Goal: Task Accomplishment & Management: Manage account settings

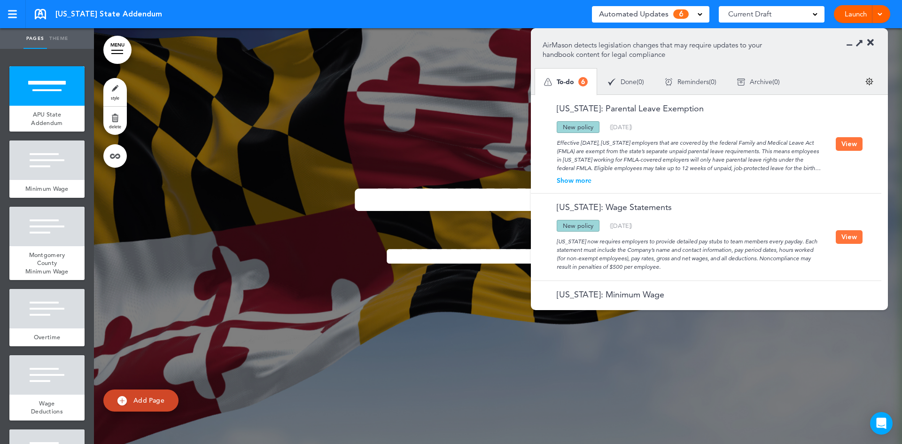
click at [575, 178] on div "Show more" at bounding box center [688, 180] width 293 height 7
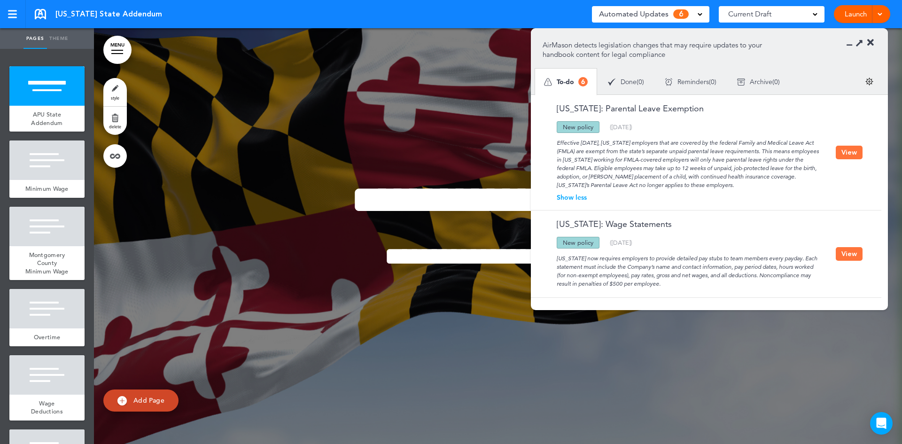
click at [626, 83] on span "Done" at bounding box center [628, 81] width 16 height 7
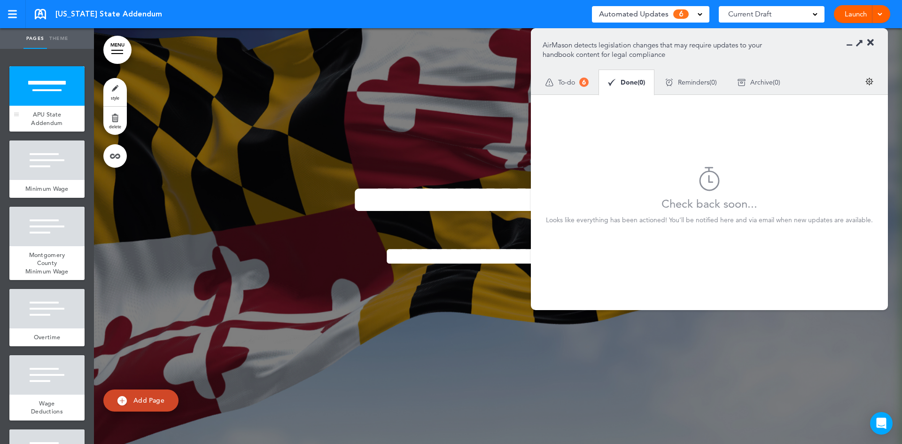
click at [55, 116] on span "APU State Addendum" at bounding box center [46, 118] width 31 height 16
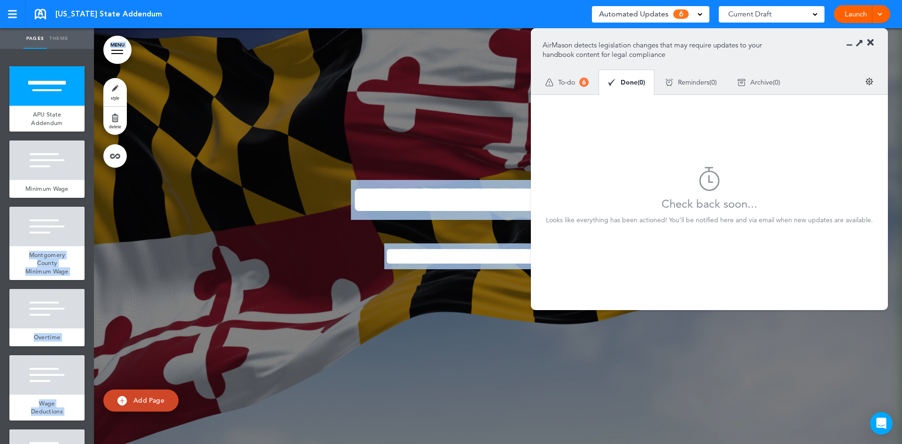
drag, startPoint x: 95, startPoint y: 138, endPoint x: 86, endPoint y: 177, distance: 39.9
click at [86, 177] on div "Pages Theme add page APU State Addendum add page Minimum Wage add page Montgome…" at bounding box center [451, 222] width 902 height 444
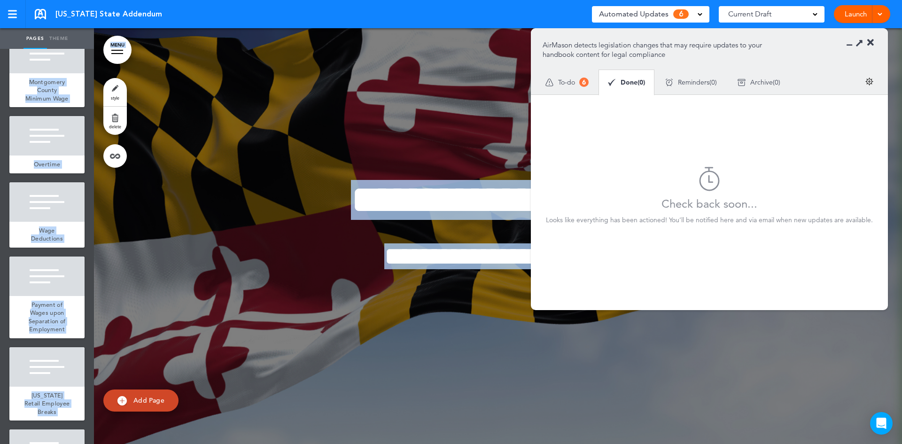
scroll to position [177, 0]
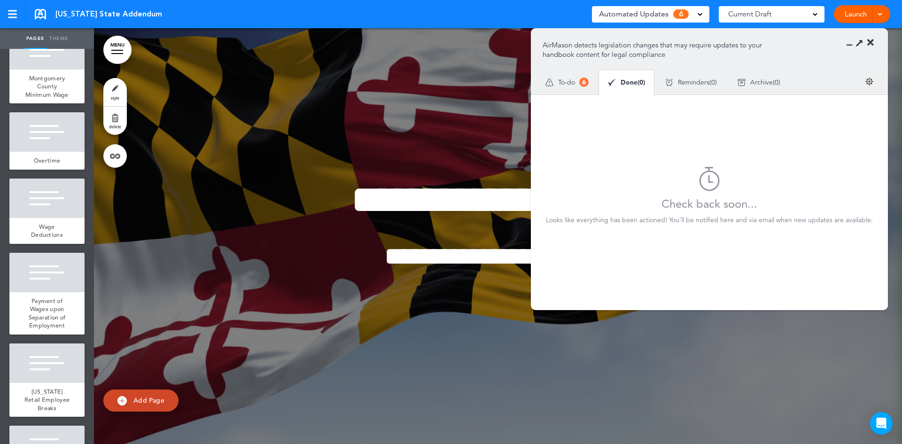
click at [872, 39] on icon at bounding box center [870, 42] width 7 height 9
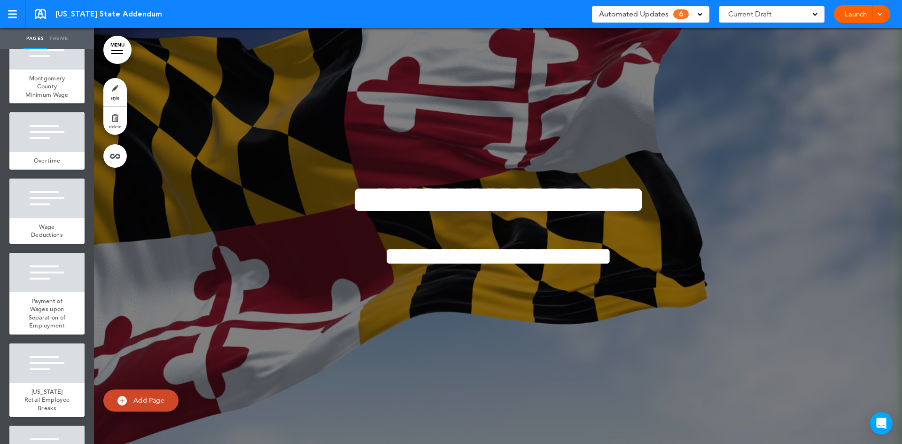
click at [702, 11] on div "Automated Updates 6" at bounding box center [650, 14] width 117 height 16
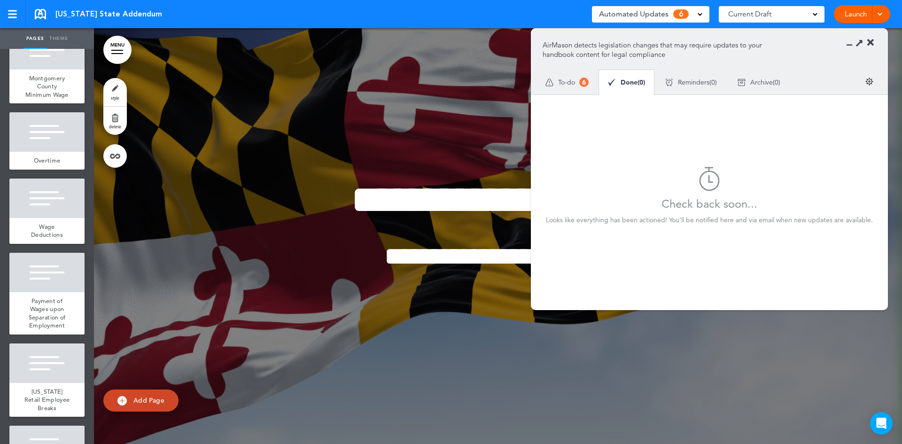
click at [569, 82] on span "To-do" at bounding box center [566, 82] width 17 height 7
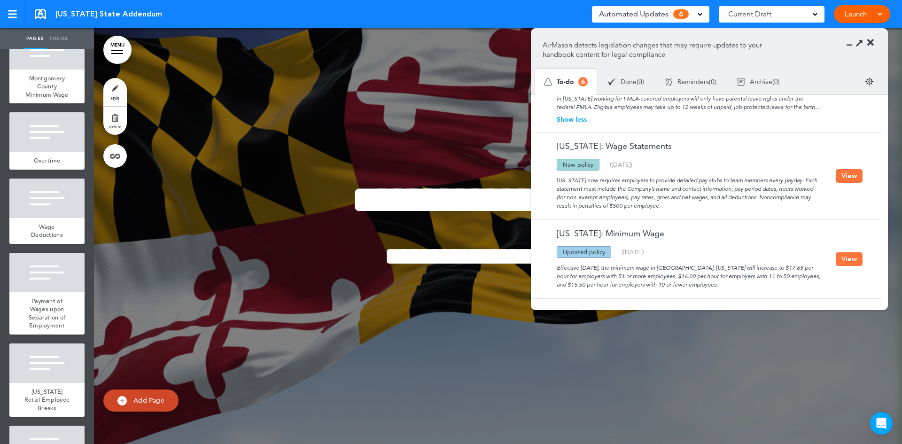
scroll to position [0, 0]
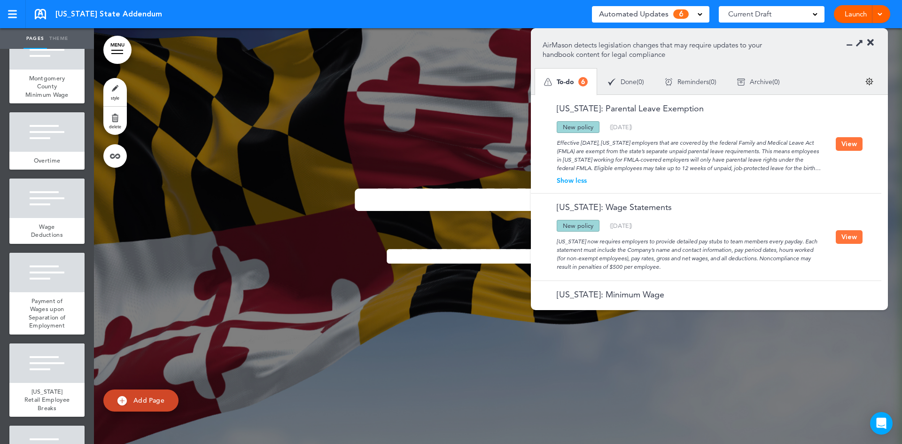
click at [585, 80] on span "6" at bounding box center [582, 81] width 9 height 9
click at [845, 140] on button "View" at bounding box center [848, 144] width 27 height 14
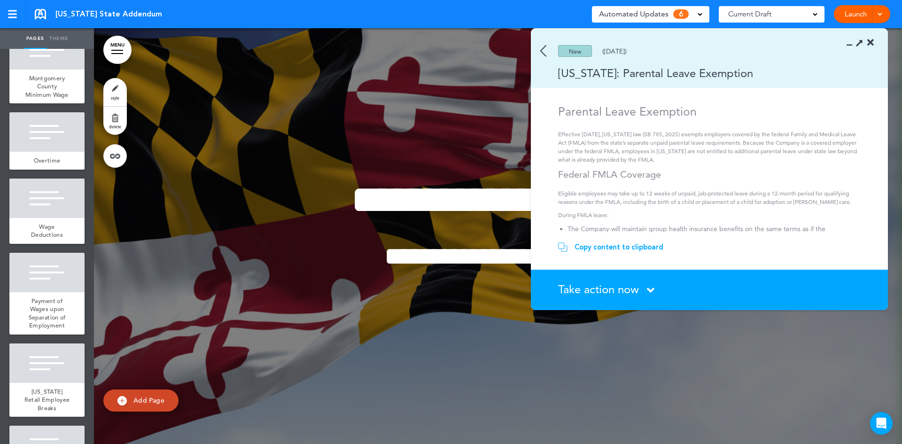
drag, startPoint x: 649, startPoint y: 290, endPoint x: 660, endPoint y: 288, distance: 11.5
click at [660, 288] on div "Take action now Click here to change the status" at bounding box center [714, 290] width 313 height 12
click at [649, 290] on icon at bounding box center [651, 290] width 8 height 12
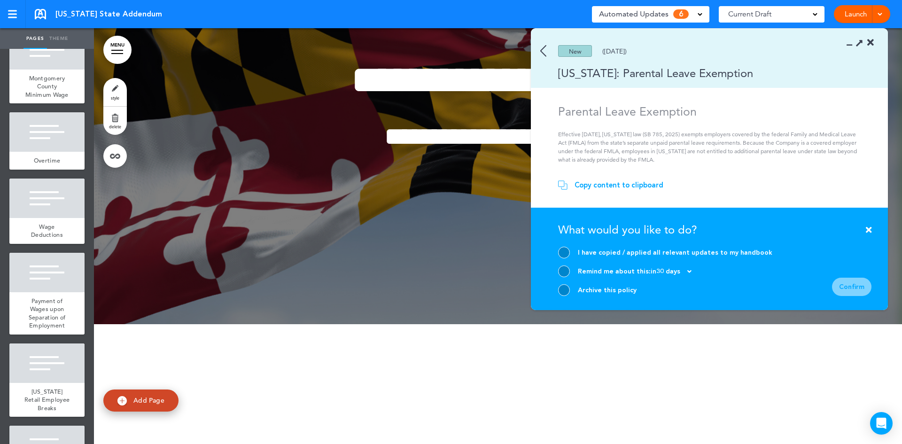
scroll to position [28, 0]
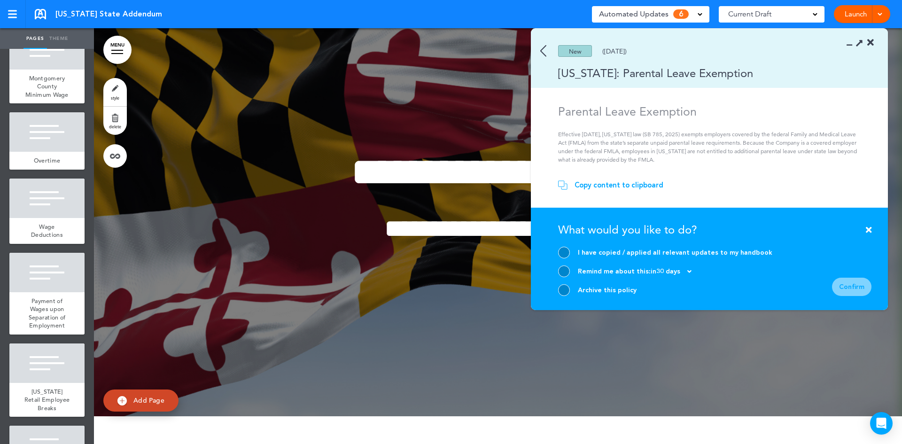
click at [846, 42] on section "New ([DATE]) [US_STATE]: Parental Leave Exemption" at bounding box center [709, 58] width 357 height 59
click at [846, 43] on section "New ([DATE]) [US_STATE]: Parental Leave Exemption" at bounding box center [709, 58] width 357 height 59
click at [852, 44] on icon at bounding box center [852, 42] width 0 height 9
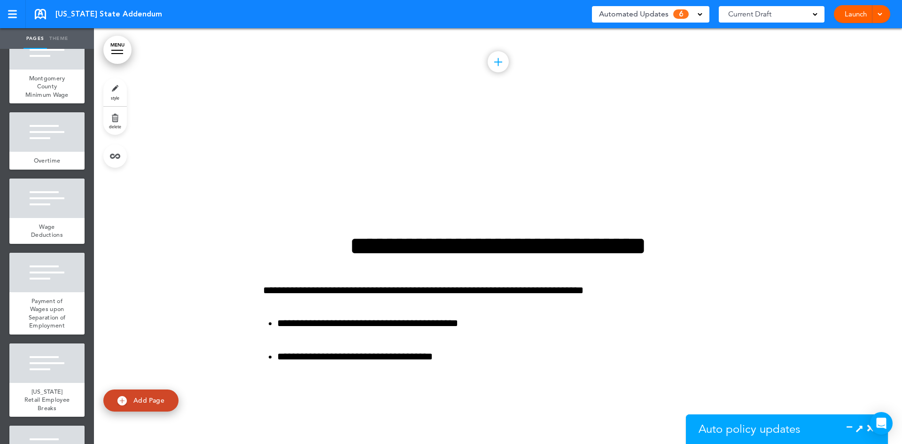
scroll to position [766, 0]
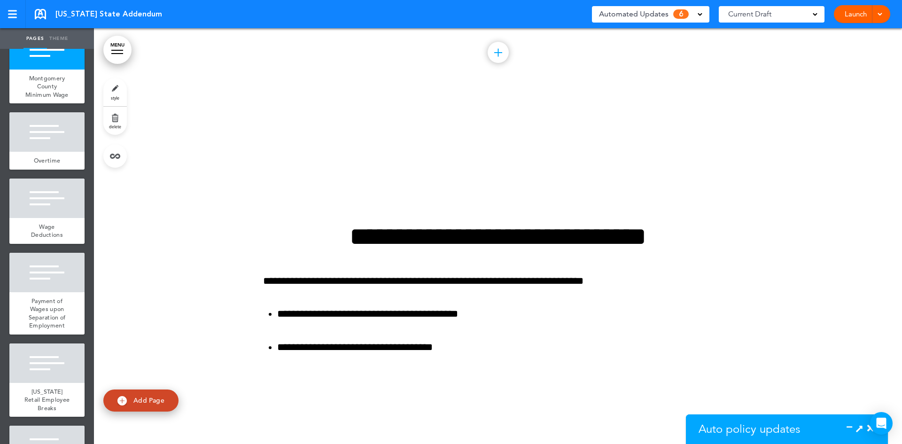
click at [113, 120] on link "delete" at bounding box center [114, 121] width 23 height 28
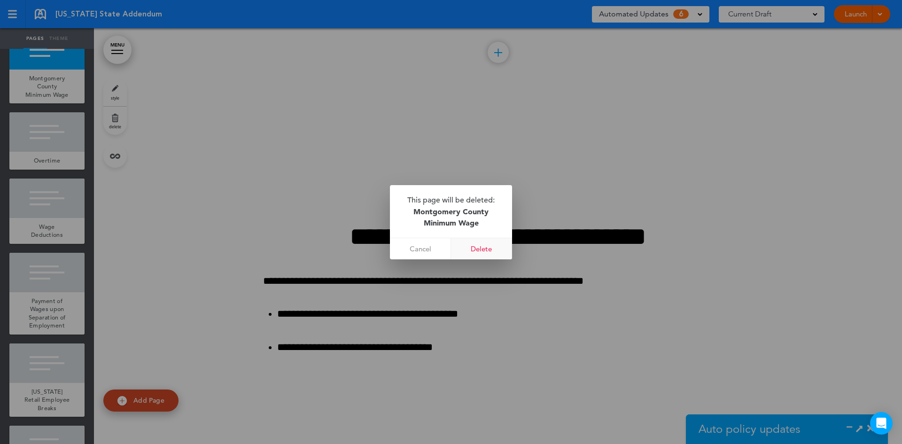
click at [484, 251] on link "Delete" at bounding box center [481, 248] width 61 height 21
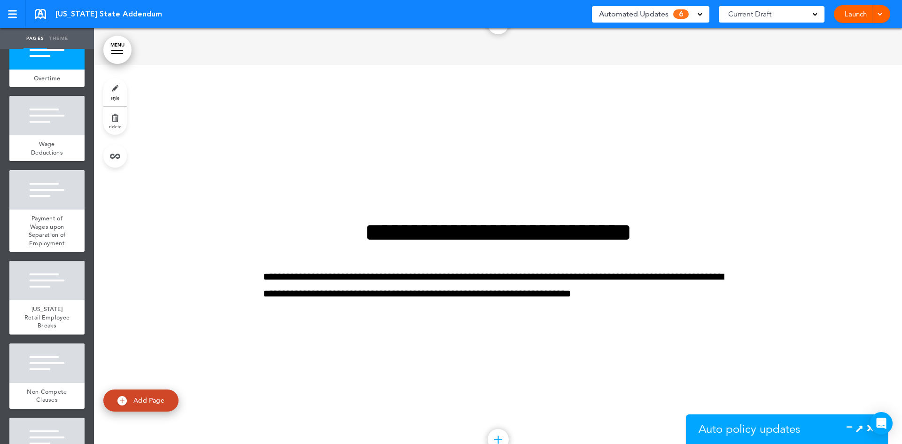
scroll to position [3695, 0]
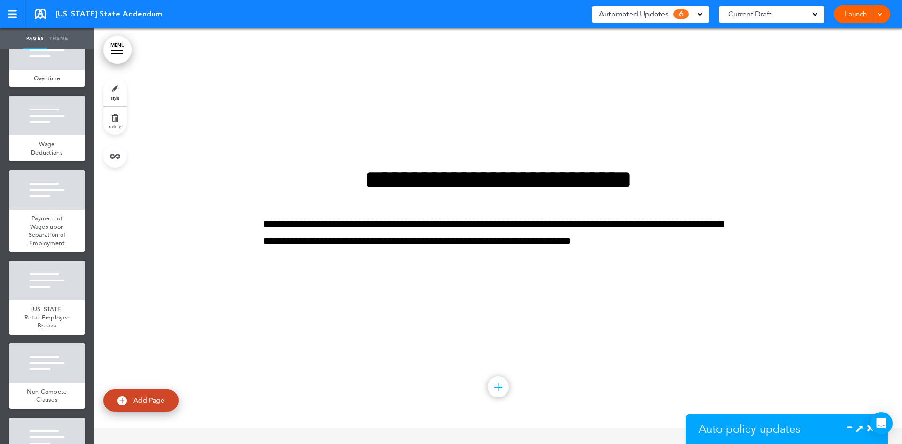
click at [116, 122] on link "delete" at bounding box center [114, 121] width 23 height 28
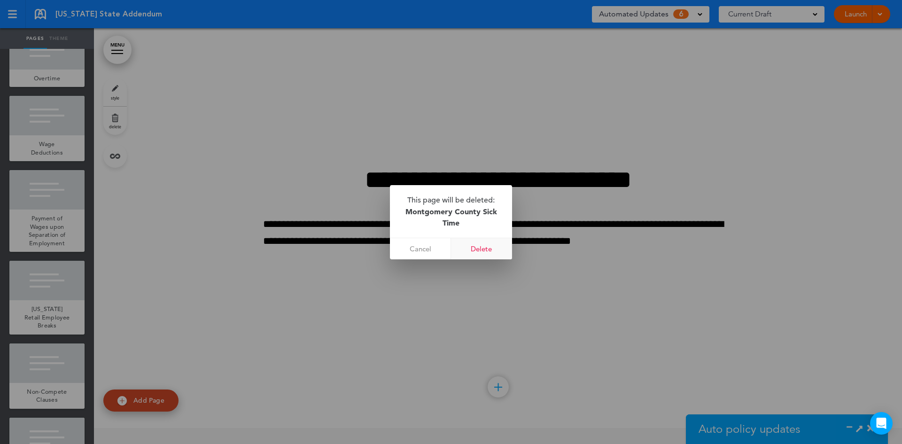
click at [476, 250] on link "Delete" at bounding box center [481, 248] width 61 height 21
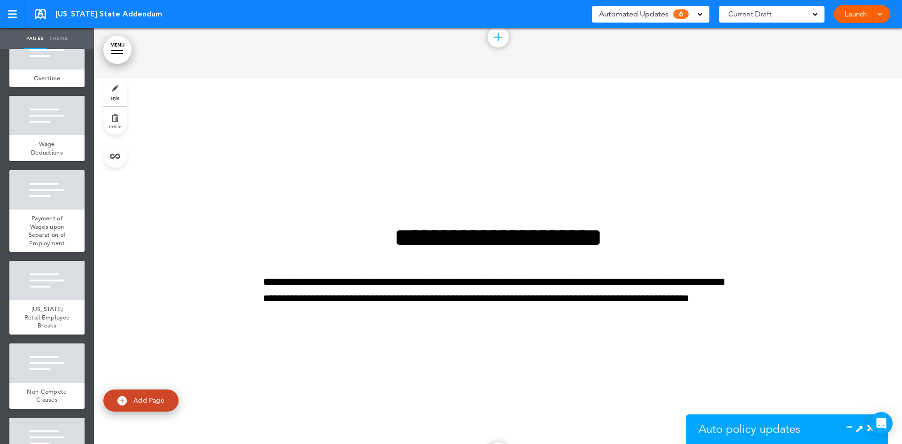
scroll to position [6588, 0]
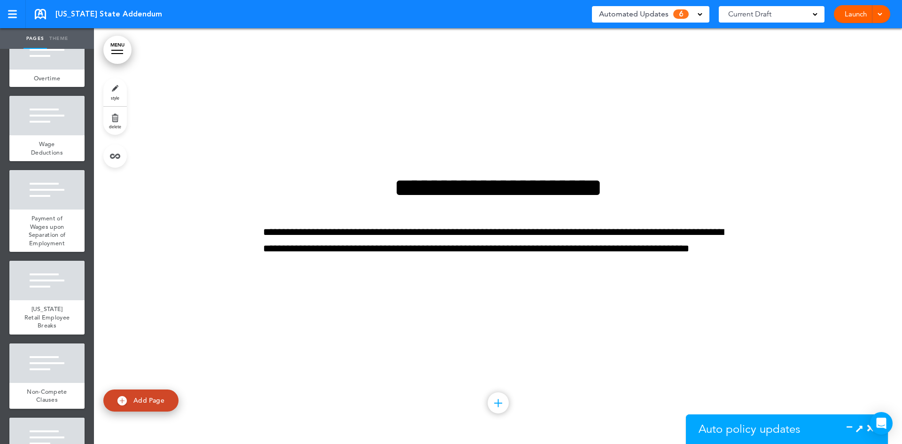
click at [811, 433] on div "Auto policy updates" at bounding box center [756, 429] width 141 height 30
click at [853, 426] on div at bounding box center [863, 428] width 22 height 9
click at [858, 428] on icon at bounding box center [859, 428] width 10 height 10
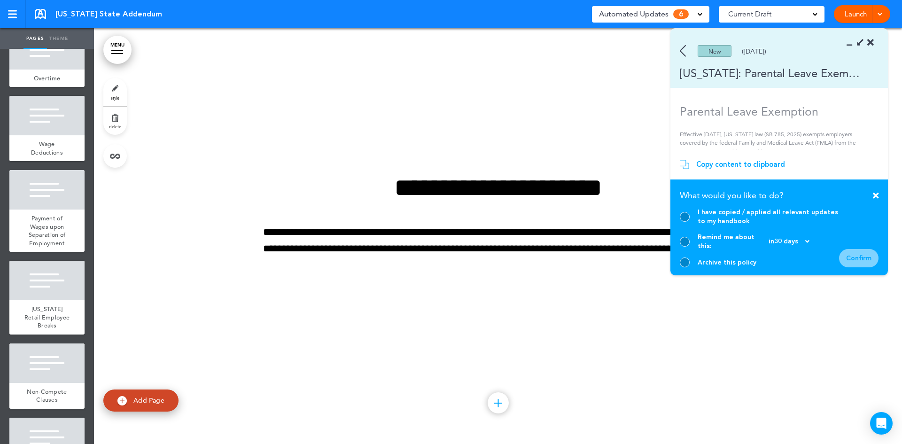
click at [688, 169] on img at bounding box center [683, 164] width 9 height 9
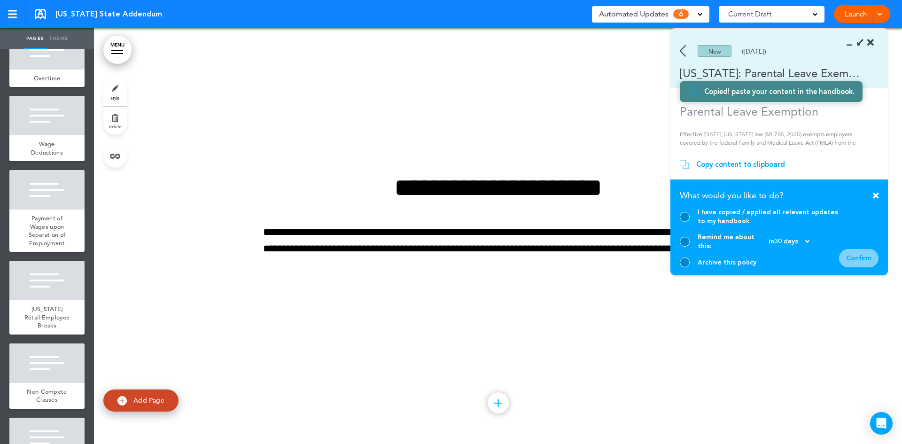
click at [687, 169] on img at bounding box center [683, 164] width 9 height 9
click at [155, 399] on span "Add Page" at bounding box center [148, 400] width 31 height 8
type input "********"
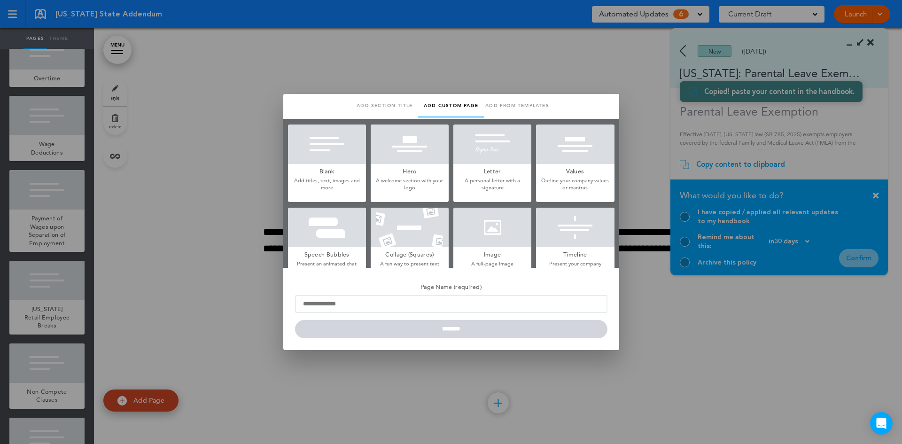
click at [356, 184] on p "Add titles, text, images and more" at bounding box center [327, 184] width 78 height 15
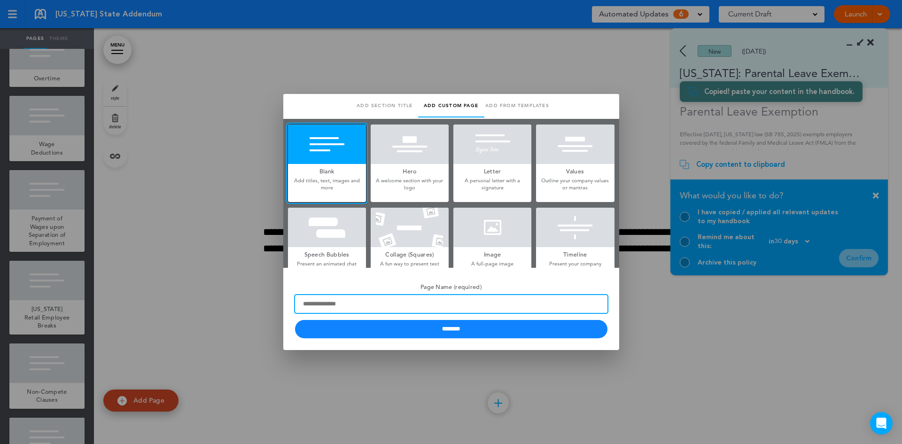
click at [358, 303] on input "Page Name (required)" at bounding box center [451, 304] width 312 height 18
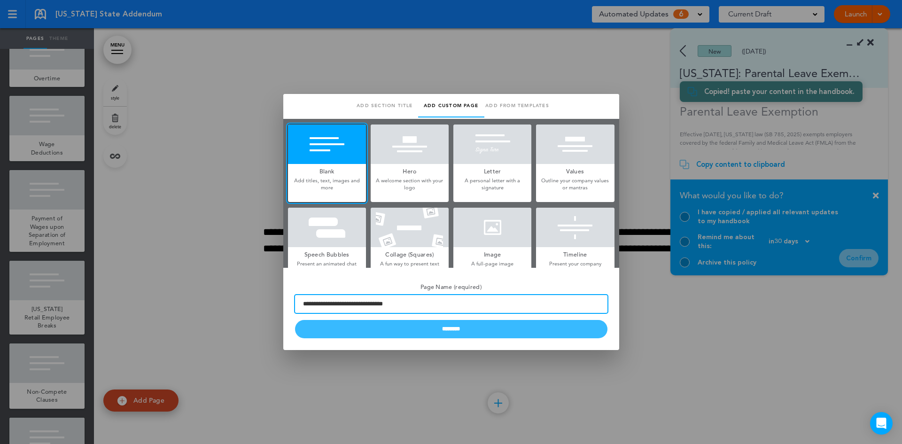
type input "**********"
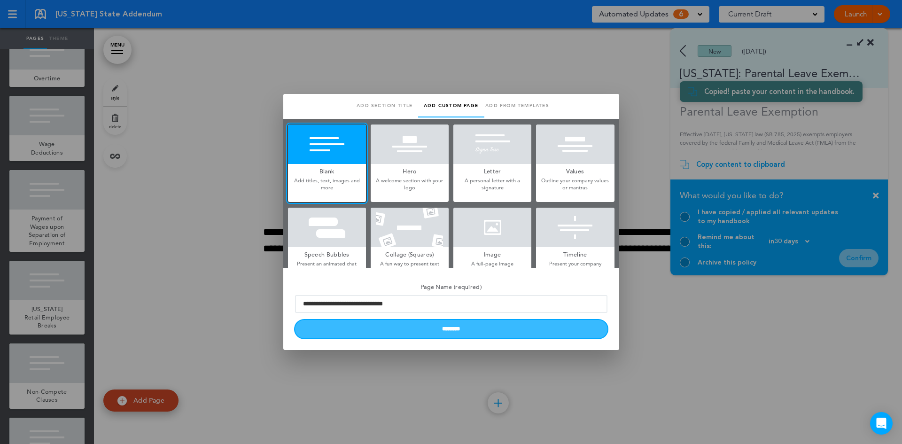
click at [452, 331] on input "********" at bounding box center [451, 329] width 312 height 18
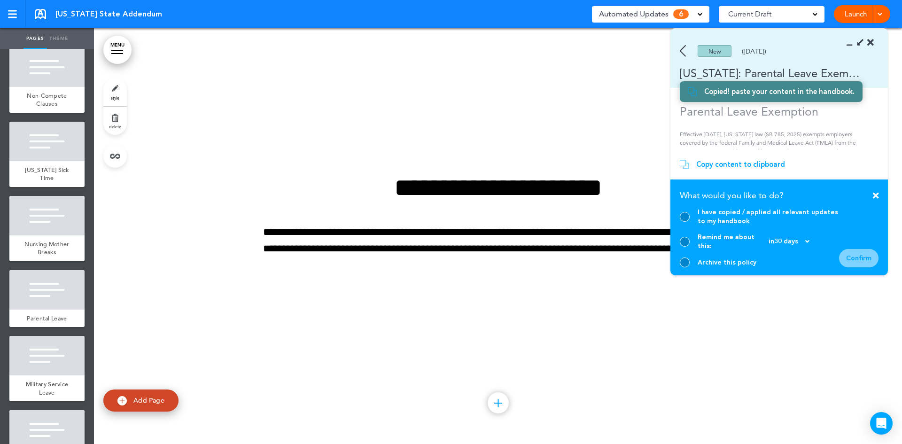
scroll to position [481, 0]
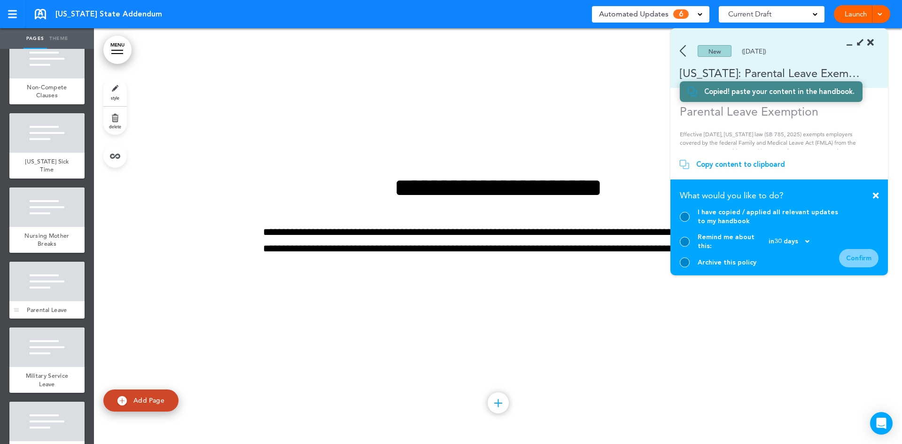
click at [69, 295] on div at bounding box center [46, 281] width 75 height 39
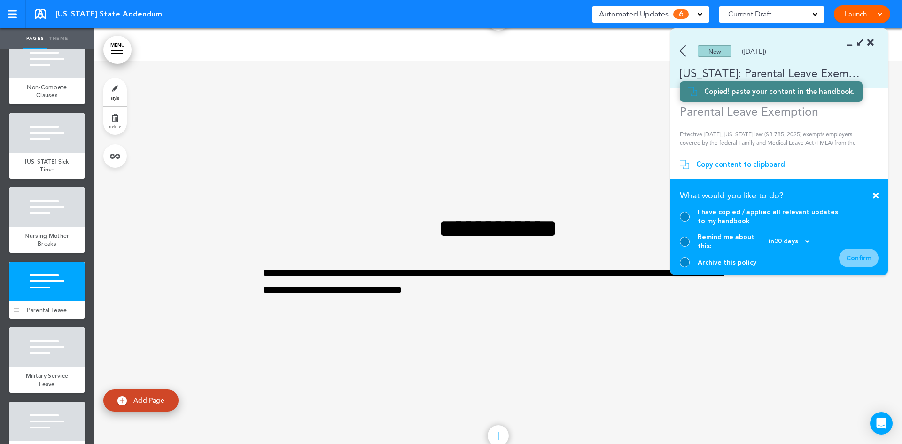
scroll to position [4095, 0]
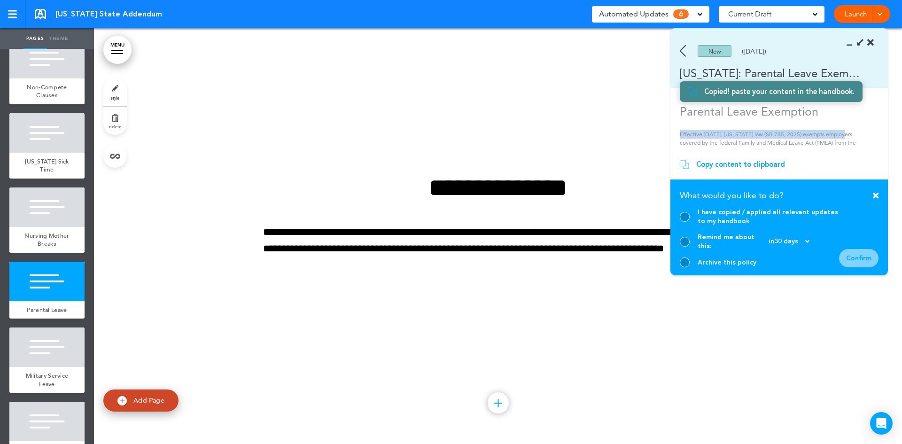
click at [881, 119] on div "New ([DATE]) [US_STATE]: Parental Leave Exemption Parental Leave Exemption Effe…" at bounding box center [778, 152] width 217 height 247
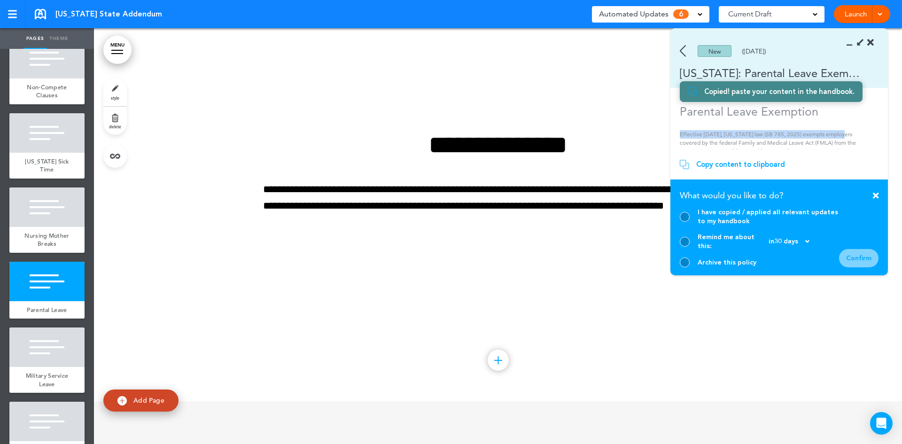
scroll to position [4172, 0]
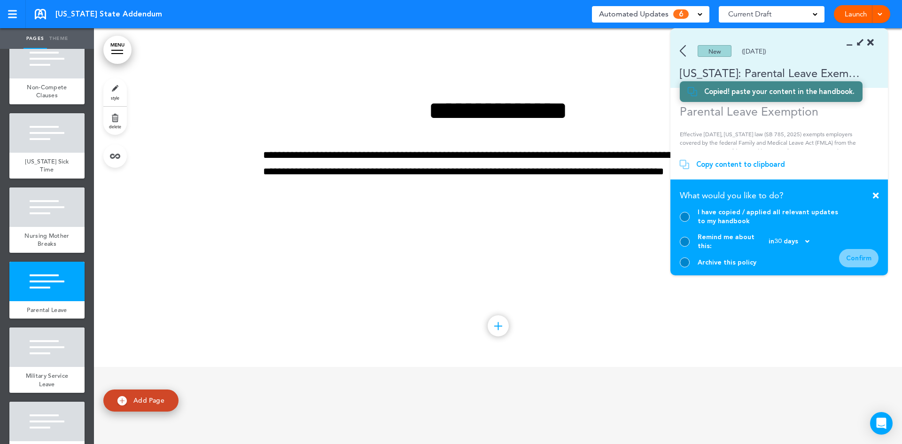
click at [850, 160] on section "Copy content to clipboard Copied! paste your content in the handbook." at bounding box center [778, 164] width 217 height 30
click at [882, 129] on div "New ([DATE]) [US_STATE]: Parental Leave Exemption Parental Leave Exemption Effe…" at bounding box center [778, 152] width 217 height 247
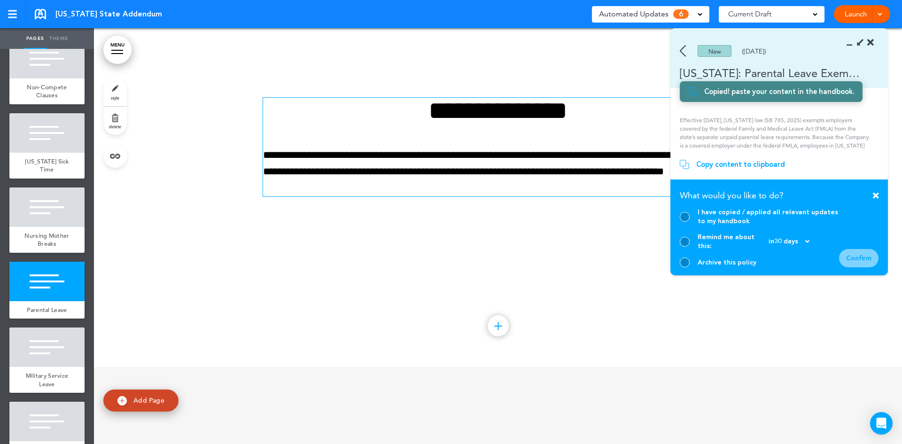
click at [332, 189] on p "**********" at bounding box center [498, 172] width 470 height 50
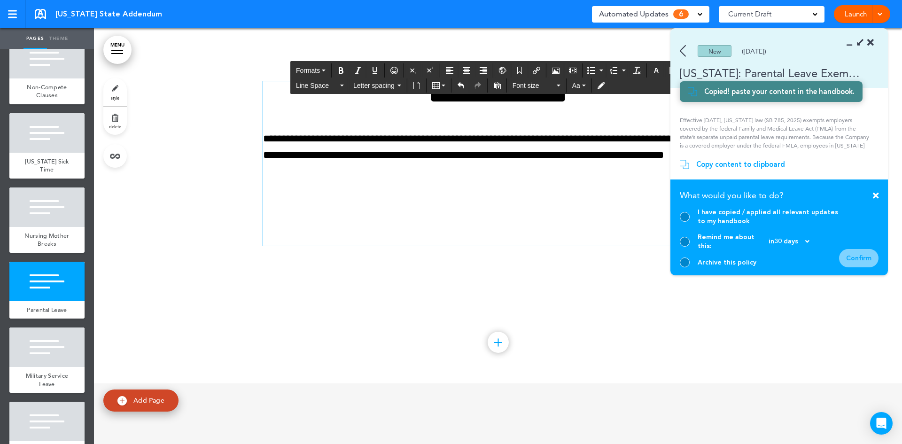
scroll to position [4139, 0]
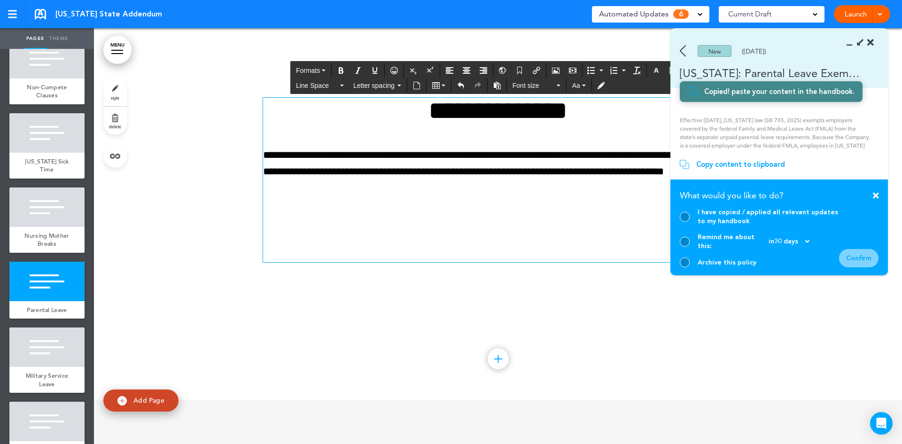
click at [280, 212] on div "**********" at bounding box center [498, 180] width 470 height 165
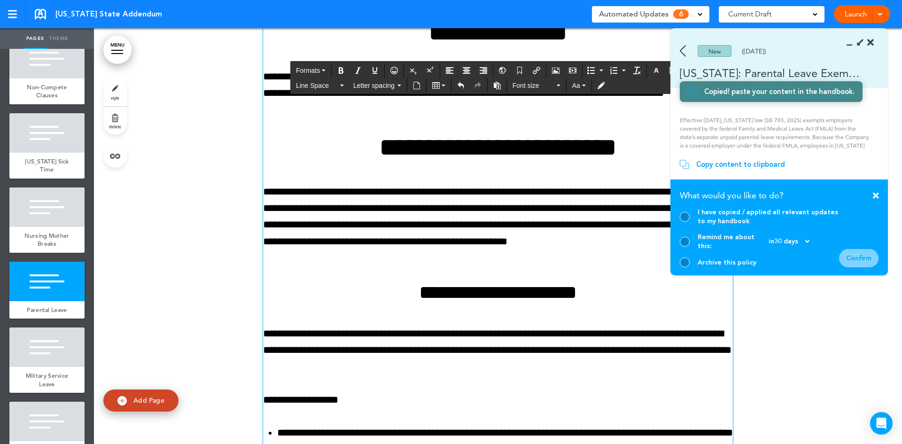
click at [489, 113] on p "**********" at bounding box center [498, 94] width 470 height 50
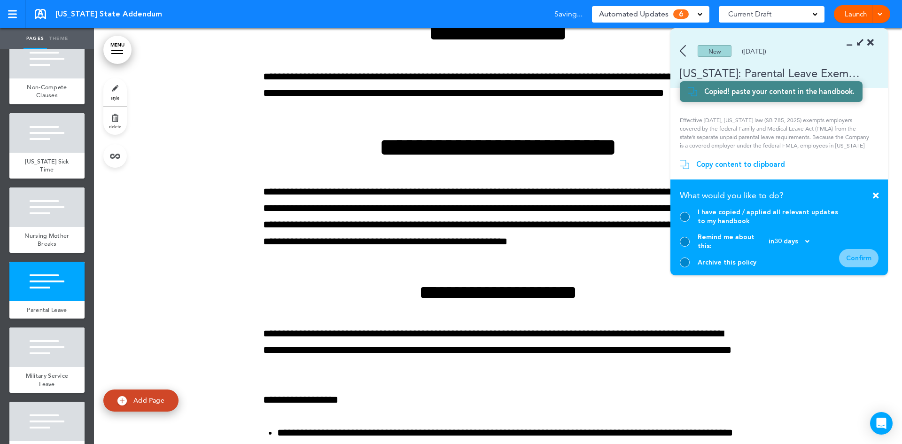
click at [797, 314] on div at bounding box center [498, 416] width 808 height 865
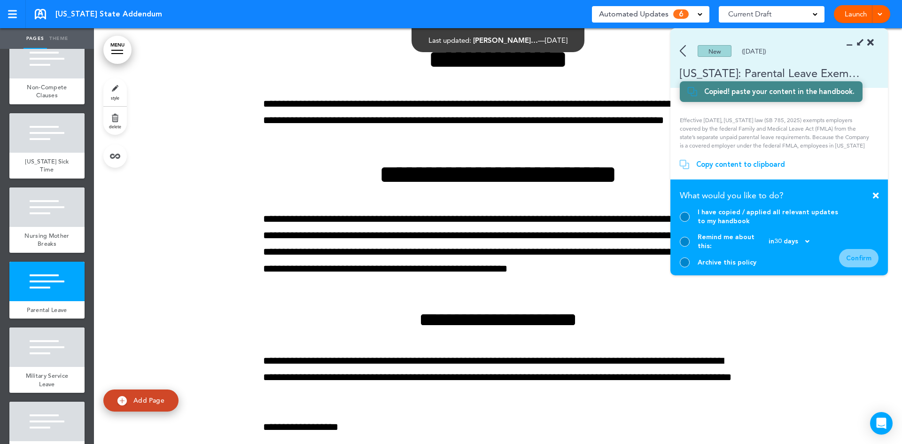
scroll to position [4103, 0]
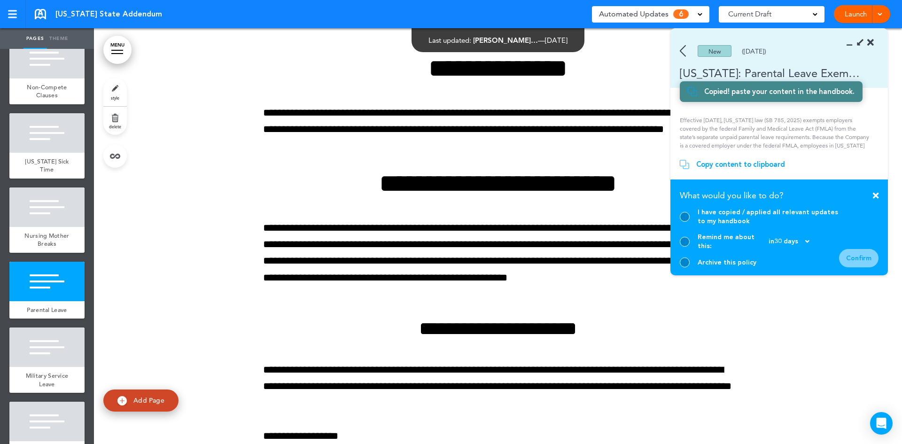
click at [849, 39] on section "New ([DATE]) [US_STATE]: Parental Leave Exemption" at bounding box center [778, 58] width 217 height 59
click at [852, 45] on icon at bounding box center [852, 42] width 0 height 9
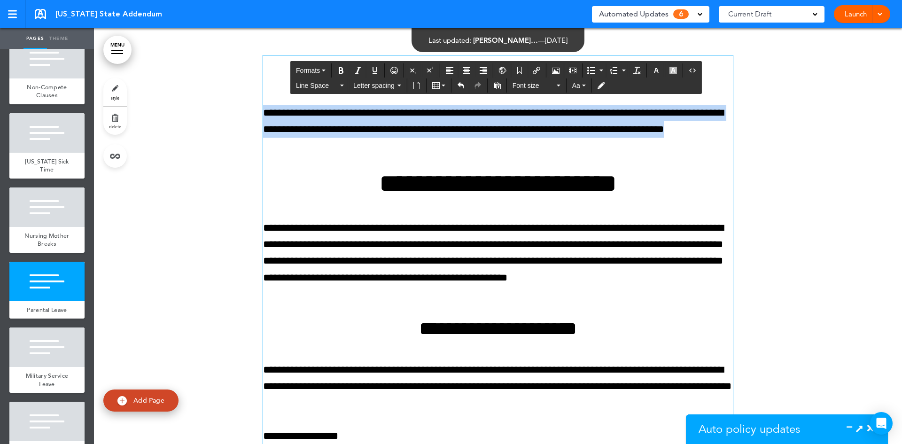
drag, startPoint x: 409, startPoint y: 62, endPoint x: 543, endPoint y: 146, distance: 157.9
click at [543, 146] on div "**********" at bounding box center [498, 441] width 470 height 772
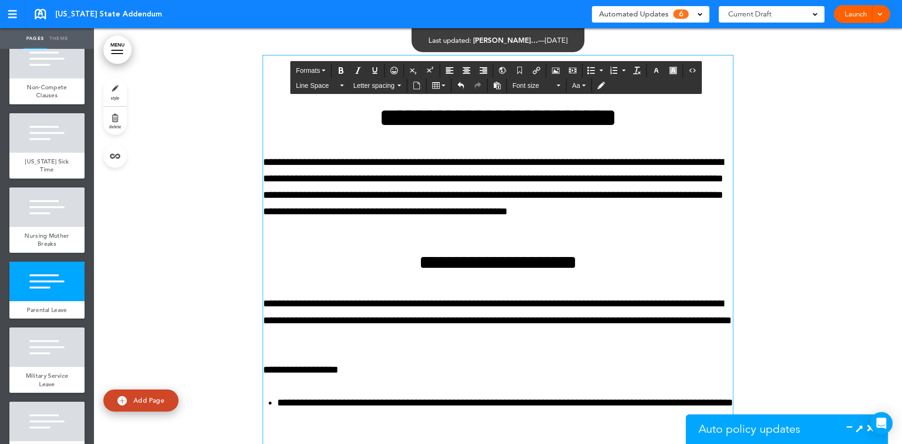
click at [685, 129] on h1 "**********" at bounding box center [498, 118] width 470 height 26
click at [685, 127] on h1 "**********" at bounding box center [498, 118] width 470 height 26
click at [319, 110] on h1 "**********" at bounding box center [498, 118] width 470 height 26
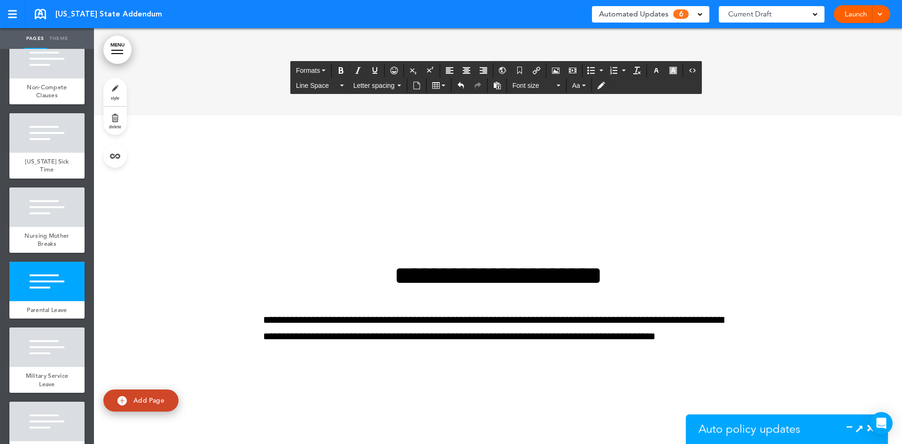
scroll to position [5213, 0]
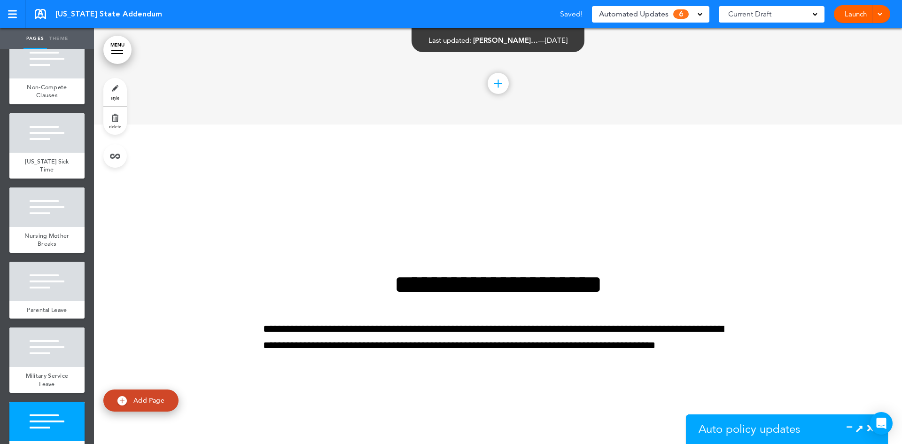
click at [867, 426] on icon at bounding box center [870, 428] width 7 height 9
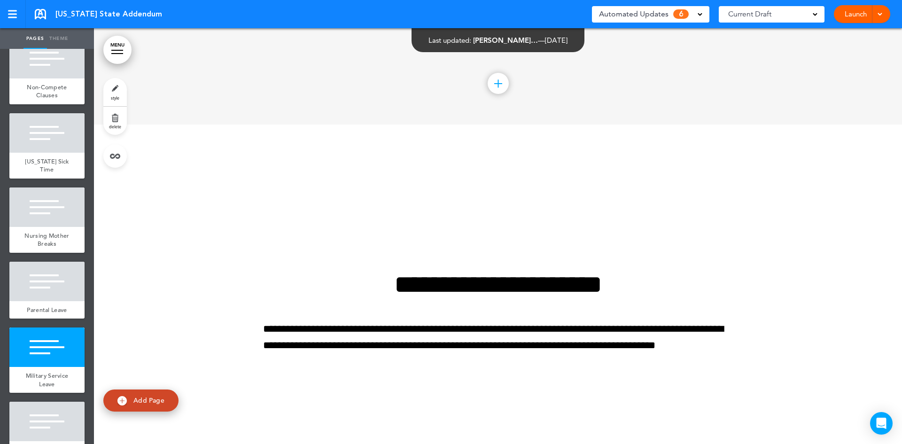
click at [654, 17] on span "Automated Updates" at bounding box center [633, 14] width 69 height 13
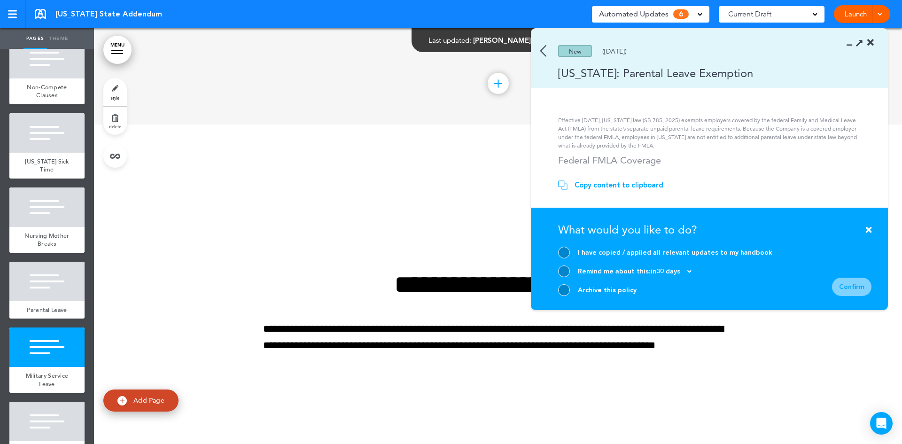
click at [562, 249] on div at bounding box center [564, 253] width 12 height 12
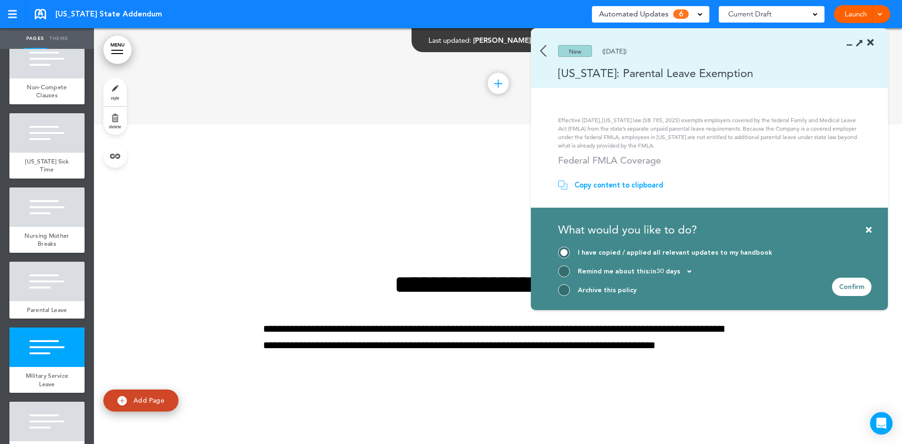
click at [852, 287] on div "Confirm" at bounding box center [851, 287] width 39 height 18
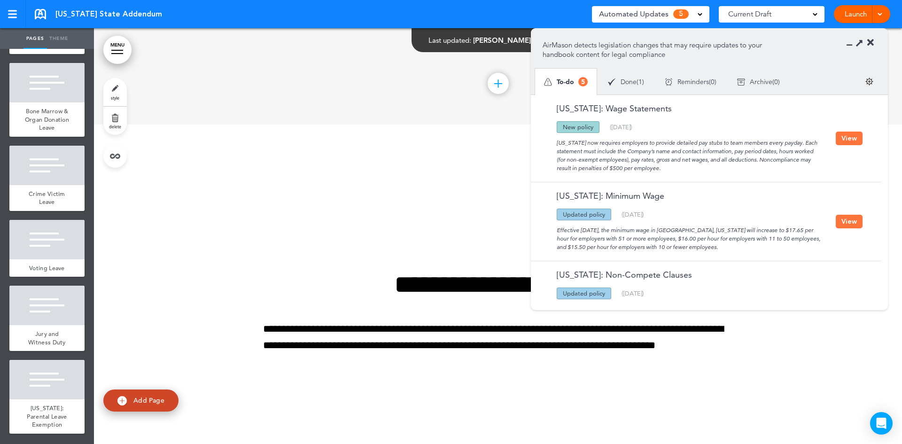
scroll to position [943, 0]
click at [61, 418] on div "[US_STATE]: Parental Leave Exemption" at bounding box center [46, 416] width 75 height 34
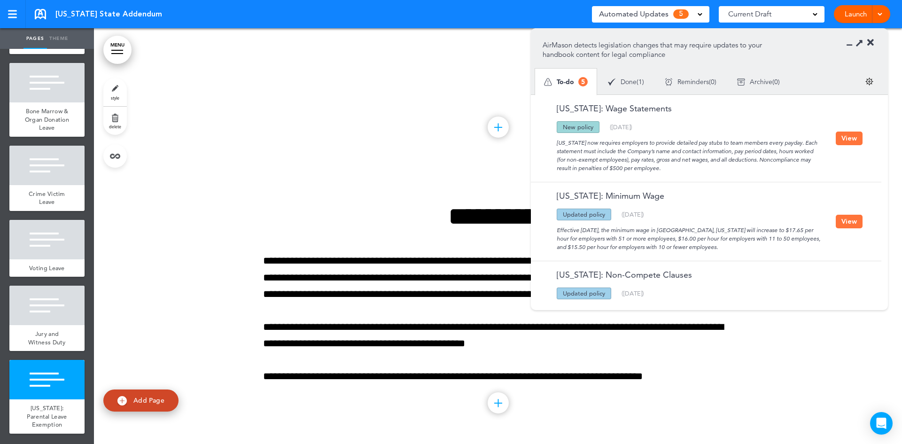
click at [852, 44] on icon at bounding box center [852, 42] width 0 height 9
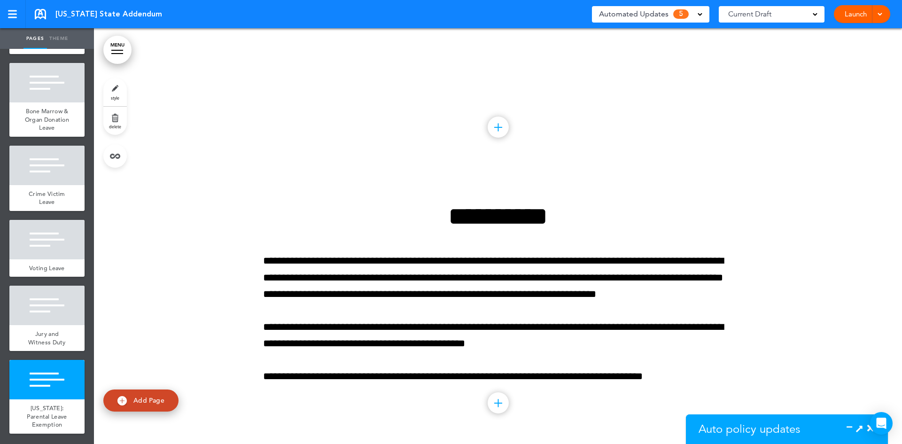
click at [893, 181] on div at bounding box center [498, 305] width 808 height 275
click at [39, 404] on span "[US_STATE]: Parental Leave Exemption" at bounding box center [47, 416] width 40 height 24
click at [67, 422] on div "[US_STATE]: Parental Leave Exemption" at bounding box center [46, 416] width 75 height 34
click at [119, 121] on link "delete" at bounding box center [114, 121] width 23 height 28
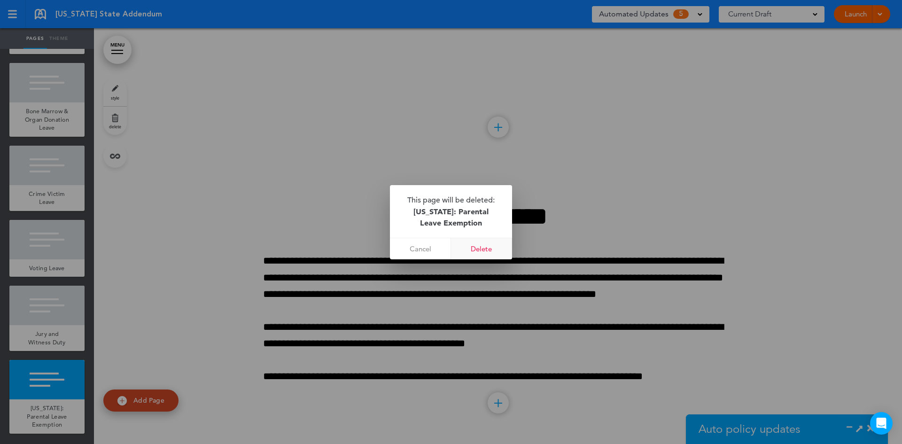
click at [486, 251] on link "Delete" at bounding box center [481, 248] width 61 height 21
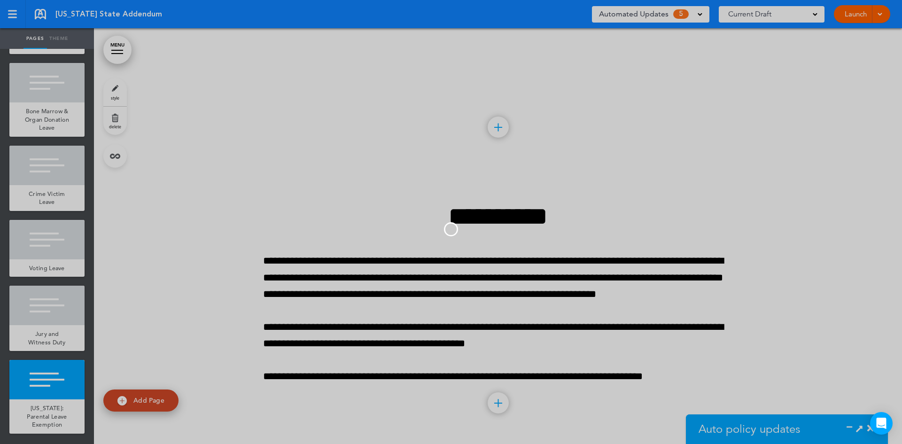
scroll to position [852, 0]
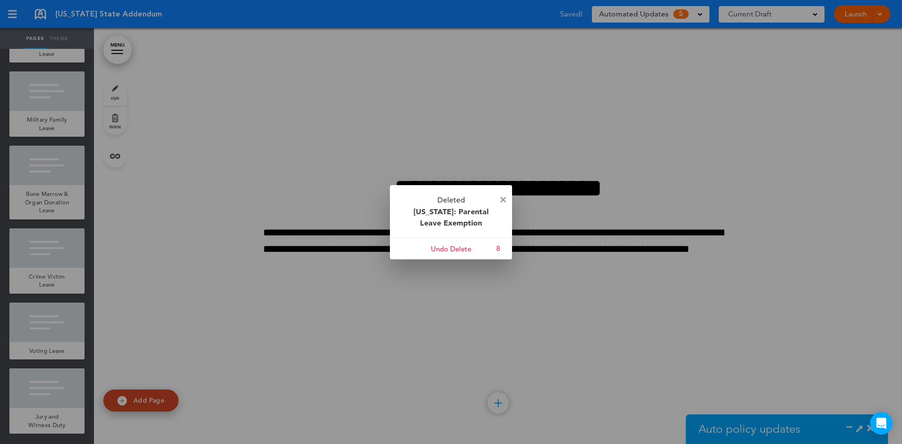
drag, startPoint x: 88, startPoint y: 349, endPoint x: 90, endPoint y: 280, distance: 68.6
click at [90, 280] on div at bounding box center [451, 222] width 902 height 444
drag, startPoint x: 90, startPoint y: 327, endPoint x: 93, endPoint y: 308, distance: 20.1
click at [93, 308] on div at bounding box center [451, 222] width 902 height 444
drag, startPoint x: 89, startPoint y: 326, endPoint x: 89, endPoint y: 298, distance: 28.2
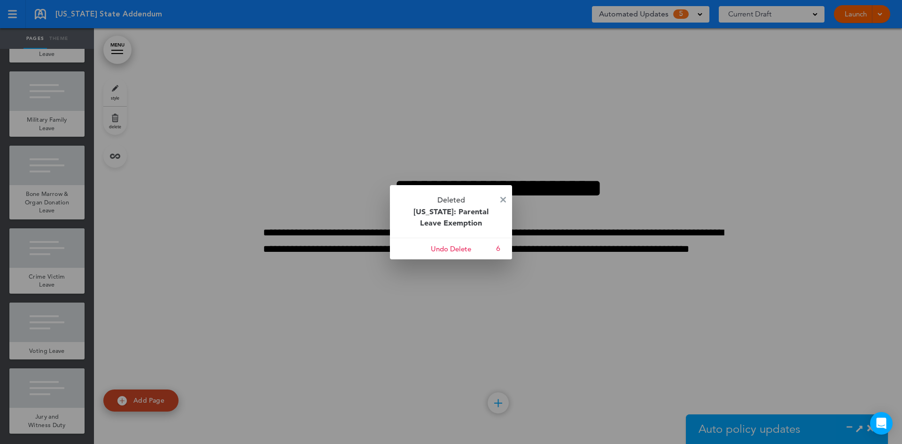
click at [89, 298] on div at bounding box center [451, 222] width 902 height 444
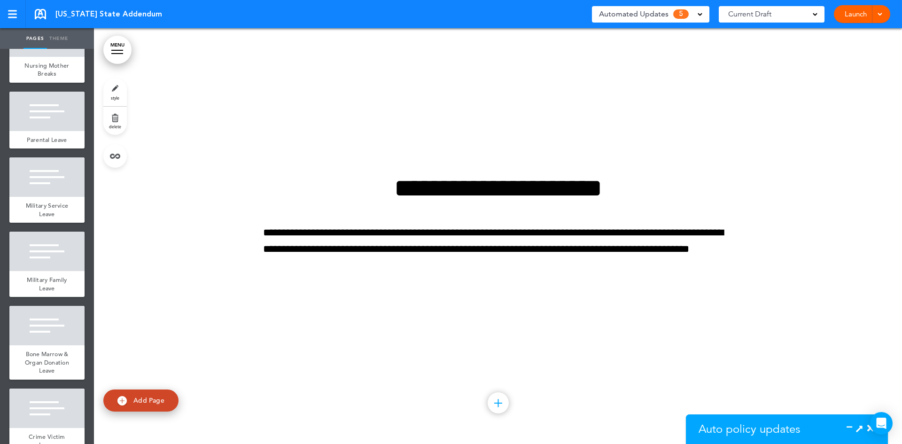
scroll to position [639, 0]
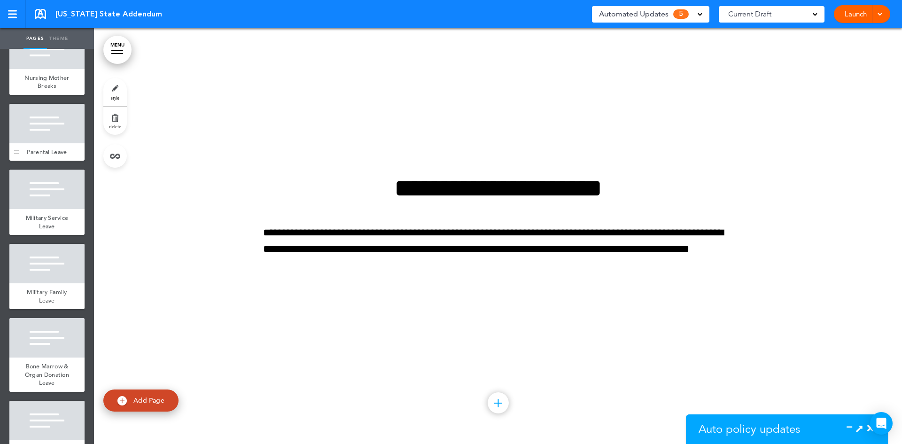
click at [57, 161] on div "Parental Leave" at bounding box center [46, 152] width 75 height 18
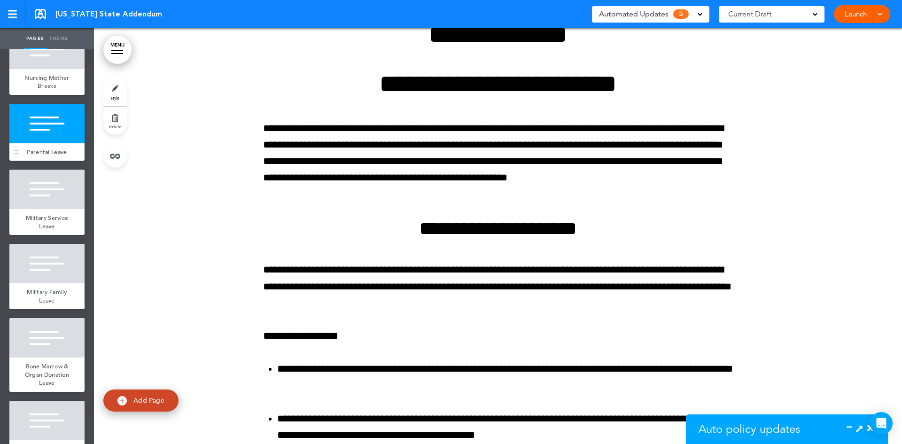
scroll to position [4095, 0]
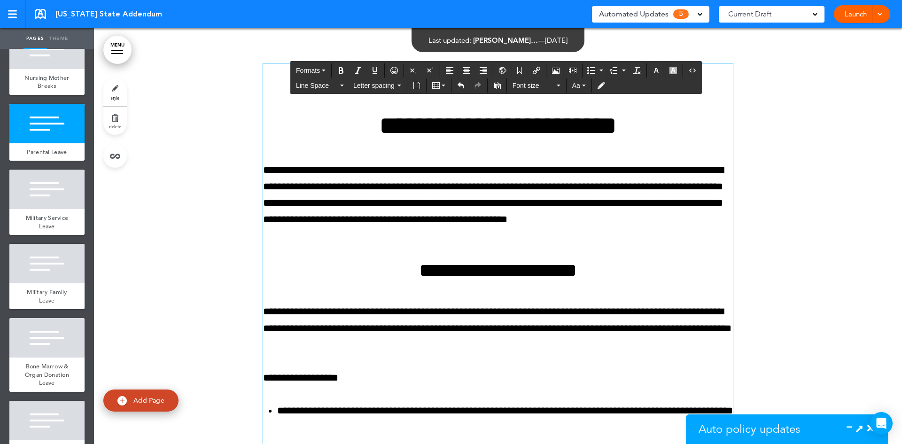
click at [450, 99] on div "**********" at bounding box center [498, 415] width 470 height 705
click at [313, 122] on h1 "**********" at bounding box center [498, 126] width 470 height 26
click at [731, 42] on div at bounding box center [498, 427] width 808 height 799
drag, startPoint x: 654, startPoint y: 82, endPoint x: 687, endPoint y: 125, distance: 54.9
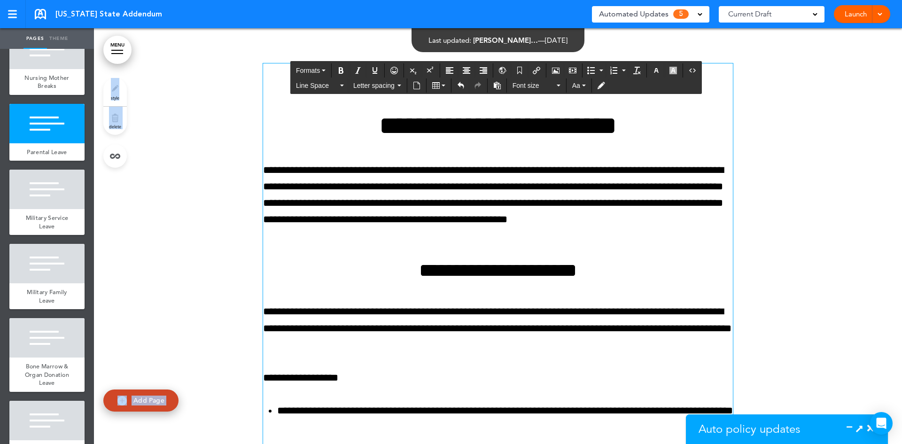
click at [687, 124] on h1 "**********" at bounding box center [498, 126] width 470 height 26
click at [338, 130] on h1 "**********" at bounding box center [498, 126] width 470 height 26
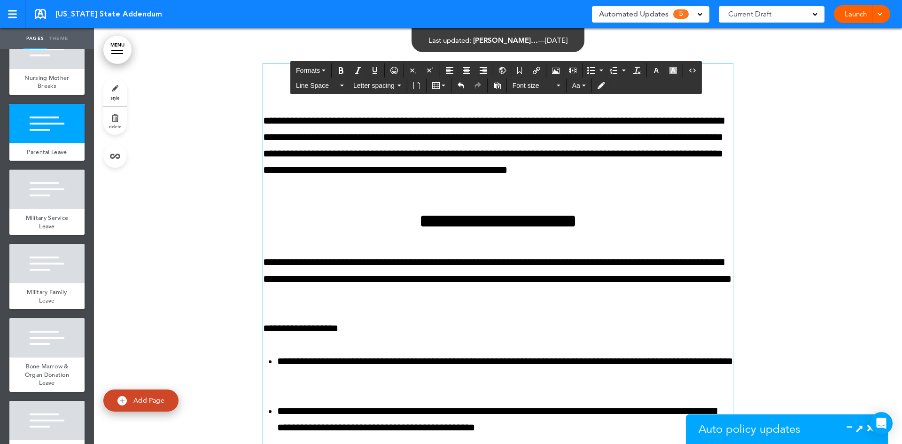
click at [645, 38] on div "**********" at bounding box center [498, 403] width 470 height 750
click at [363, 103] on div "**********" at bounding box center [498, 391] width 470 height 656
click at [277, 100] on div "**********" at bounding box center [498, 391] width 470 height 656
click at [687, 68] on button "Source code" at bounding box center [692, 70] width 15 height 13
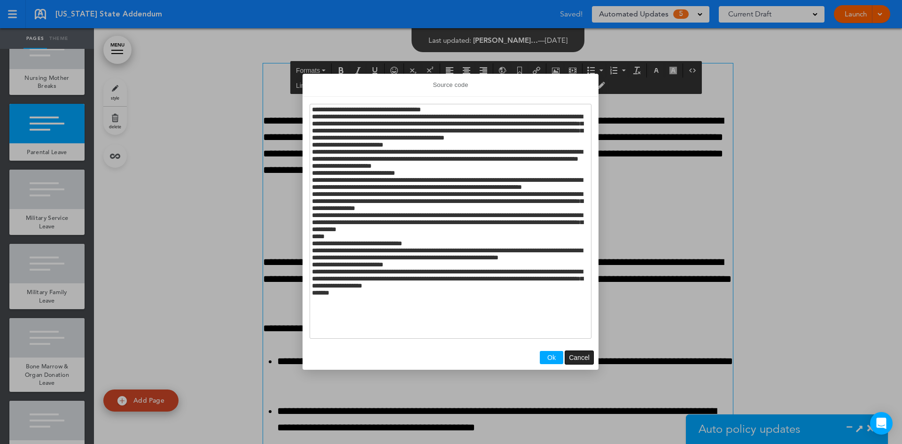
click at [578, 357] on span "Cancel" at bounding box center [579, 358] width 21 height 8
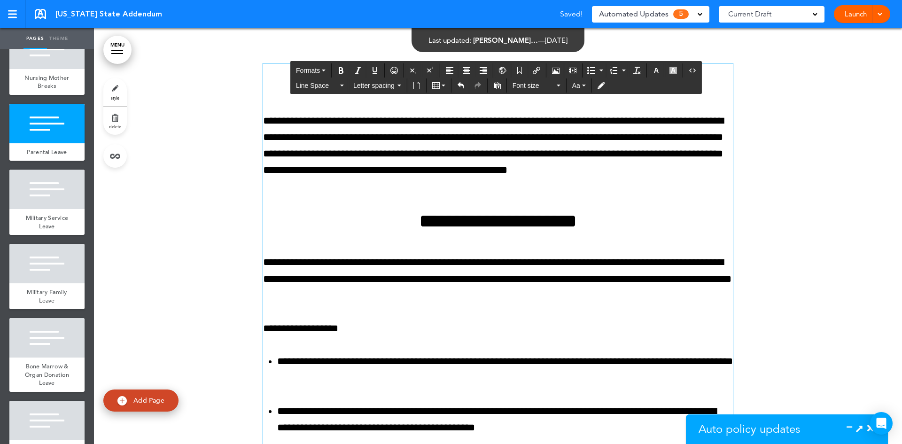
click at [457, 105] on div "**********" at bounding box center [498, 391] width 470 height 656
click at [720, 84] on h1 "**********" at bounding box center [498, 76] width 470 height 26
click at [680, 80] on div "Line Space Letter spacing Font size Aa" at bounding box center [496, 84] width 410 height 15
drag, startPoint x: 689, startPoint y: 65, endPoint x: 637, endPoint y: 101, distance: 63.4
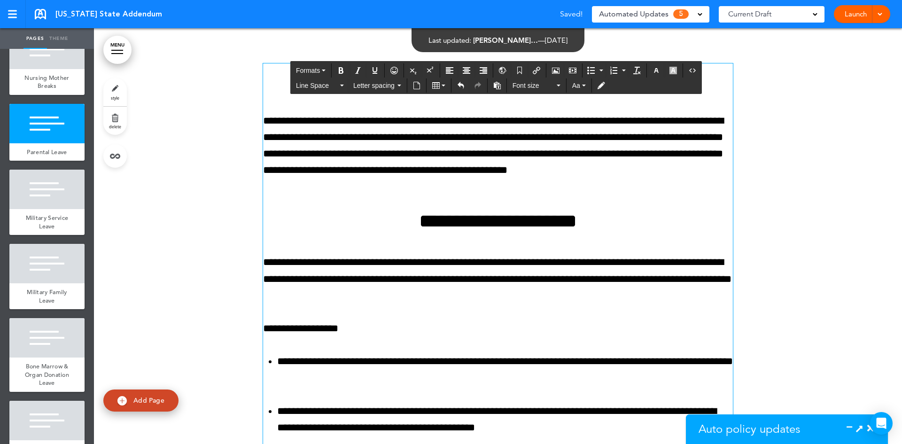
click at [278, 76] on h1 "**********" at bounding box center [498, 76] width 470 height 26
click at [586, 100] on div "**********" at bounding box center [498, 391] width 470 height 656
click at [724, 77] on h1 "**********" at bounding box center [498, 76] width 470 height 26
click at [275, 82] on h1 "**********" at bounding box center [498, 76] width 470 height 26
click at [288, 81] on h1 "**********" at bounding box center [498, 76] width 470 height 26
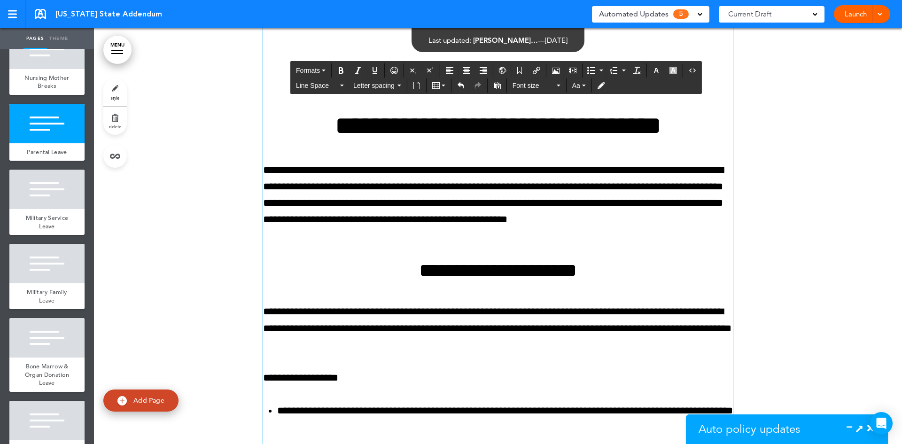
scroll to position [4341, 0]
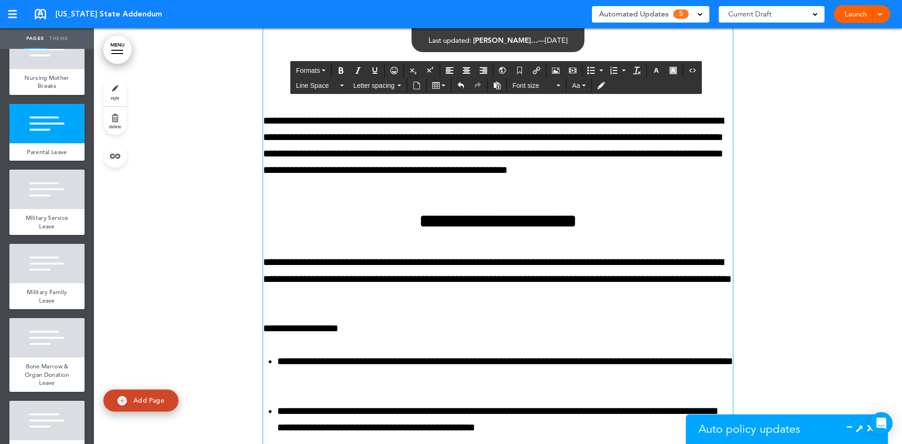
click at [611, 104] on div "**********" at bounding box center [498, 268] width 470 height 903
drag, startPoint x: 707, startPoint y: 74, endPoint x: 710, endPoint y: 68, distance: 6.7
click at [707, 73] on h1 "**********" at bounding box center [498, 76] width 470 height 26
click at [696, 33] on h1 at bounding box center [498, 27] width 470 height 26
click at [695, 39] on h1 at bounding box center [498, 27] width 470 height 26
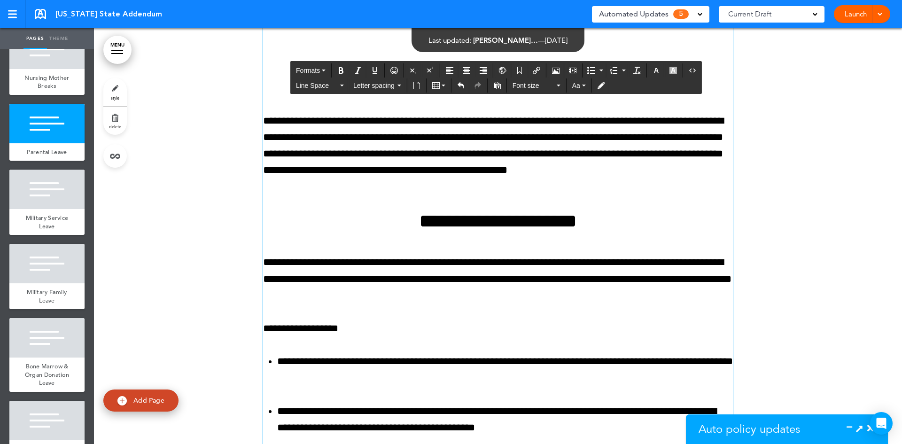
click at [398, 100] on div "**********" at bounding box center [498, 268] width 470 height 903
drag, startPoint x: 295, startPoint y: 66, endPoint x: 321, endPoint y: 67, distance: 26.3
click at [290, 81] on div "Formats Line Space Letter spacing Font size Aa" at bounding box center [495, 77] width 411 height 33
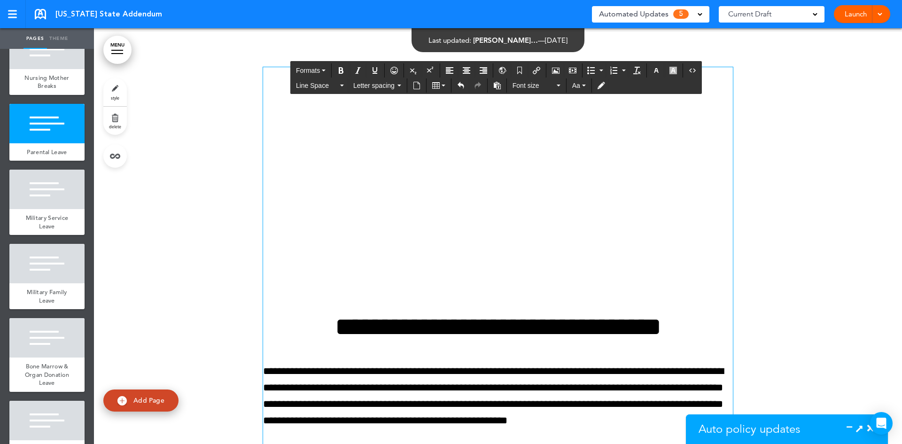
scroll to position [4082, 0]
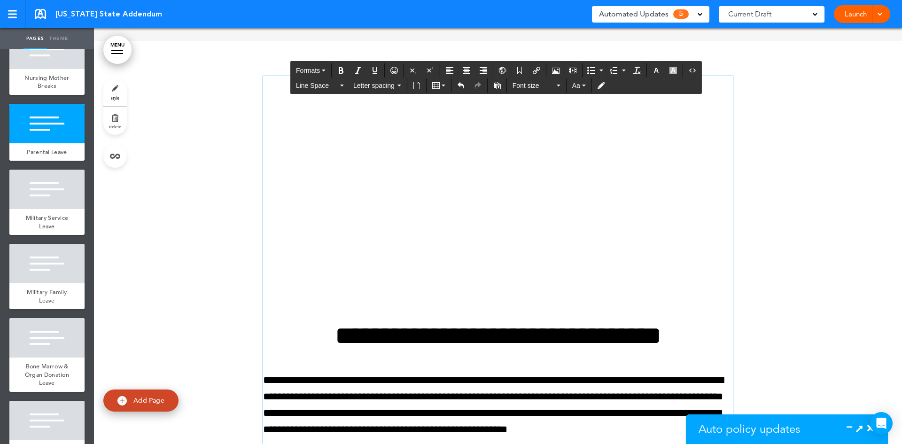
click at [393, 332] on h1 "**********" at bounding box center [498, 336] width 470 height 26
click at [344, 330] on h1 "**********" at bounding box center [498, 336] width 470 height 26
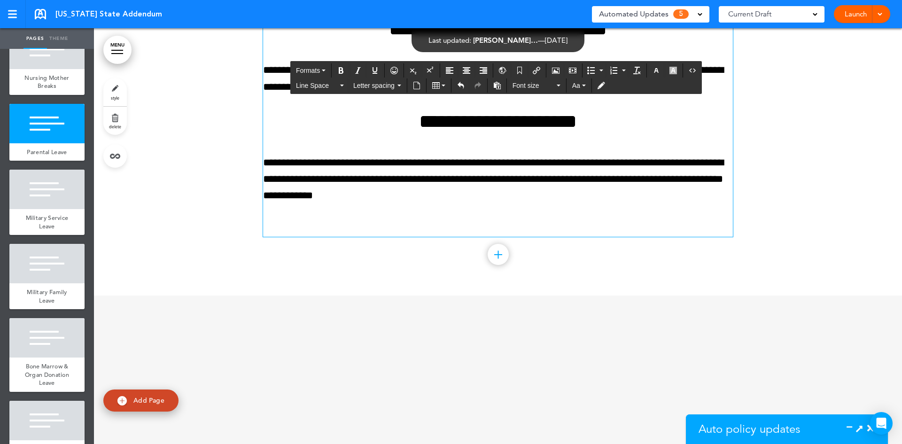
scroll to position [4525, 0]
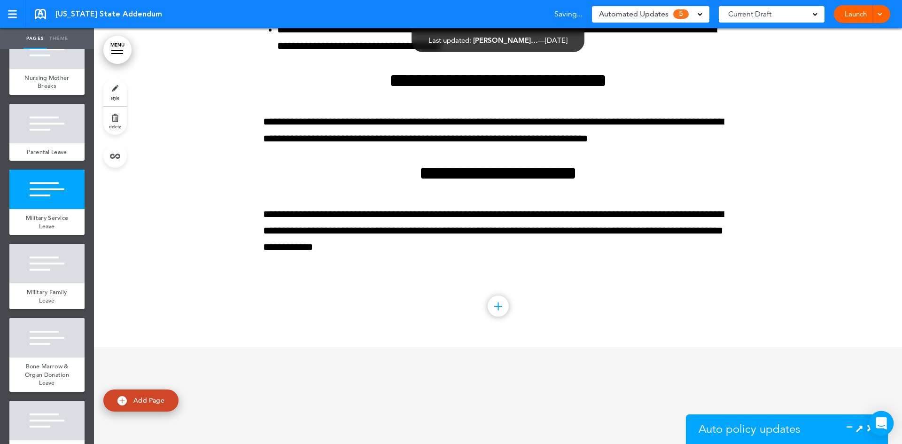
click at [870, 430] on body "Make this page common so it is available in other handbooks. This handbook [GEO…" at bounding box center [451, 222] width 902 height 444
click at [861, 428] on icon at bounding box center [859, 428] width 10 height 10
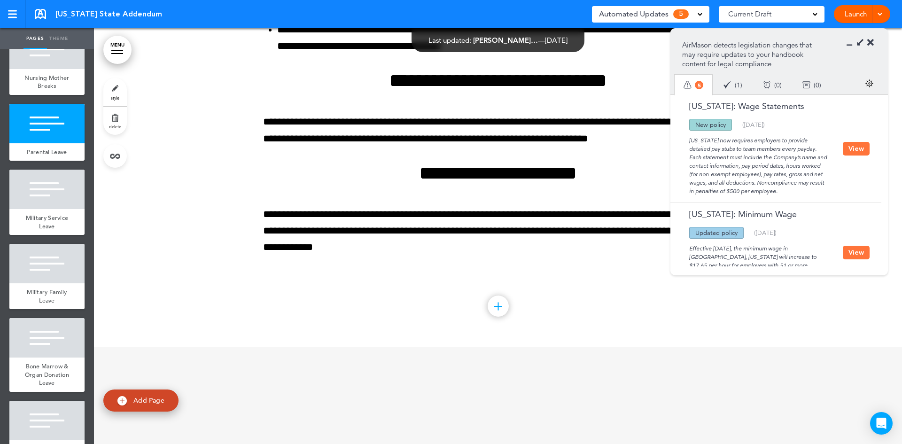
click at [717, 125] on div "New policy" at bounding box center [710, 125] width 43 height 12
click at [859, 150] on button "View" at bounding box center [855, 149] width 27 height 14
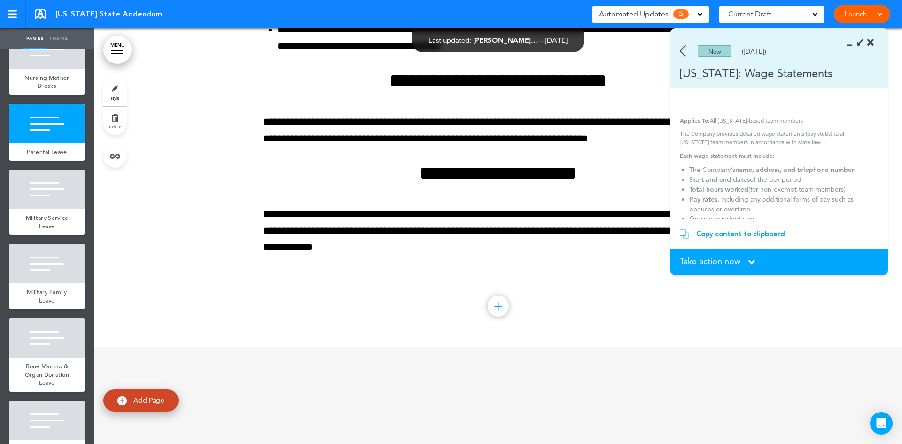
click at [717, 232] on div "Copy content to clipboard" at bounding box center [740, 233] width 89 height 9
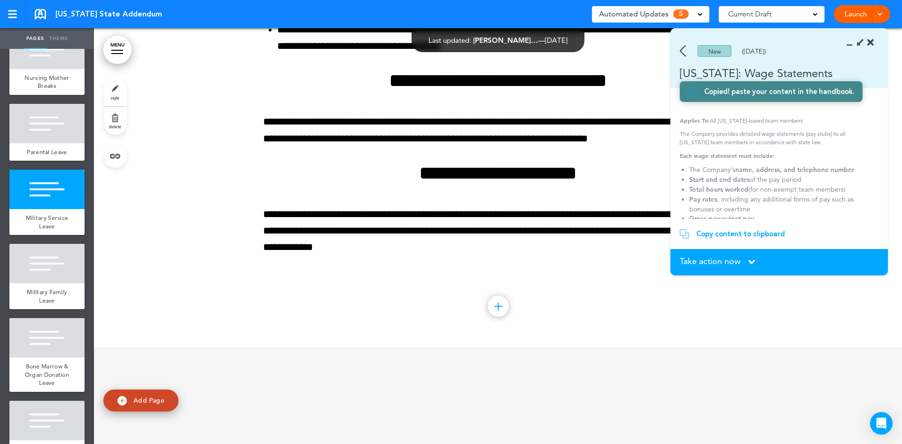
click at [123, 399] on img at bounding box center [121, 400] width 9 height 9
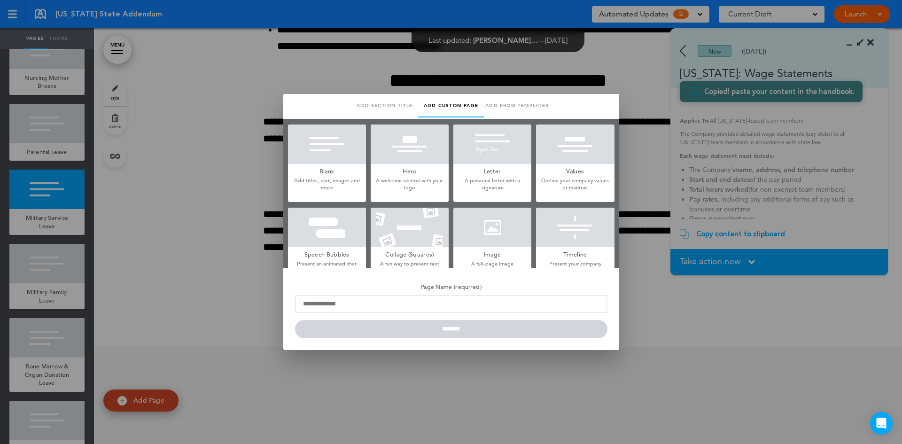
click at [349, 180] on p "Add titles, text, images and more" at bounding box center [327, 184] width 78 height 15
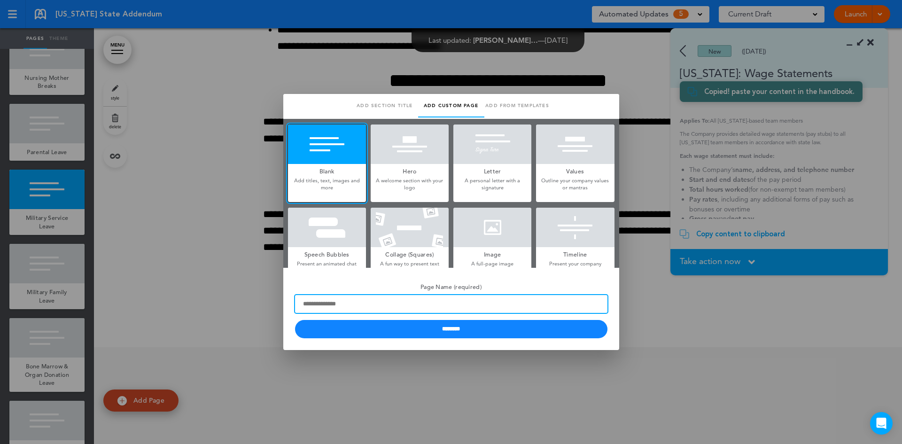
click at [353, 303] on input "Page Name (required)" at bounding box center [451, 304] width 312 height 18
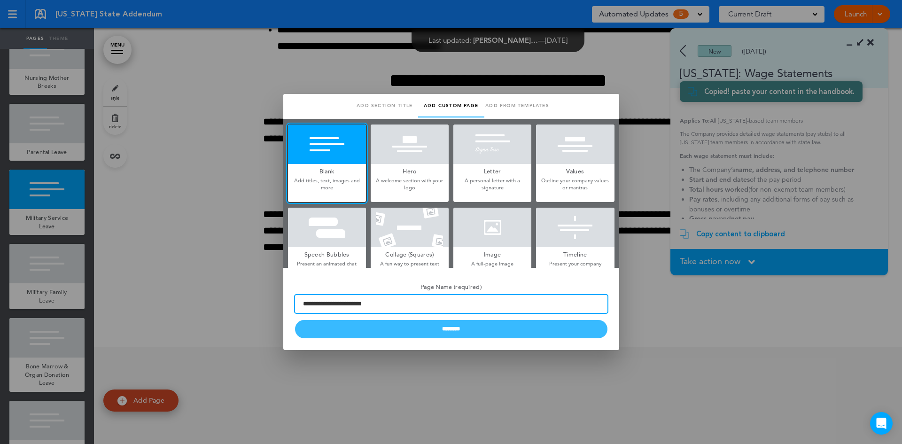
type input "**********"
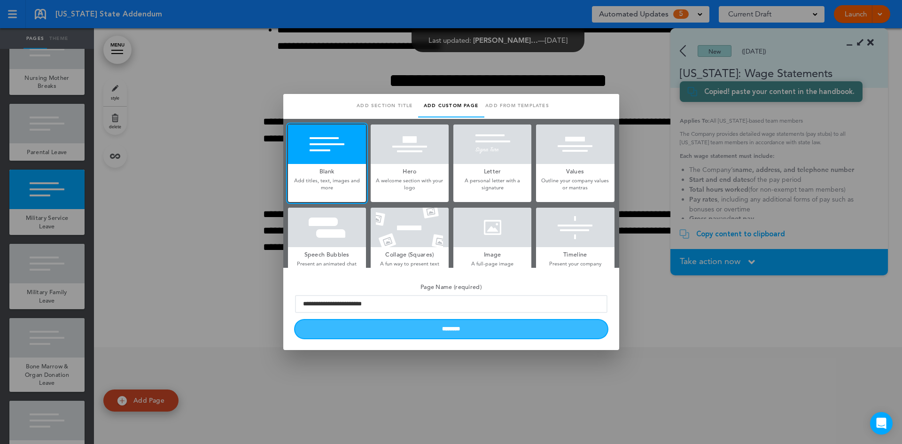
click at [373, 333] on input "********" at bounding box center [451, 329] width 312 height 18
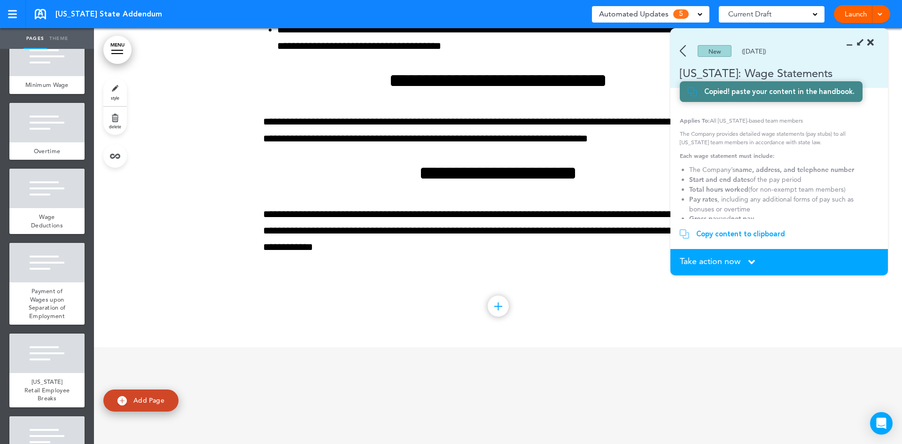
scroll to position [83, 0]
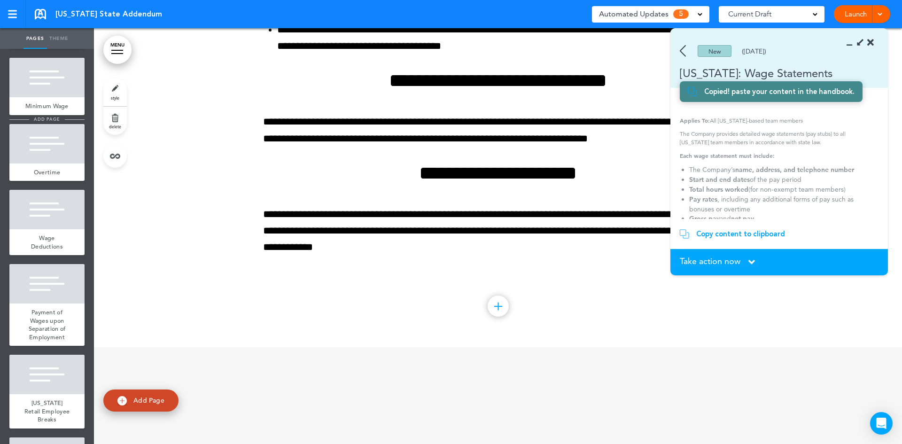
click at [44, 122] on span "add page" at bounding box center [46, 119] width 35 height 6
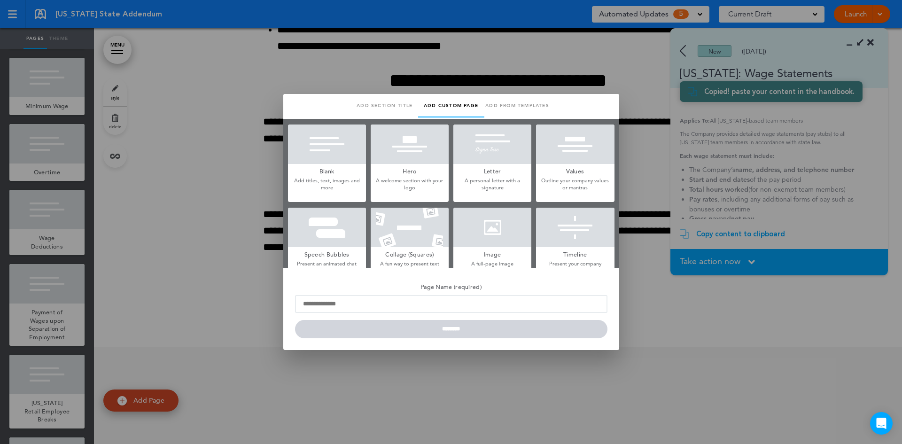
drag, startPoint x: 87, startPoint y: 179, endPoint x: 101, endPoint y: 211, distance: 35.3
click at [96, 257] on div at bounding box center [451, 222] width 902 height 444
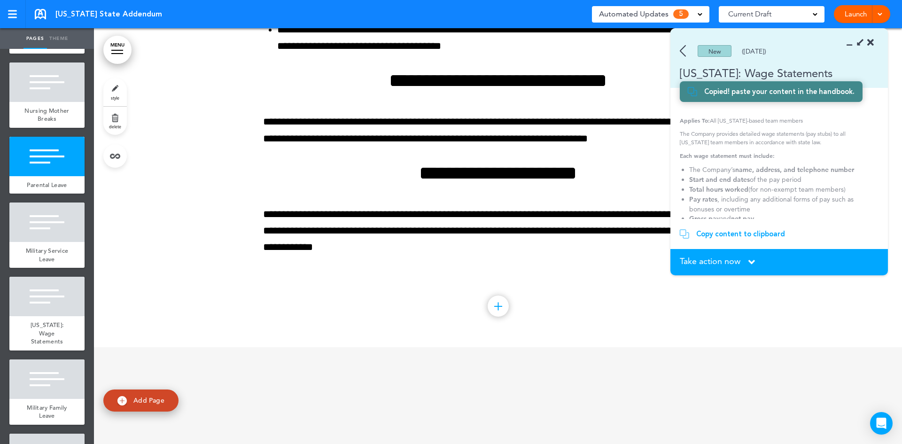
scroll to position [622, 0]
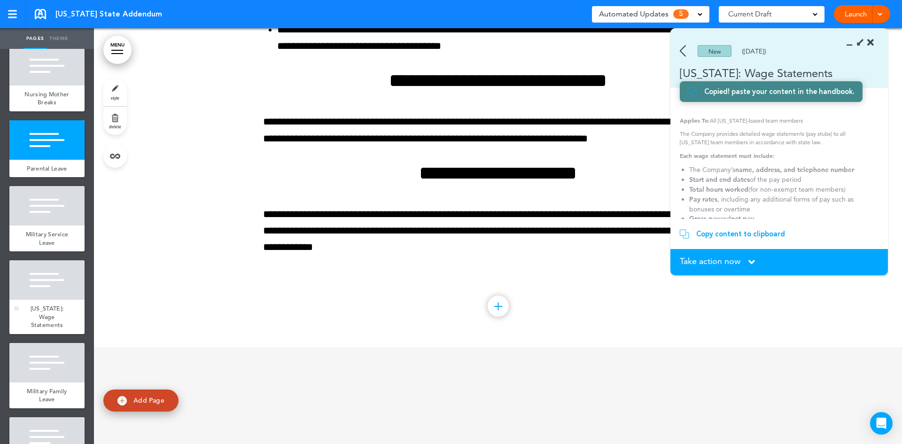
click at [47, 300] on div at bounding box center [46, 279] width 75 height 39
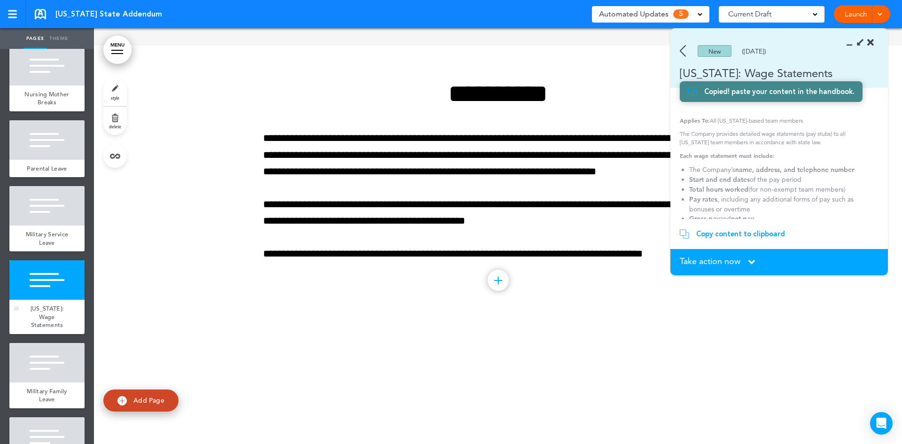
scroll to position [5260, 0]
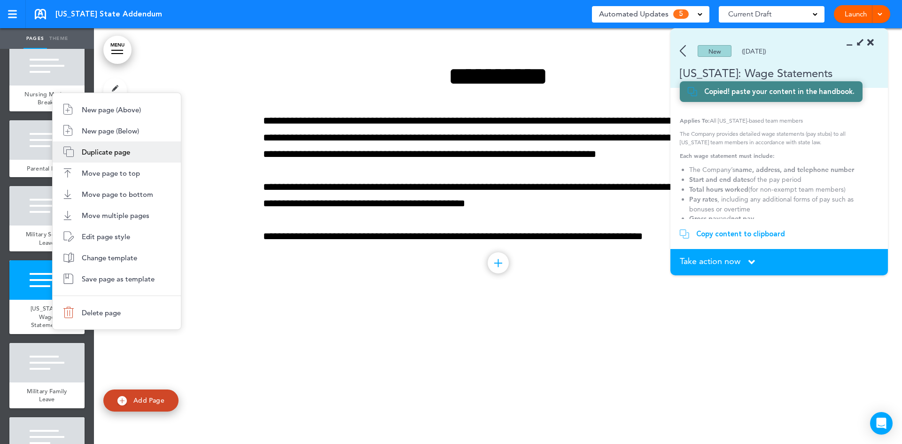
click at [71, 150] on li "Duplicate page" at bounding box center [117, 151] width 128 height 21
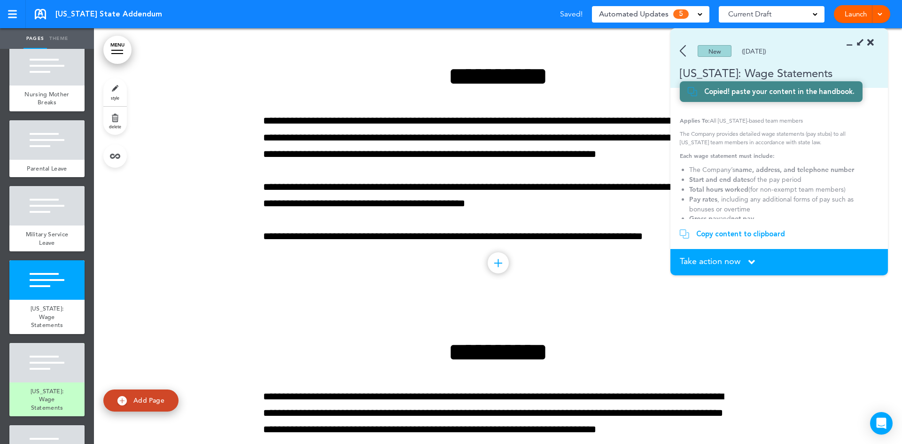
scroll to position [615, 0]
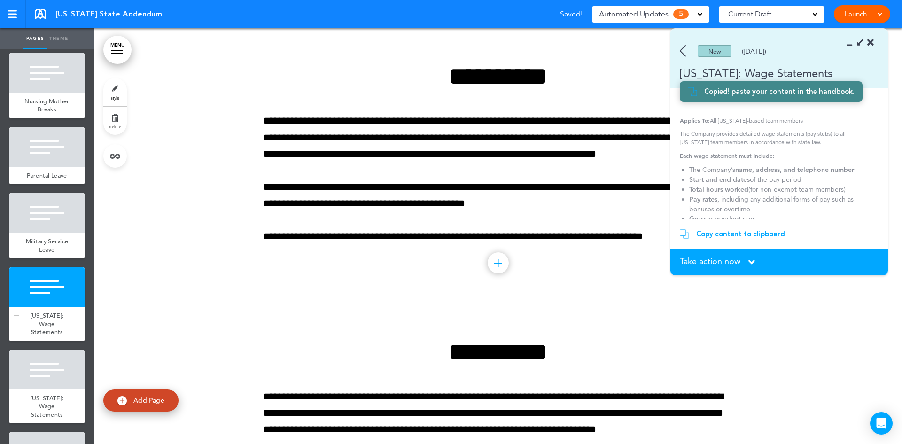
click at [53, 307] on div at bounding box center [46, 286] width 75 height 39
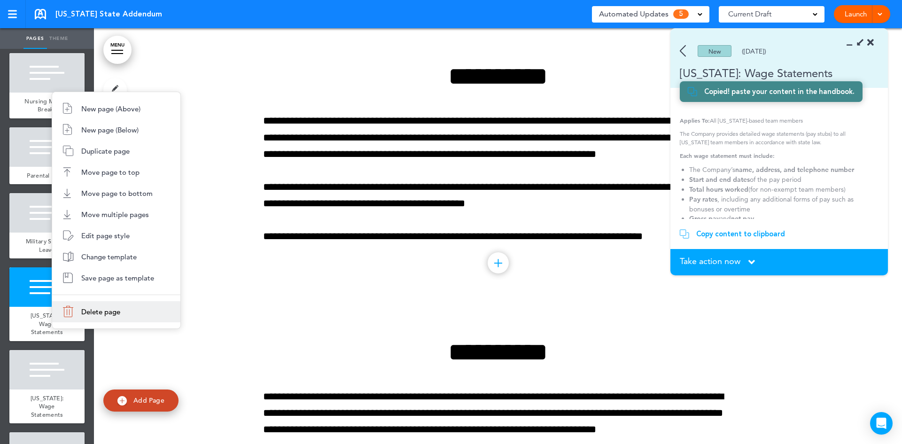
click at [102, 309] on span "Delete page" at bounding box center [100, 311] width 39 height 9
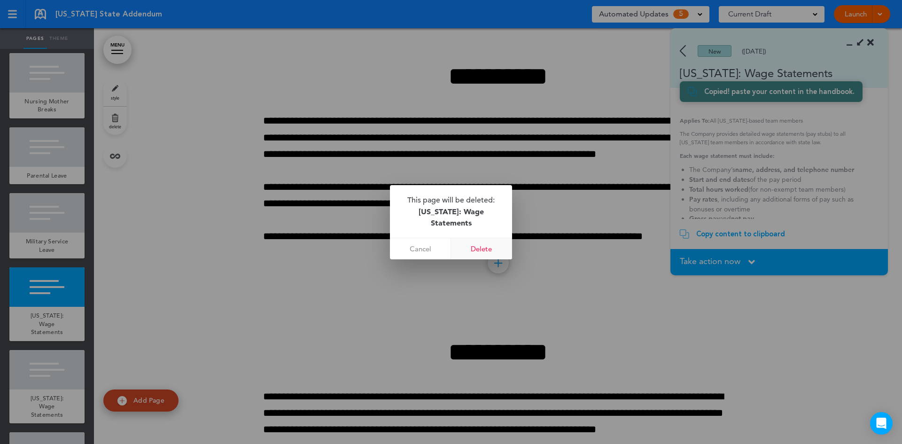
click at [479, 246] on link "Delete" at bounding box center [481, 248] width 61 height 21
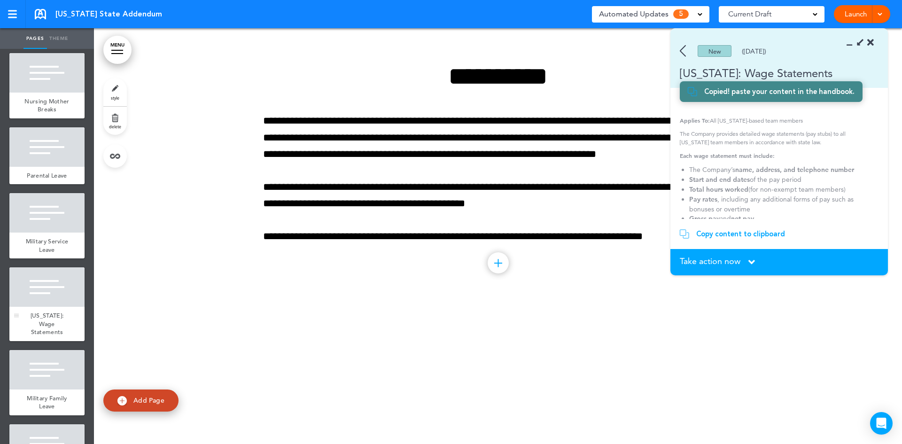
click at [46, 336] on span "[US_STATE]: Wage Statements" at bounding box center [47, 323] width 33 height 24
click at [47, 336] on span "[US_STATE]: Wage Statements" at bounding box center [47, 323] width 33 height 24
click at [48, 336] on span "[US_STATE]: Wage Statements" at bounding box center [47, 323] width 33 height 24
click at [39, 307] on div at bounding box center [46, 286] width 75 height 39
click at [42, 307] on div at bounding box center [46, 286] width 75 height 39
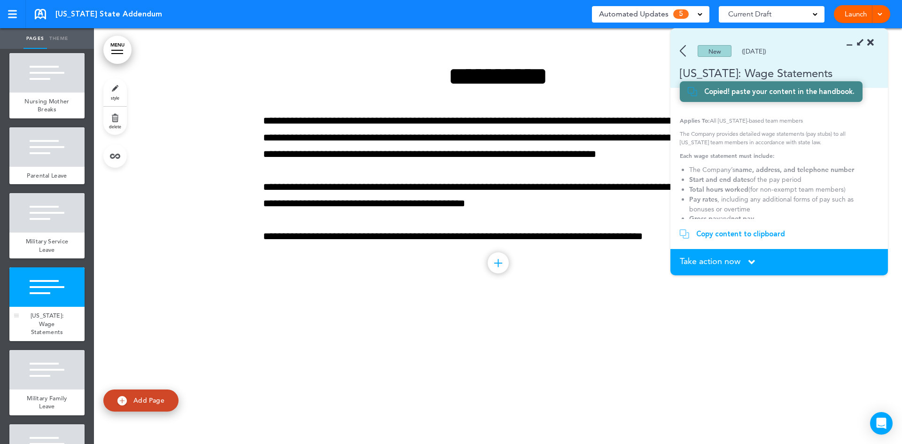
click at [45, 336] on span "[US_STATE]: Wage Statements" at bounding box center [47, 323] width 33 height 24
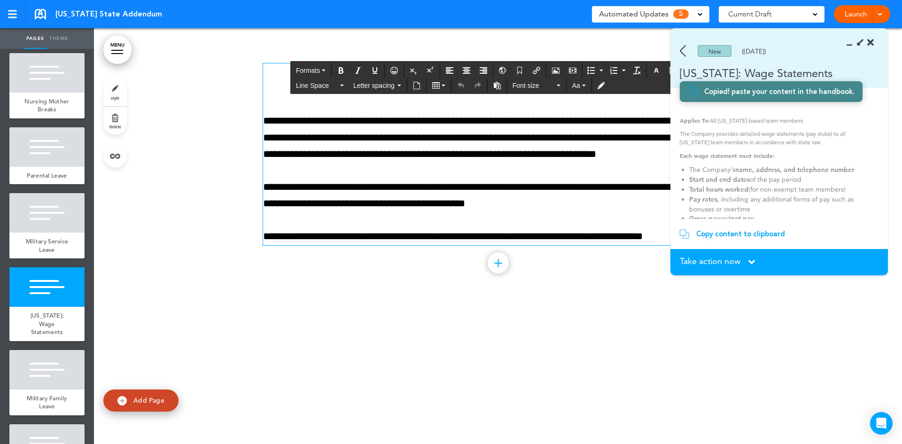
click at [469, 100] on div "**********" at bounding box center [498, 153] width 470 height 181
click at [392, 107] on div "**********" at bounding box center [498, 153] width 470 height 181
click at [278, 85] on h1 "**********" at bounding box center [498, 76] width 470 height 26
click at [279, 85] on h1 "**********" at bounding box center [498, 76] width 470 height 26
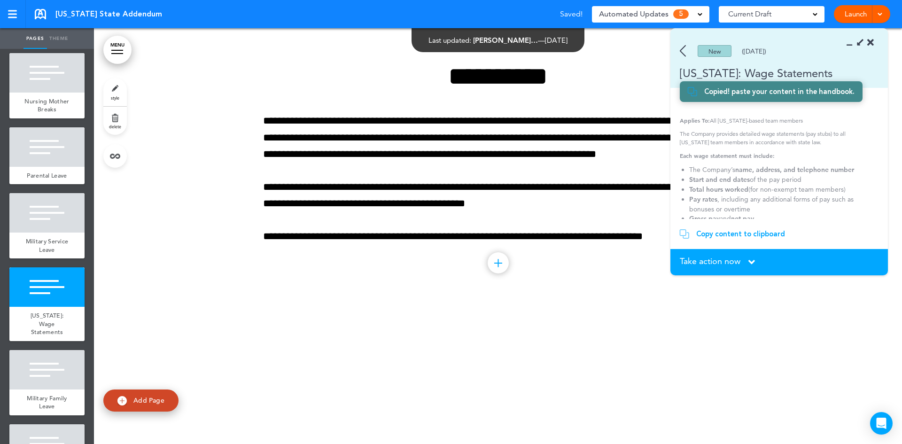
drag, startPoint x: 816, startPoint y: 42, endPoint x: 828, endPoint y: 144, distance: 102.7
click at [828, 144] on div "New ([DATE]) [US_STATE]: Wage Statements Wage Statement Requirements Applies To…" at bounding box center [778, 152] width 217 height 247
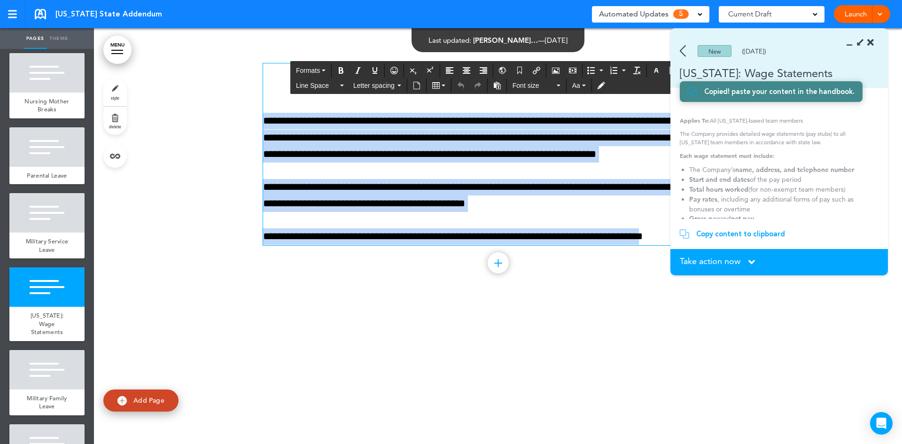
drag, startPoint x: 417, startPoint y: 73, endPoint x: 669, endPoint y: 234, distance: 298.8
click at [669, 234] on div "**********" at bounding box center [498, 153] width 470 height 181
paste div
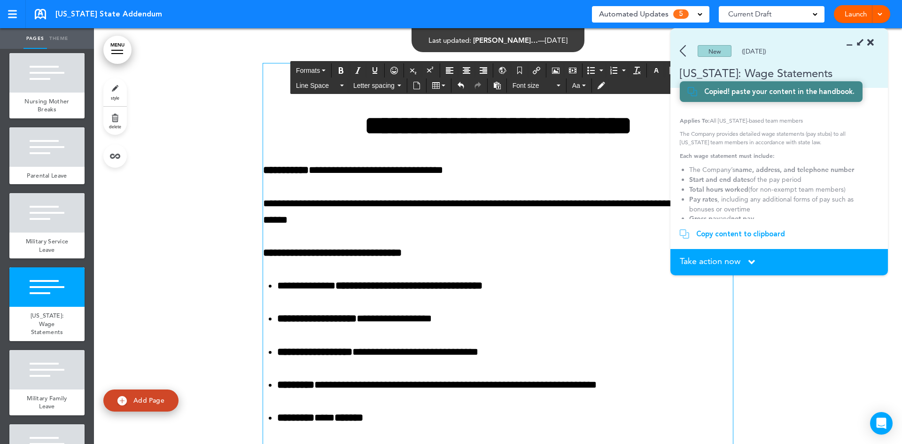
click at [434, 170] on p "**********" at bounding box center [498, 170] width 470 height 16
click at [440, 108] on div "**********" at bounding box center [498, 331] width 470 height 536
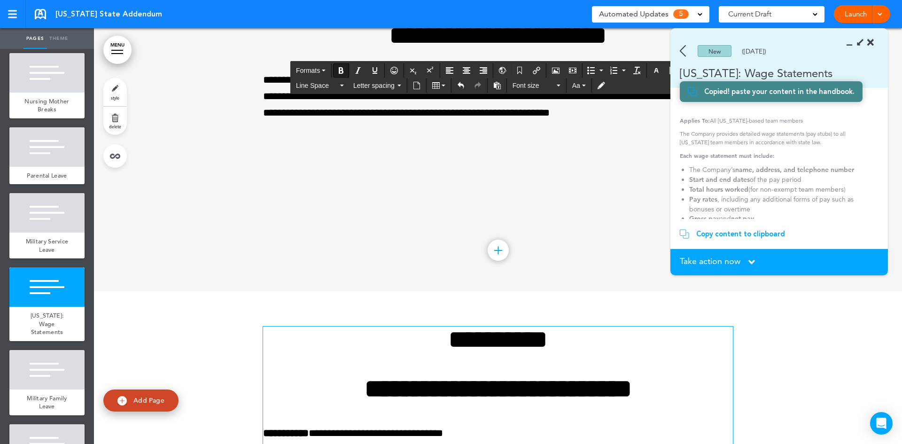
scroll to position [5063, 0]
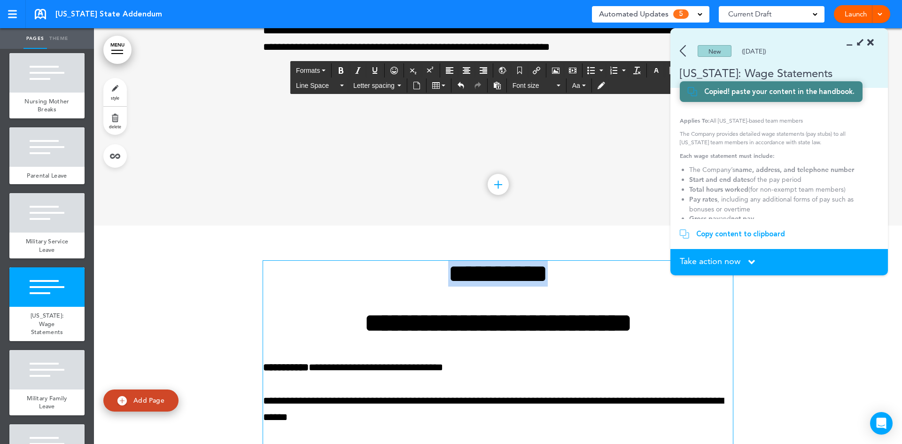
drag, startPoint x: 563, startPoint y: 273, endPoint x: 427, endPoint y: 278, distance: 136.3
click at [427, 278] on h1 "**********" at bounding box center [498, 274] width 470 height 26
click at [364, 269] on h1 at bounding box center [498, 274] width 470 height 26
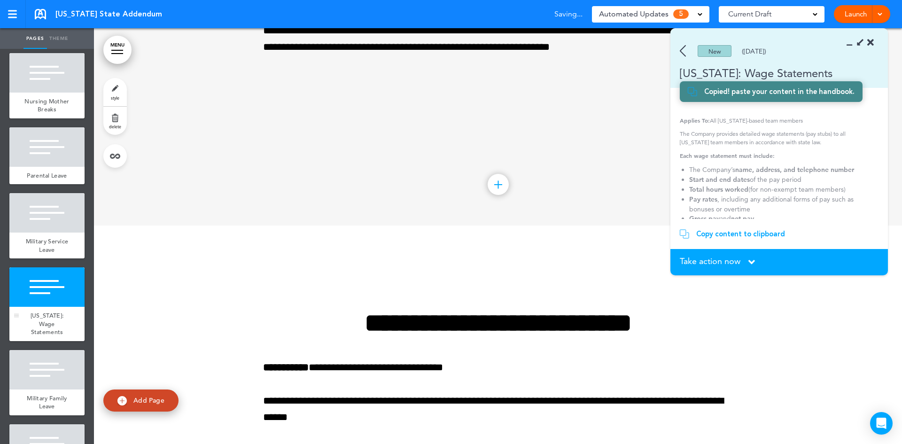
click at [62, 307] on div at bounding box center [46, 286] width 75 height 39
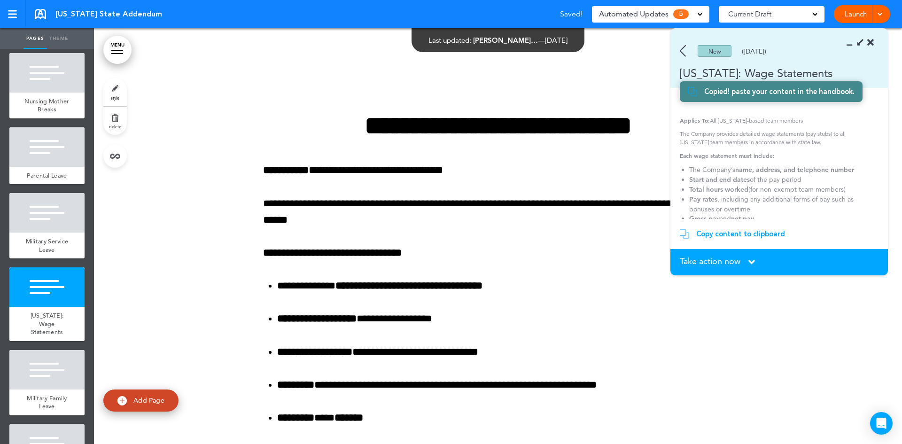
scroll to position [614, 0]
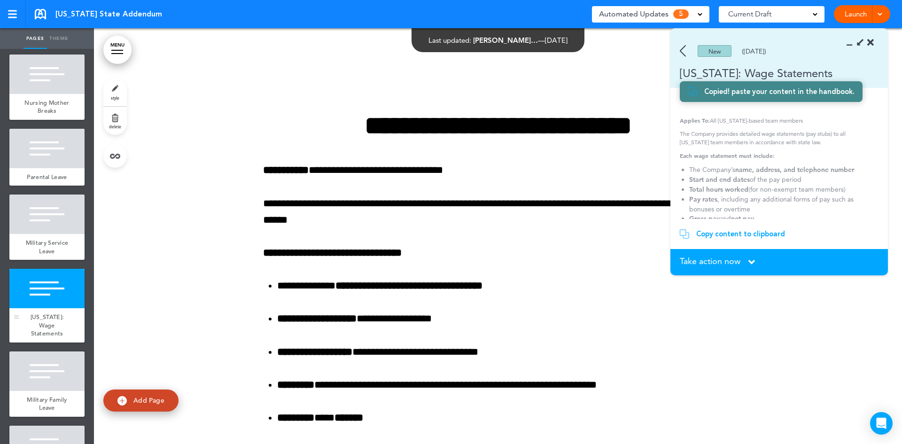
click at [62, 308] on div at bounding box center [46, 288] width 75 height 39
click at [116, 53] on link "MENU" at bounding box center [117, 50] width 28 height 28
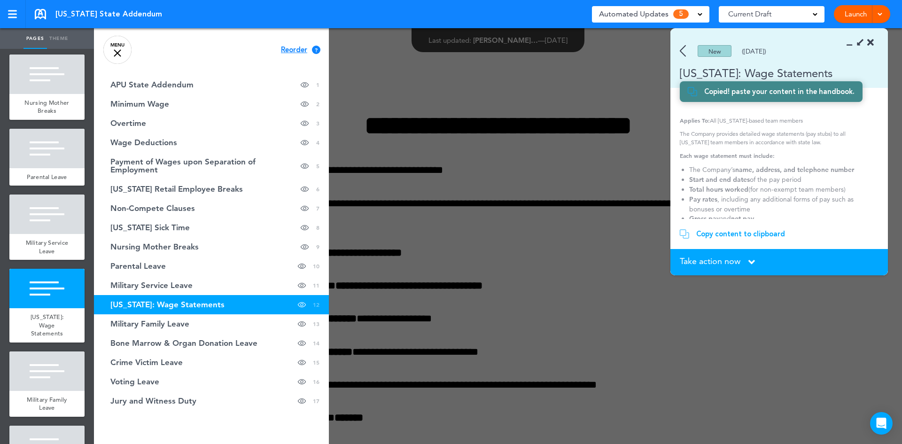
click at [359, 65] on div at bounding box center [545, 222] width 902 height 444
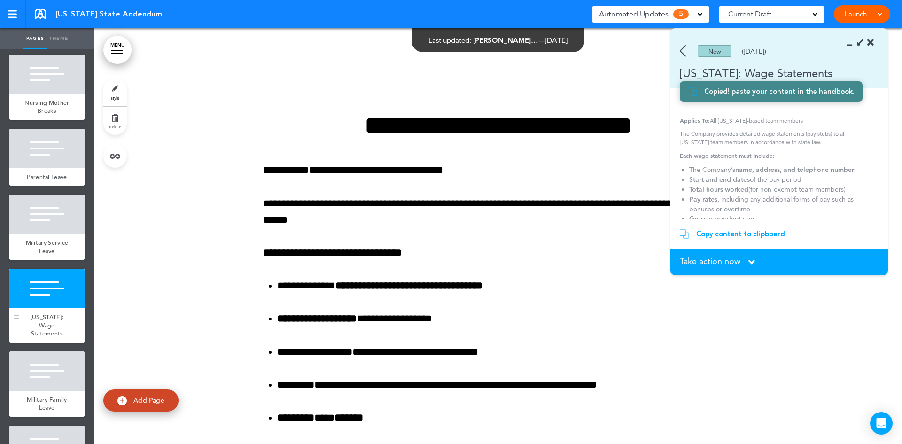
click at [41, 308] on div at bounding box center [46, 288] width 75 height 39
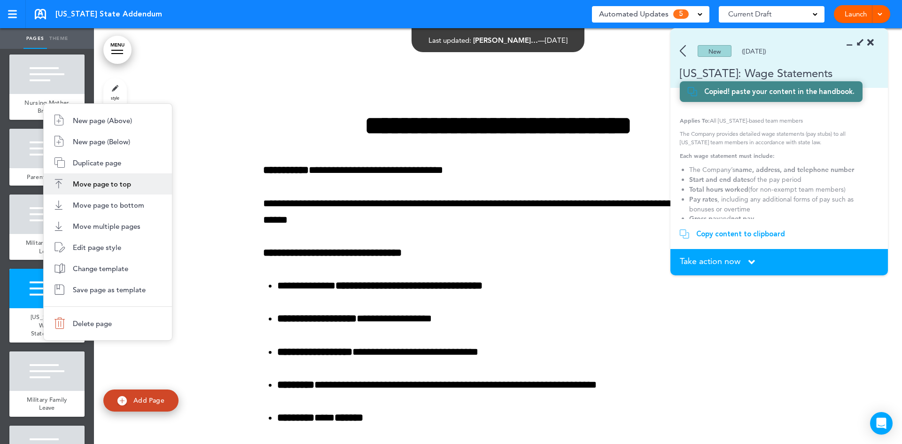
click at [97, 186] on span "Move page to top" at bounding box center [102, 183] width 58 height 9
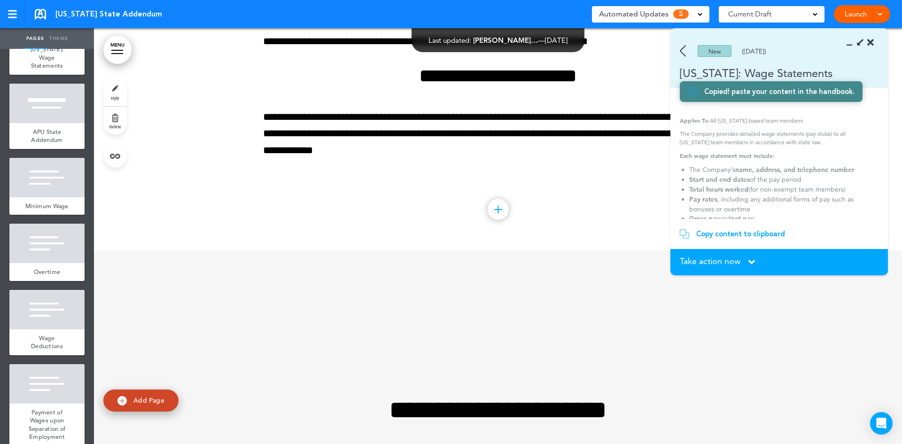
scroll to position [0, 0]
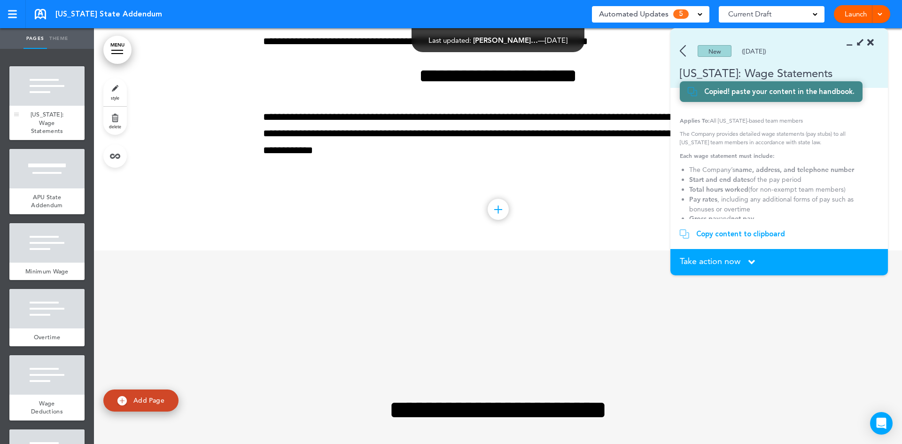
click at [63, 112] on div "[US_STATE]: Wage Statements" at bounding box center [46, 123] width 75 height 34
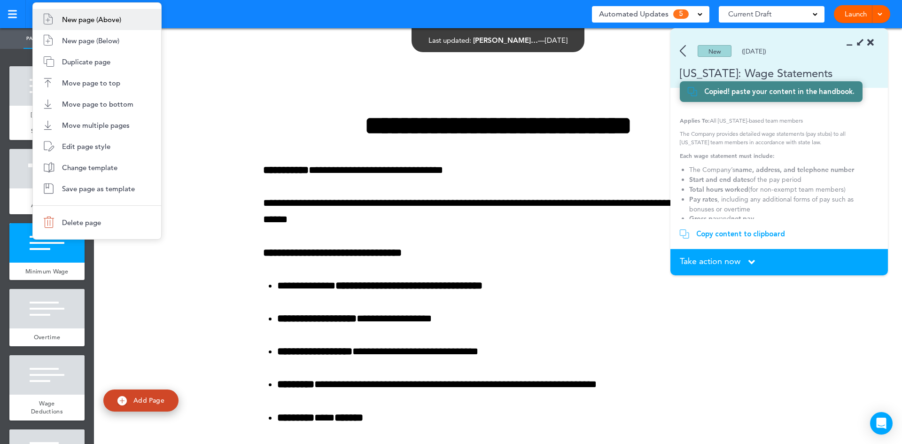
click at [70, 21] on span "New page (Above)" at bounding box center [91, 19] width 59 height 9
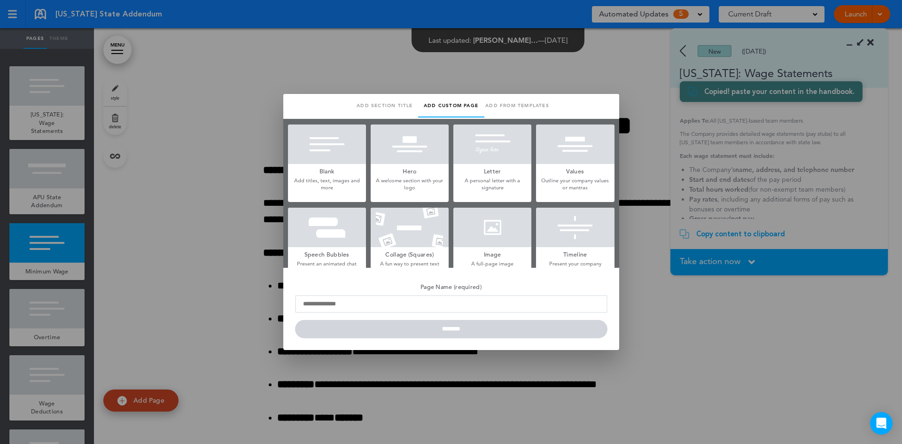
click at [185, 67] on div at bounding box center [451, 222] width 902 height 444
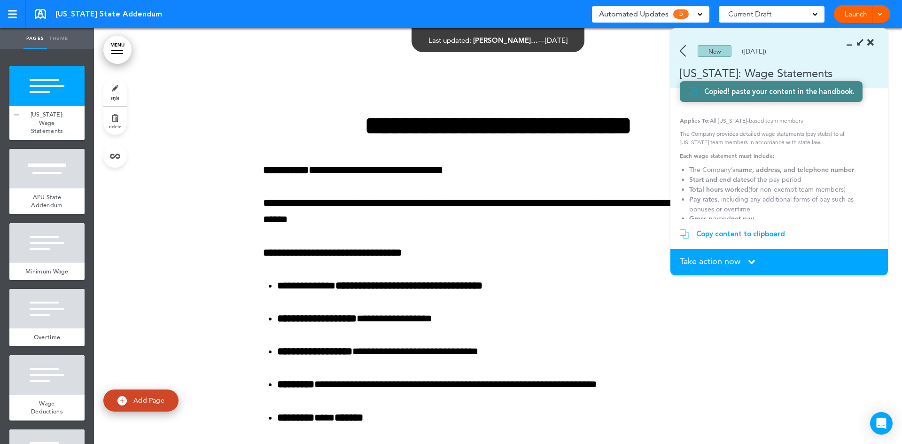
click at [49, 119] on span "[US_STATE]: Wage Statements" at bounding box center [47, 122] width 33 height 24
click at [124, 55] on link "MENU" at bounding box center [117, 50] width 28 height 28
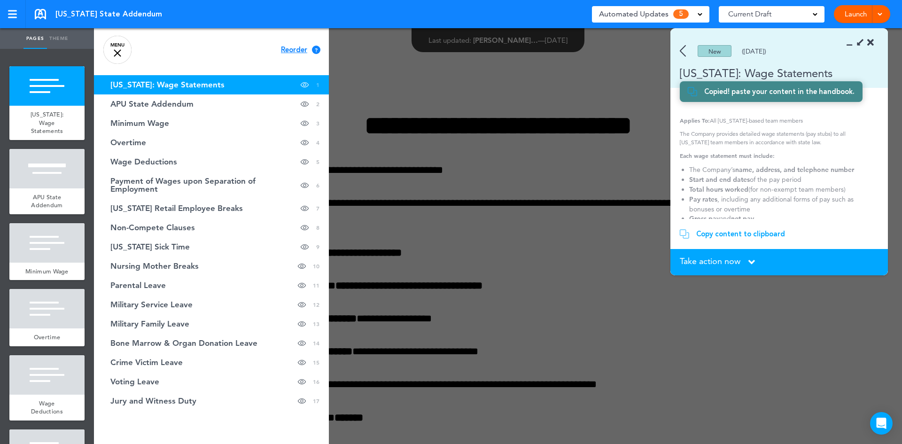
click at [349, 67] on div at bounding box center [545, 222] width 902 height 444
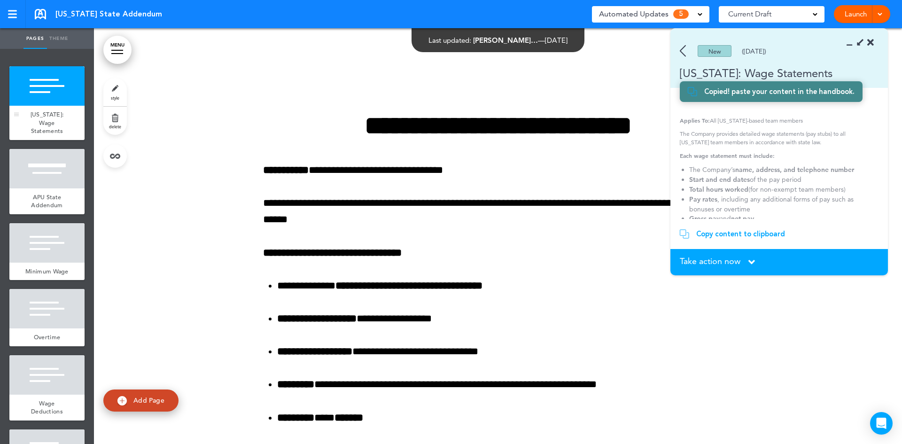
click at [52, 126] on div "[US_STATE]: Wage Statements" at bounding box center [46, 123] width 75 height 34
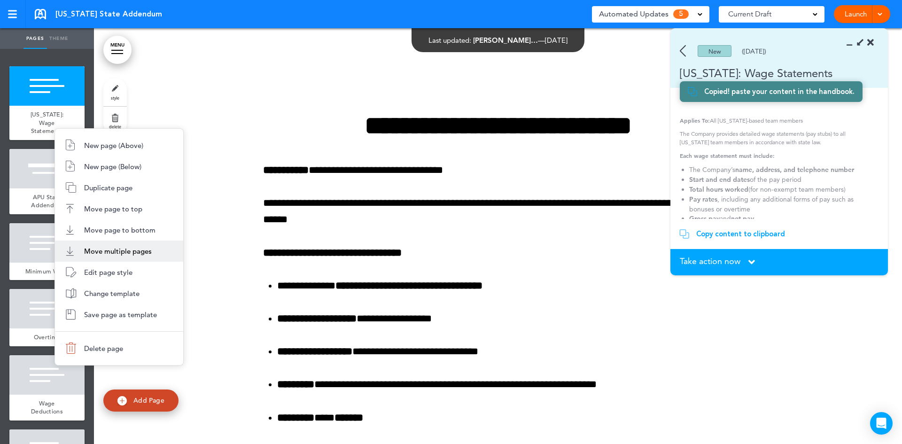
click at [75, 249] on li "Move multiple pages" at bounding box center [119, 250] width 128 height 21
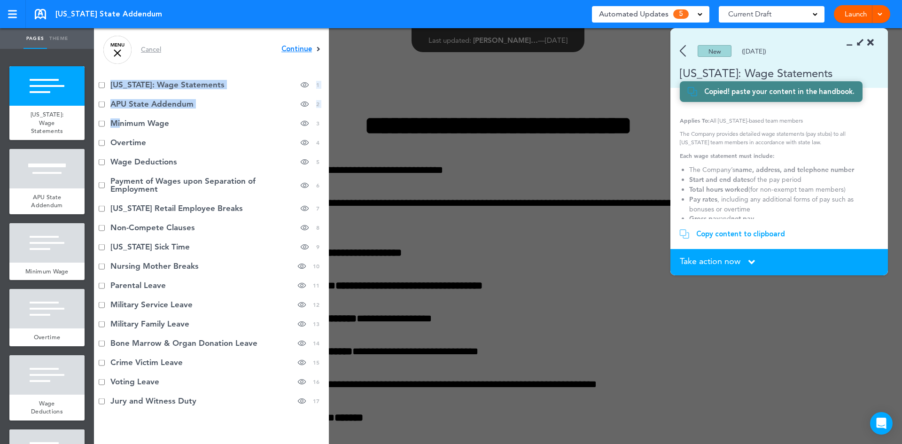
drag, startPoint x: 109, startPoint y: 84, endPoint x: 120, endPoint y: 120, distance: 37.6
click at [119, 125] on ul "[US_STATE]: Wage Statements hide page in table of contents 1 APU State Addendum…" at bounding box center [211, 242] width 235 height 335
click at [308, 85] on li "[US_STATE]: Wage Statements hide page in table of contents 1" at bounding box center [211, 84] width 235 height 19
click at [296, 85] on li "[US_STATE]: Wage Statements hide page in table of contents 1" at bounding box center [211, 84] width 235 height 19
click at [309, 85] on li "[US_STATE]: Wage Statements hide page in table of contents 1" at bounding box center [211, 84] width 235 height 19
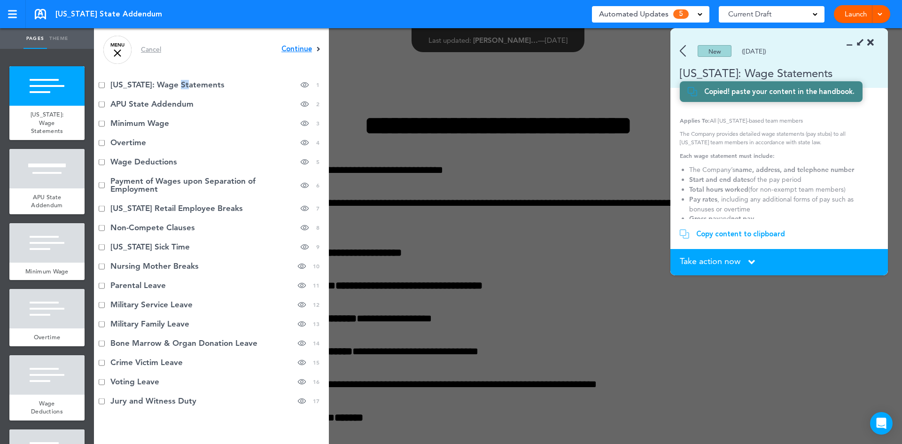
drag, startPoint x: 180, startPoint y: 81, endPoint x: 188, endPoint y: 88, distance: 10.0
click at [188, 88] on li "[US_STATE]: Wage Statements hide page in table of contents 1" at bounding box center [211, 84] width 235 height 19
click at [123, 51] on link "MENU" at bounding box center [117, 50] width 28 height 28
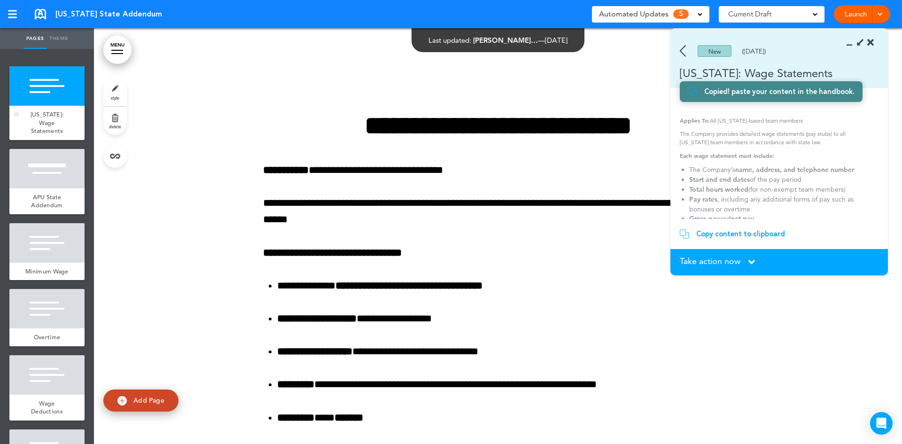
click at [74, 134] on div "[US_STATE]: Wage Statements" at bounding box center [46, 123] width 75 height 34
drag, startPoint x: 74, startPoint y: 134, endPoint x: 69, endPoint y: 216, distance: 81.4
click at [113, 58] on link "MENU" at bounding box center [117, 50] width 28 height 28
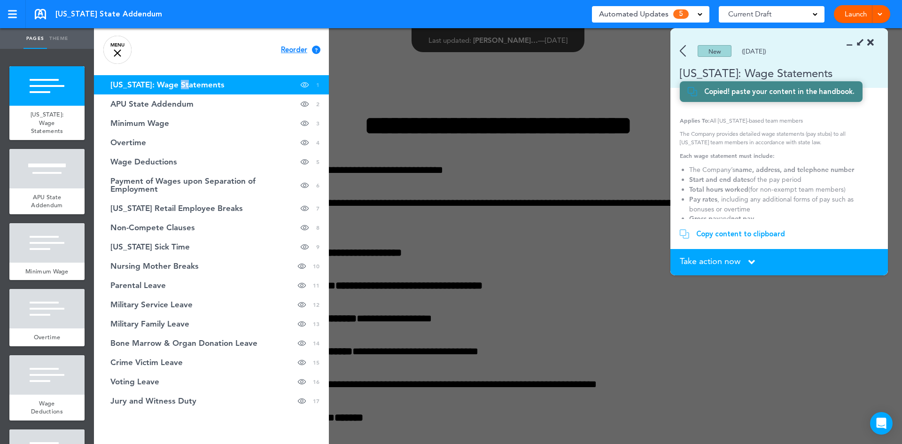
click at [261, 81] on link "[US_STATE]: Wage Statements hide page in table of contents 1" at bounding box center [211, 84] width 235 height 19
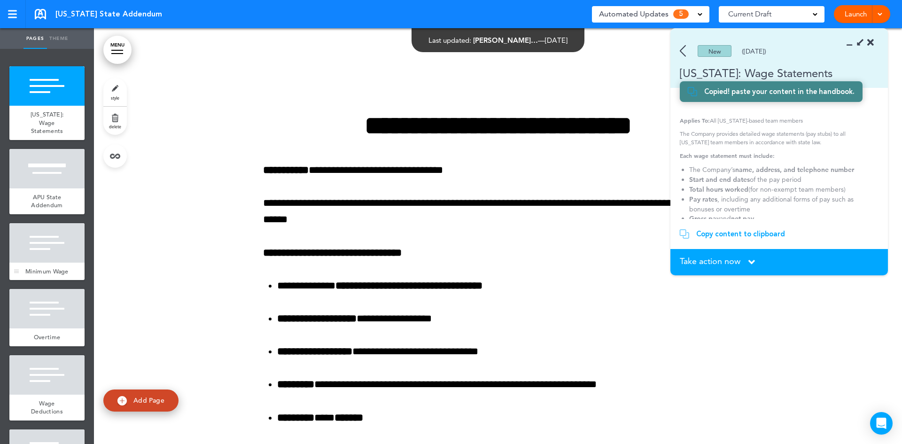
click at [46, 228] on div at bounding box center [46, 242] width 75 height 39
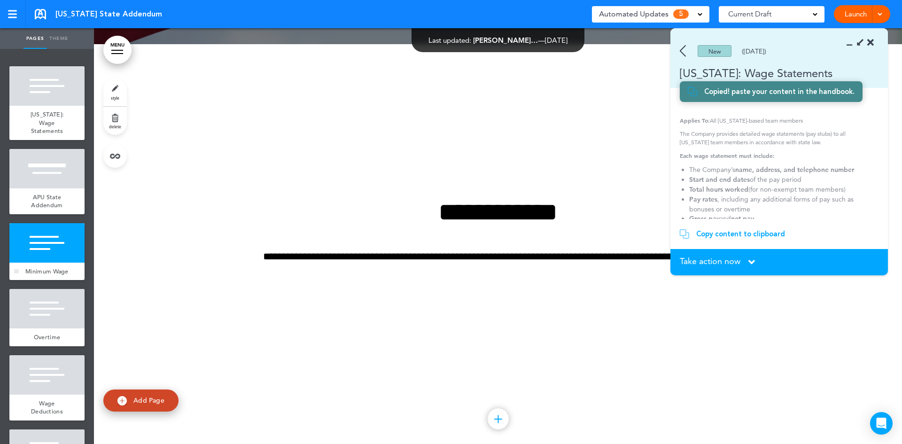
scroll to position [1053, 0]
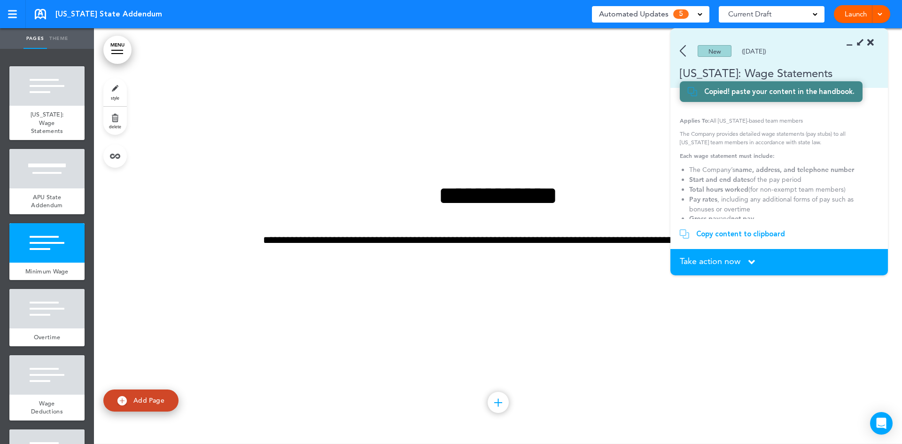
click at [112, 54] on div at bounding box center [117, 53] width 12 height 1
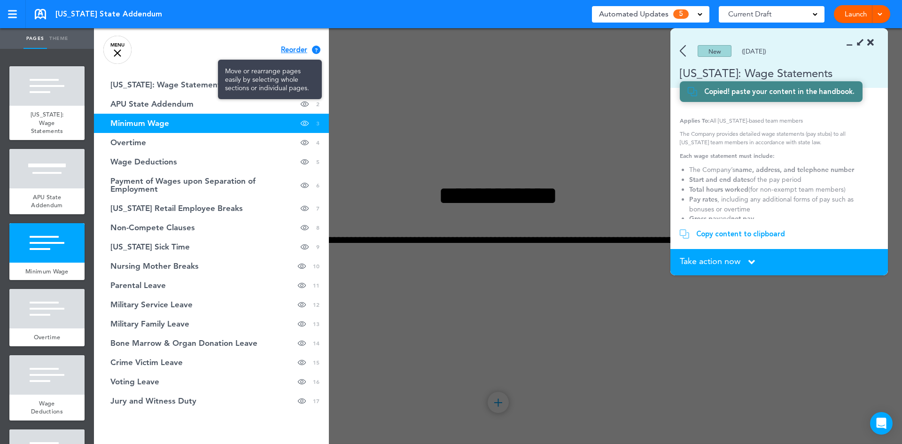
click at [312, 48] on div "?" at bounding box center [316, 50] width 8 height 8
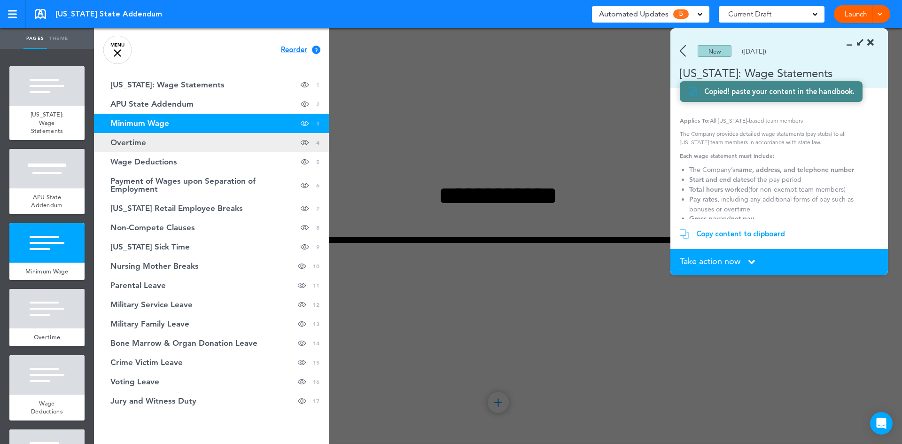
drag, startPoint x: 122, startPoint y: 84, endPoint x: 109, endPoint y: 142, distance: 60.0
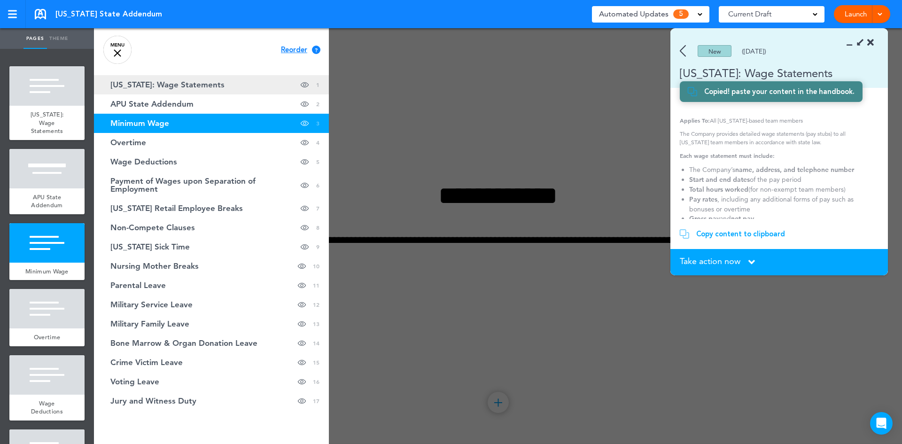
drag, startPoint x: 109, startPoint y: 142, endPoint x: 137, endPoint y: 83, distance: 65.3
click at [137, 83] on span "[US_STATE]: Wage Statements" at bounding box center [167, 85] width 114 height 8
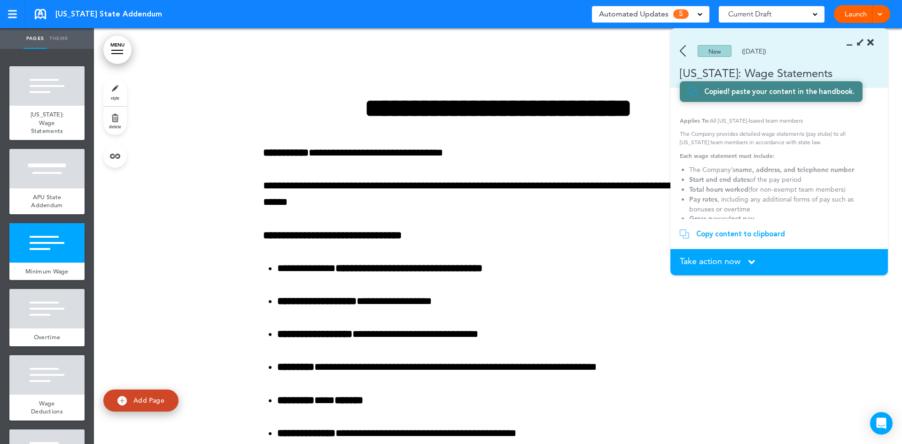
scroll to position [0, 0]
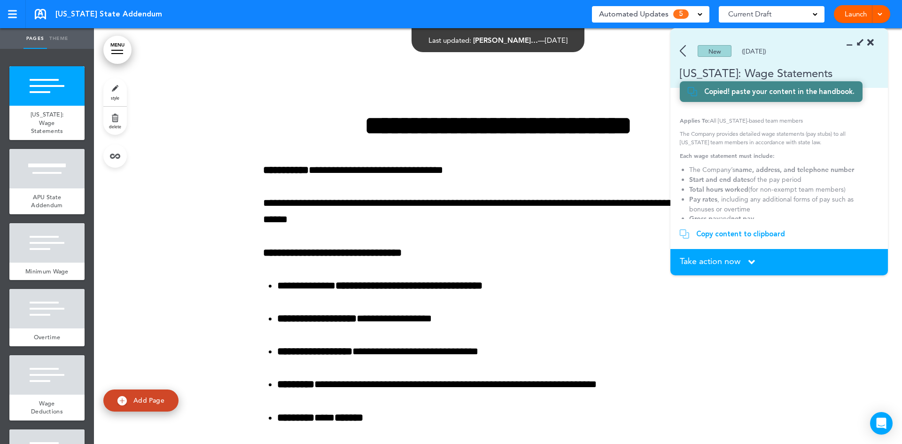
click at [116, 55] on link "MENU" at bounding box center [117, 50] width 28 height 28
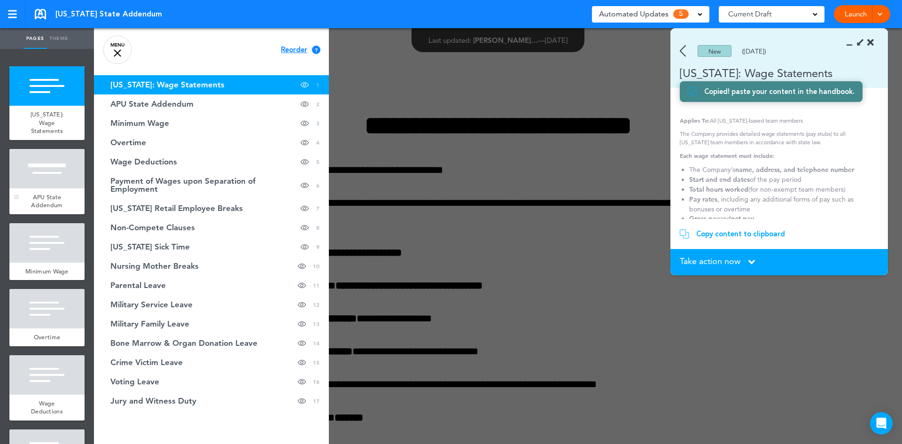
drag, startPoint x: 120, startPoint y: 84, endPoint x: 54, endPoint y: 158, distance: 98.8
click at [54, 158] on div at bounding box center [46, 168] width 75 height 39
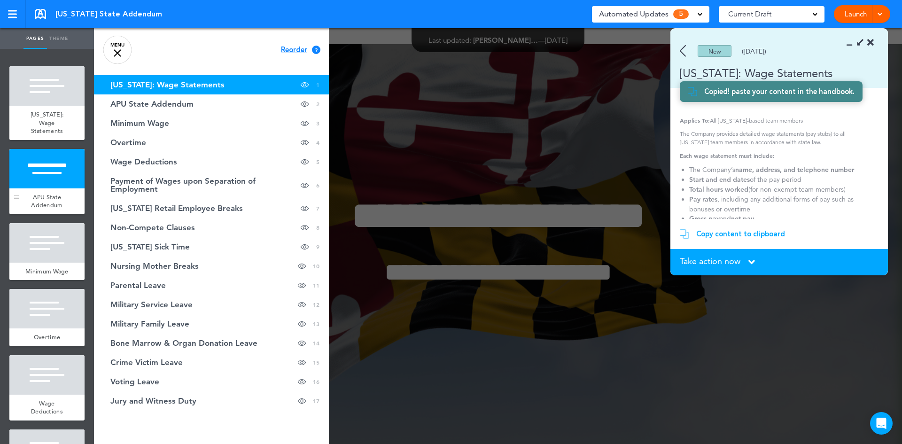
scroll to position [638, 0]
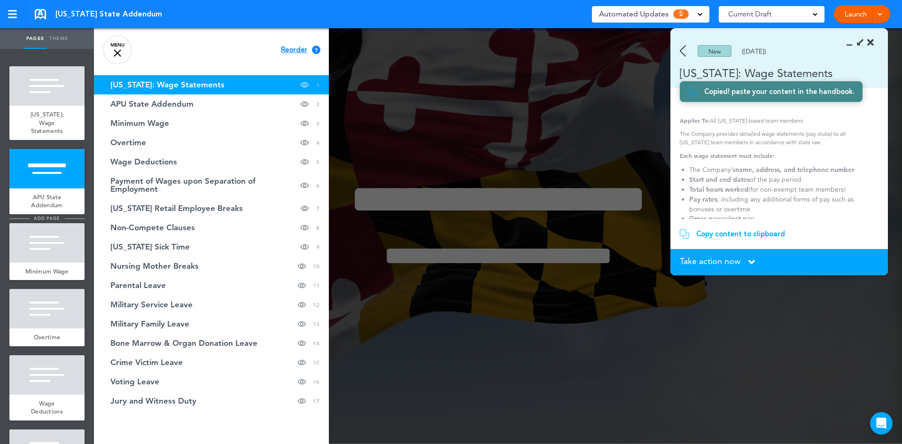
click at [35, 221] on li "add page" at bounding box center [46, 218] width 75 height 7
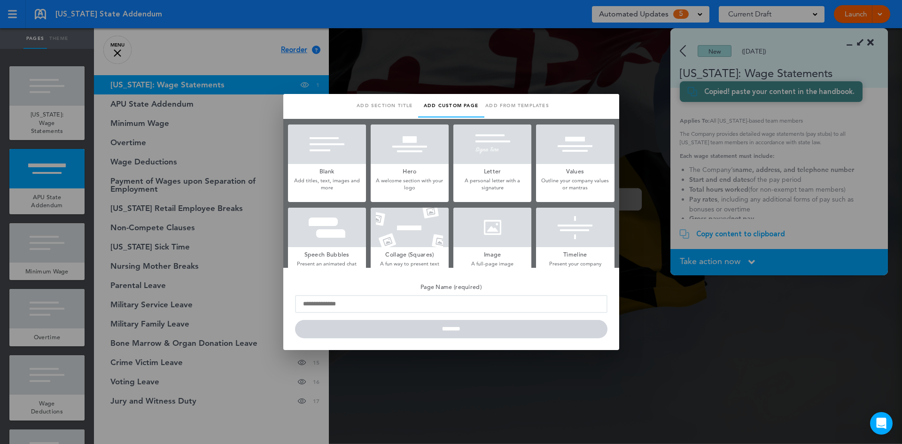
click at [581, 71] on div at bounding box center [451, 222] width 902 height 444
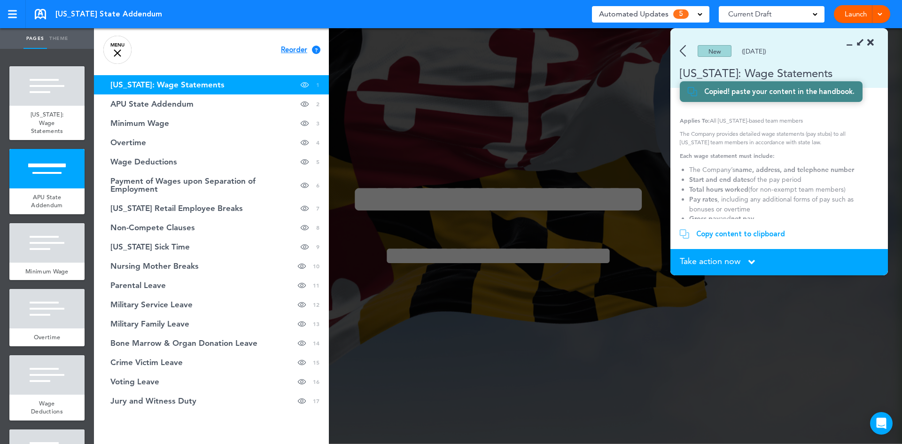
click at [290, 51] on span "Reorder" at bounding box center [294, 49] width 26 height 7
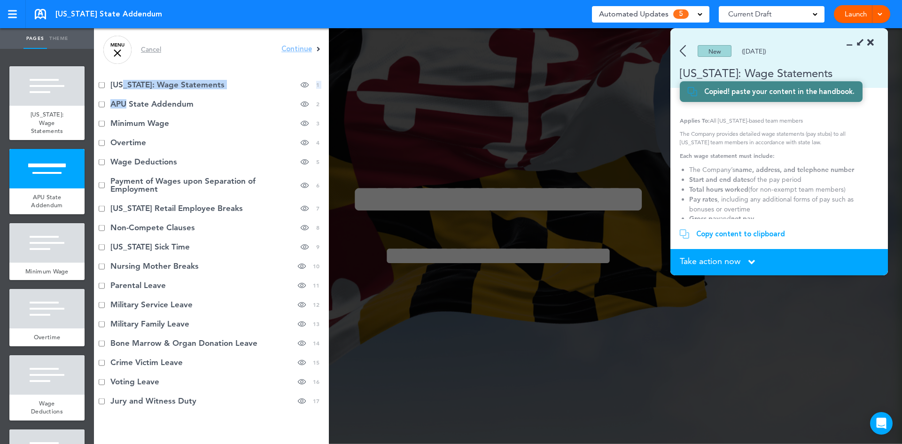
drag, startPoint x: 125, startPoint y: 85, endPoint x: 118, endPoint y: 100, distance: 17.0
click at [124, 109] on ul "[US_STATE]: Wage Statements hide page in table of contents 1 APU State Addendum…" at bounding box center [211, 242] width 235 height 335
click at [112, 85] on li "[US_STATE]: Wage Statements hide page in table of contents 1" at bounding box center [211, 84] width 235 height 19
drag, startPoint x: 112, startPoint y: 85, endPoint x: 100, endPoint y: 128, distance: 44.3
click at [100, 128] on li "Minimum Wage hide page in table of contents 3" at bounding box center [211, 123] width 235 height 19
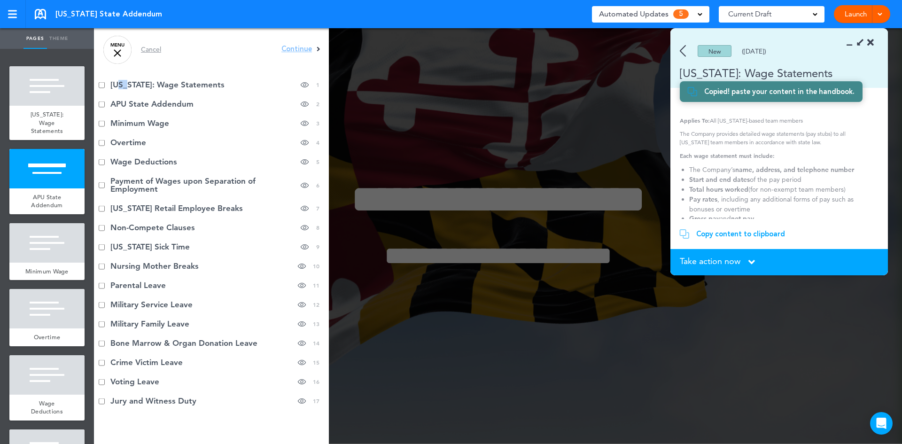
drag, startPoint x: 128, startPoint y: 81, endPoint x: 124, endPoint y: 88, distance: 7.8
click at [123, 88] on li "[US_STATE]: Wage Statements hide page in table of contents 1" at bounding box center [211, 84] width 235 height 19
click at [309, 50] on div "Continue ? Move or rearrange pages easily by selecting whole sections or indivi…" at bounding box center [300, 49] width 39 height 7
click at [317, 48] on icon at bounding box center [319, 49] width 4 height 7
click at [293, 50] on div "Continue ? Move or rearrange pages easily by selecting whole sections or indivi…" at bounding box center [300, 49] width 39 height 7
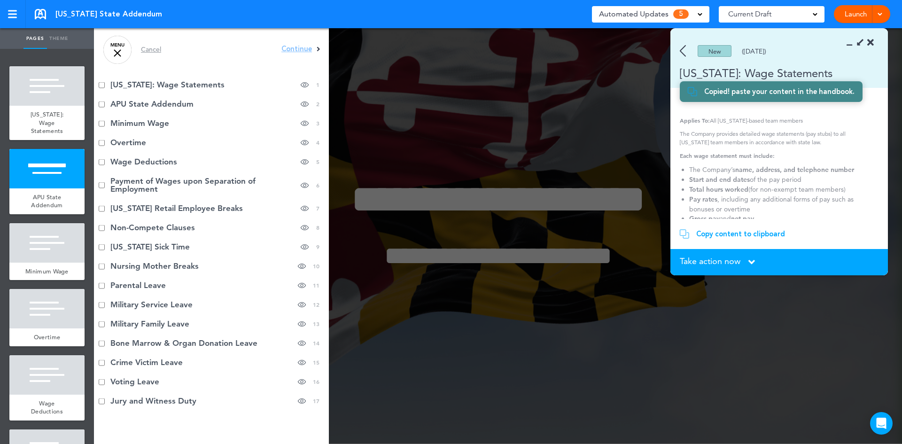
click at [293, 50] on div "Continue ? Move or rearrange pages easily by selecting whole sections or indivi…" at bounding box center [300, 49] width 39 height 7
click at [154, 49] on div "Cancel" at bounding box center [151, 49] width 20 height 7
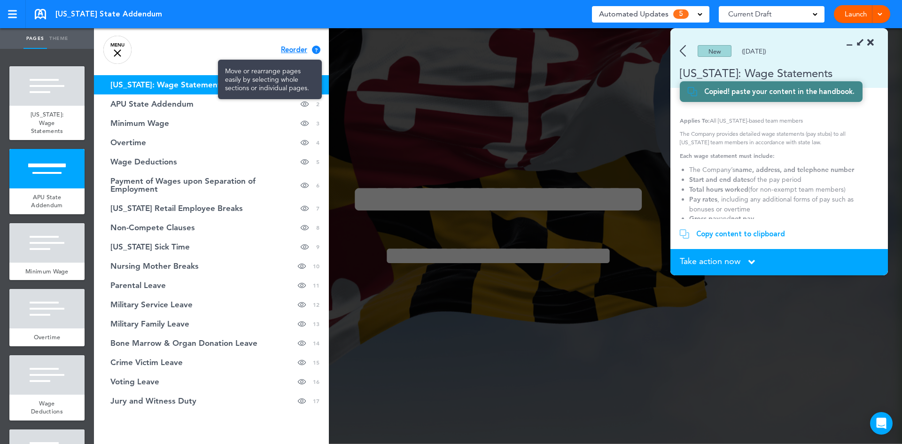
click at [312, 48] on div "?" at bounding box center [316, 50] width 8 height 8
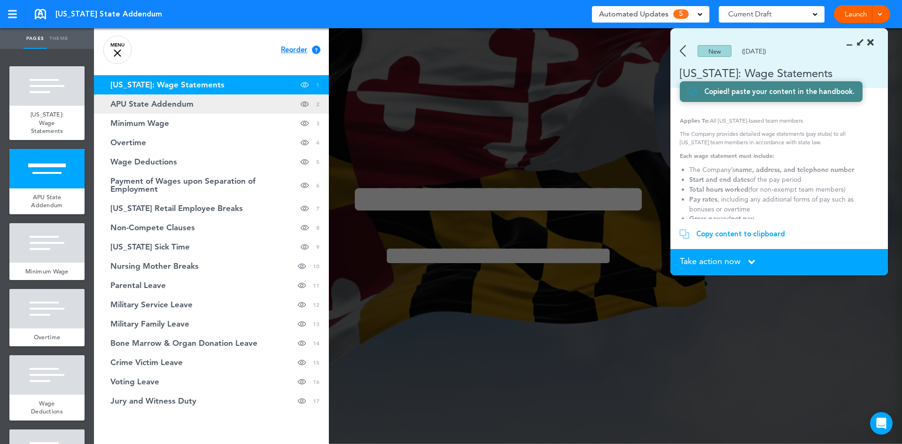
click at [316, 102] on span "2" at bounding box center [317, 104] width 3 height 8
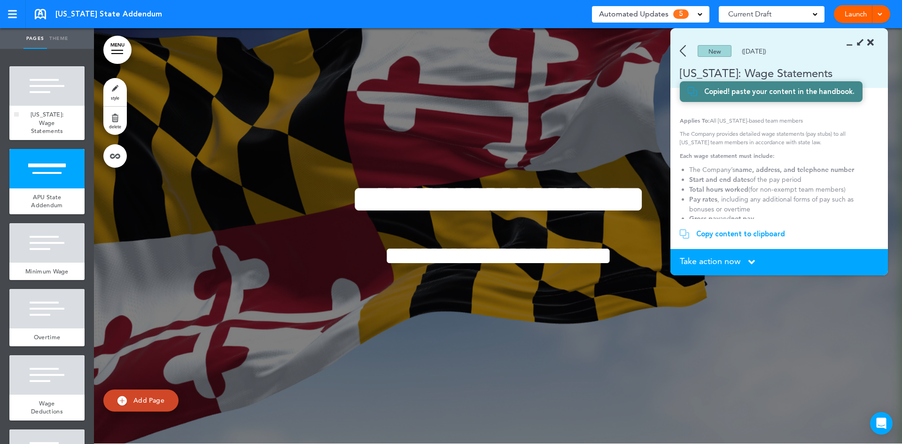
click at [76, 132] on div "[US_STATE]: Wage Statements" at bounding box center [46, 123] width 75 height 34
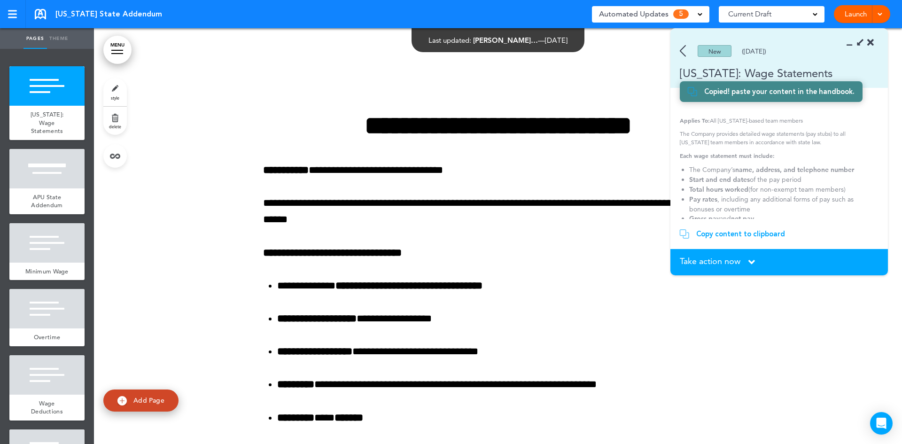
click at [119, 50] on div at bounding box center [117, 50] width 12 height 1
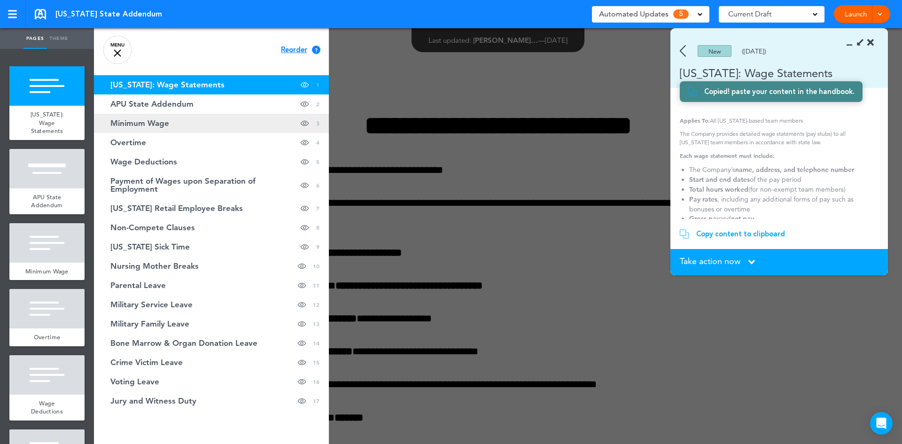
drag, startPoint x: 308, startPoint y: 85, endPoint x: 305, endPoint y: 127, distance: 42.4
drag, startPoint x: 305, startPoint y: 127, endPoint x: 377, endPoint y: 81, distance: 85.1
click at [377, 81] on div at bounding box center [545, 222] width 902 height 444
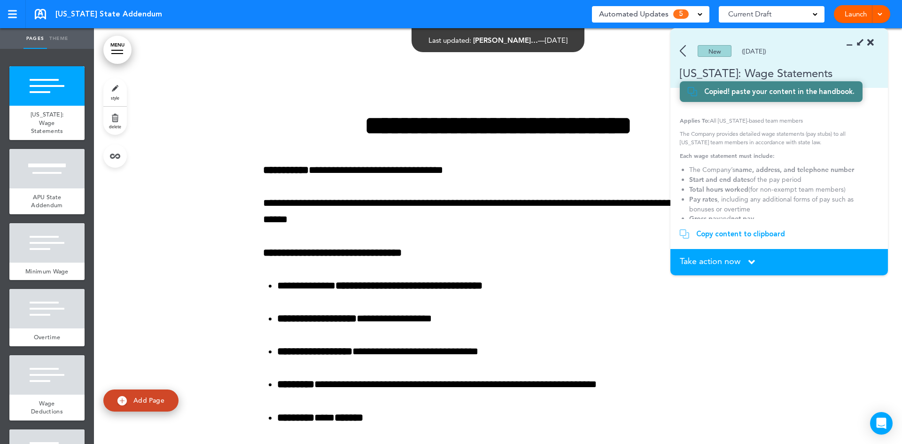
click at [15, 10] on div at bounding box center [12, 10] width 9 height 1
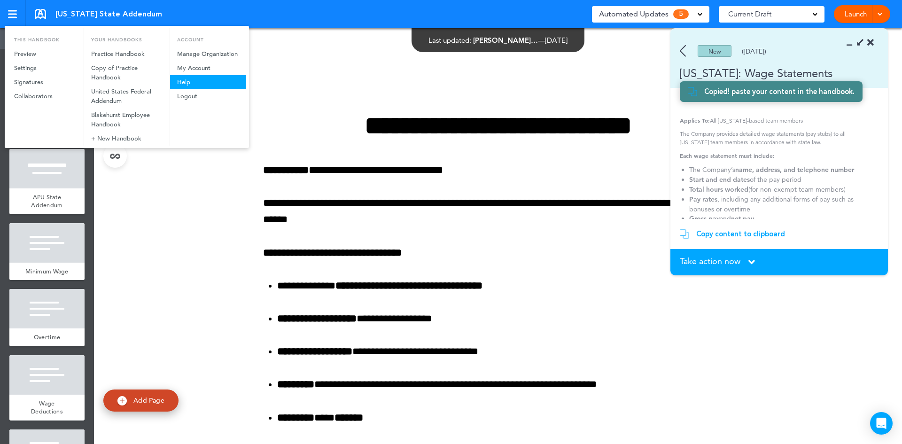
click at [180, 85] on link "Help" at bounding box center [208, 82] width 76 height 14
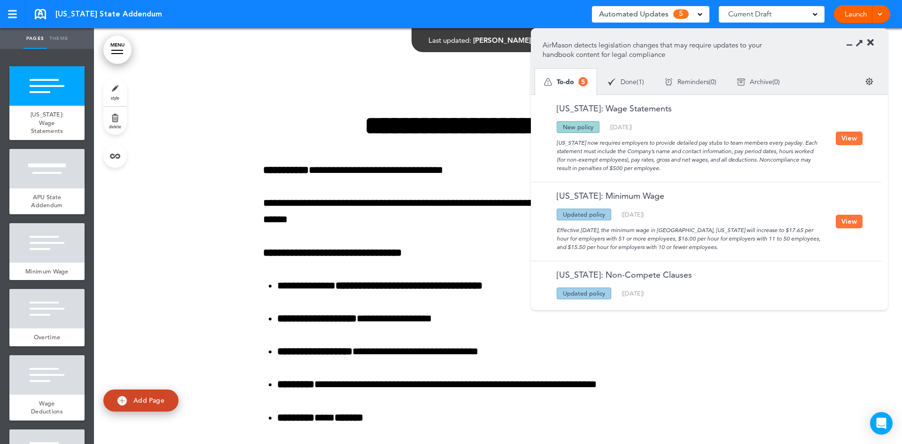
click at [851, 41] on section "AirMason detects legislation changes that may require updates to your handbook …" at bounding box center [709, 62] width 357 height 66
click at [852, 44] on icon at bounding box center [852, 42] width 0 height 9
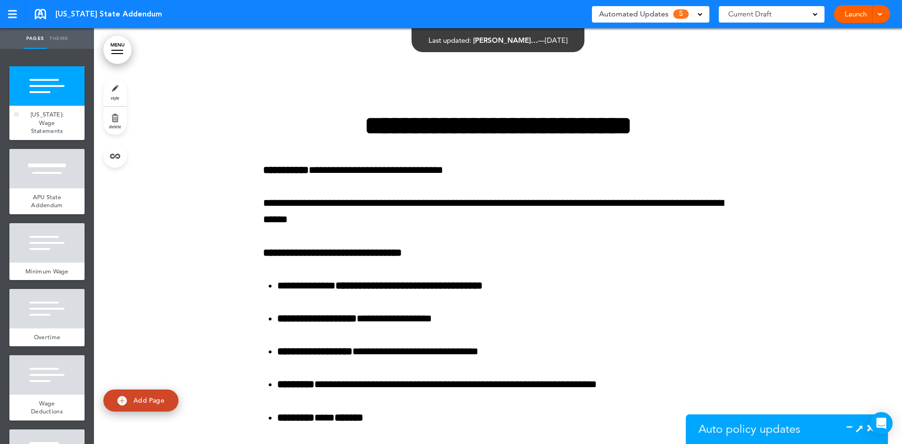
drag, startPoint x: 46, startPoint y: 73, endPoint x: 45, endPoint y: 84, distance: 10.9
click at [15, 13] on div at bounding box center [12, 14] width 8 height 8
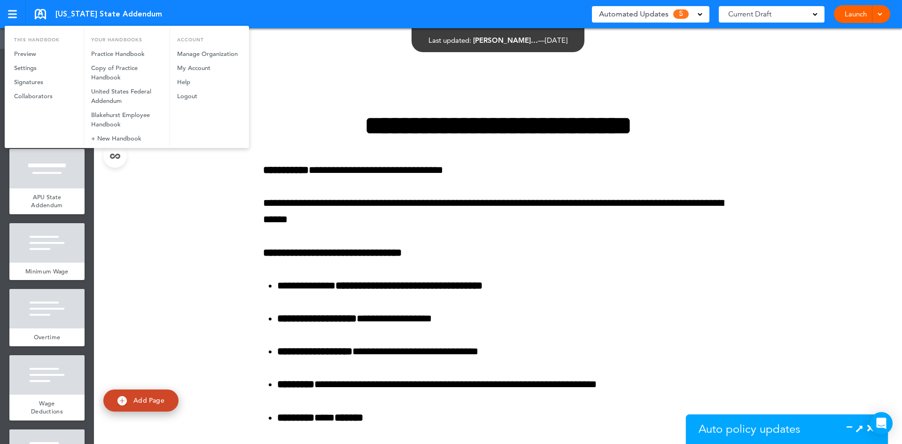
click at [148, 195] on div at bounding box center [451, 222] width 902 height 444
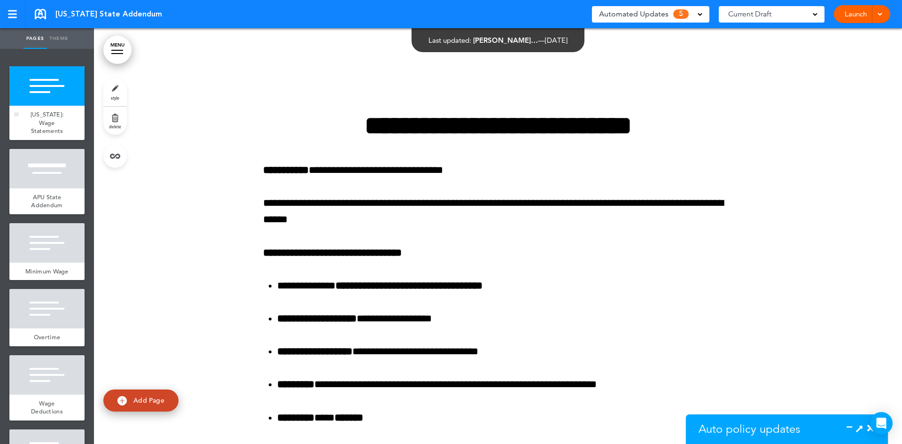
click at [40, 81] on div at bounding box center [46, 85] width 75 height 39
click at [118, 58] on link "MENU" at bounding box center [117, 50] width 28 height 28
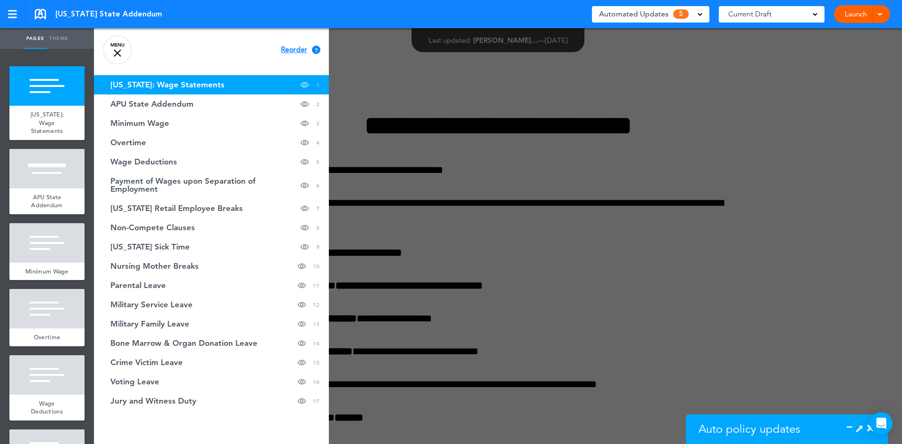
drag, startPoint x: 212, startPoint y: 84, endPoint x: 817, endPoint y: 14, distance: 608.8
click at [817, 14] on span at bounding box center [814, 13] width 5 height 5
click at [288, 89] on link "Maryland: Wage Statements Hide page in table of contents 1" at bounding box center [211, 84] width 235 height 19
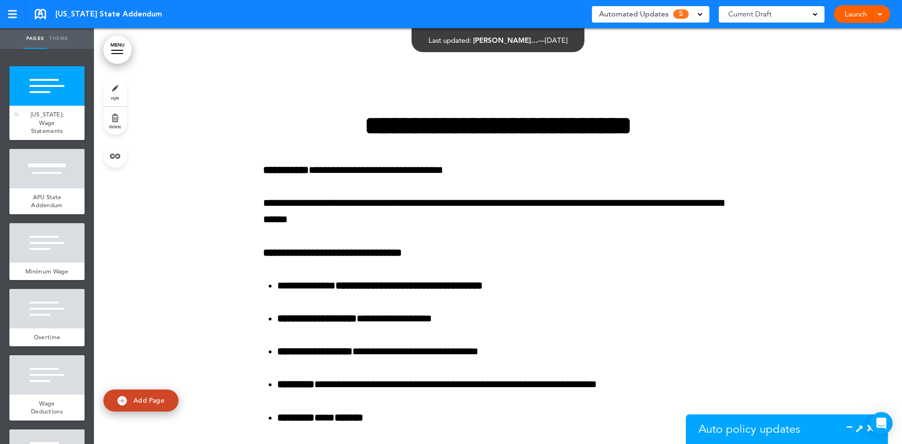
click at [67, 72] on div at bounding box center [46, 85] width 75 height 39
click at [112, 54] on div at bounding box center [117, 53] width 12 height 1
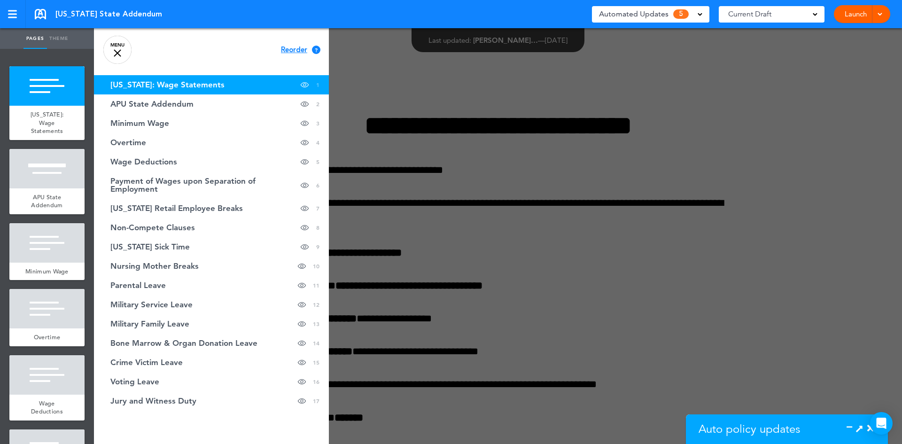
click at [115, 90] on link "Maryland: Wage Statements Hide page in table of contents 1" at bounding box center [211, 84] width 235 height 19
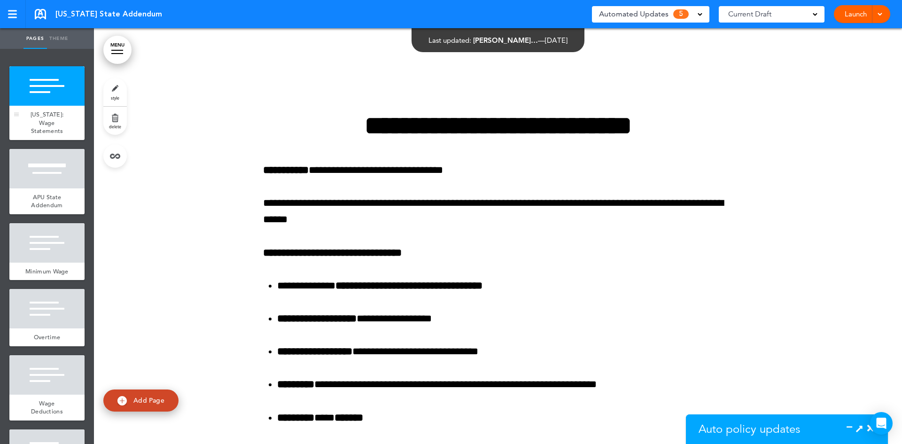
click at [70, 96] on div at bounding box center [46, 85] width 75 height 39
click at [74, 89] on div at bounding box center [46, 85] width 75 height 39
click at [69, 86] on div at bounding box center [46, 85] width 75 height 39
drag, startPoint x: 69, startPoint y: 85, endPoint x: 67, endPoint y: 100, distance: 14.2
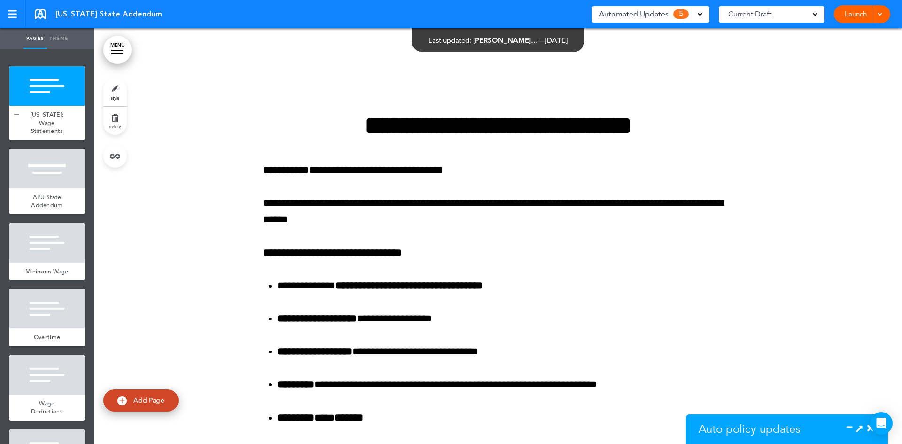
click at [12, 66] on div at bounding box center [16, 103] width 14 height 74
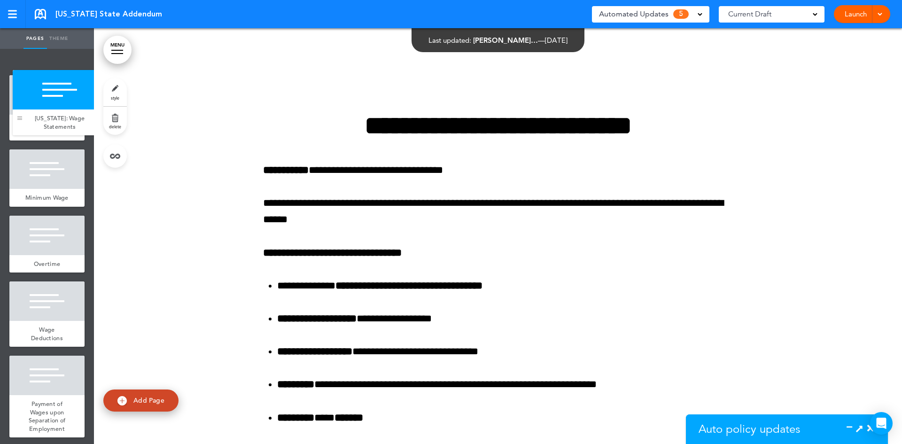
drag, startPoint x: 12, startPoint y: 66, endPoint x: 15, endPoint y: 70, distance: 5.0
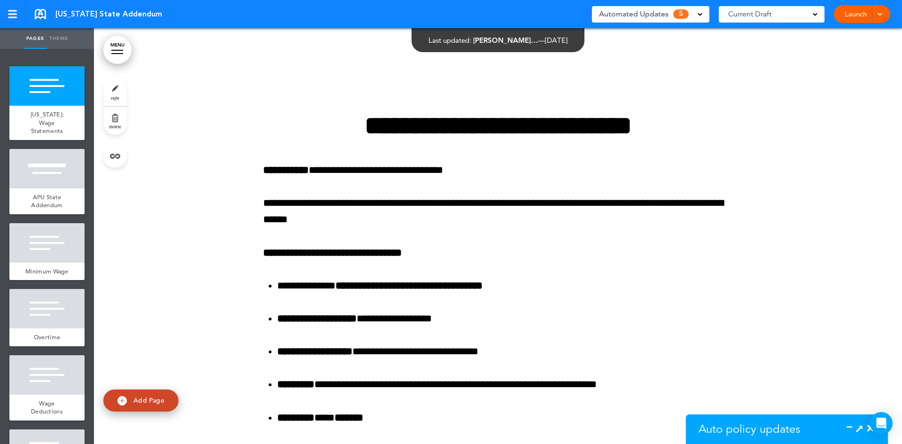
click at [0, 0] on div at bounding box center [0, 0] width 0 height 0
click at [25, 95] on div at bounding box center [46, 85] width 75 height 39
click at [115, 51] on link "MENU" at bounding box center [117, 50] width 28 height 28
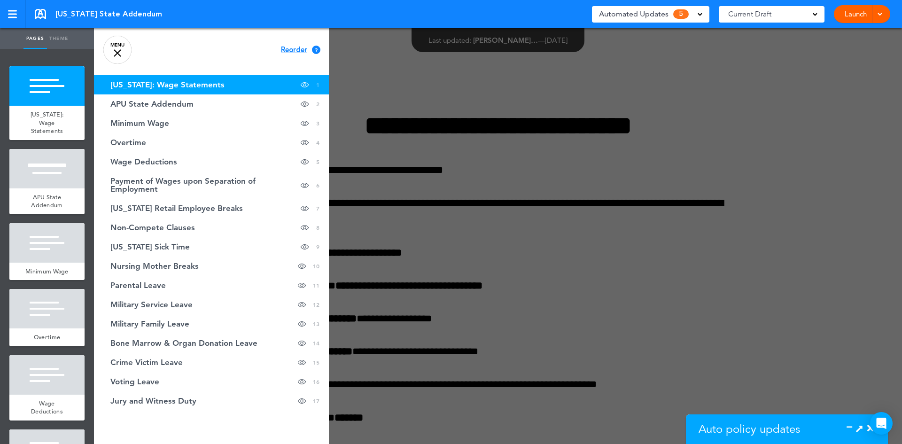
scroll to position [5, 0]
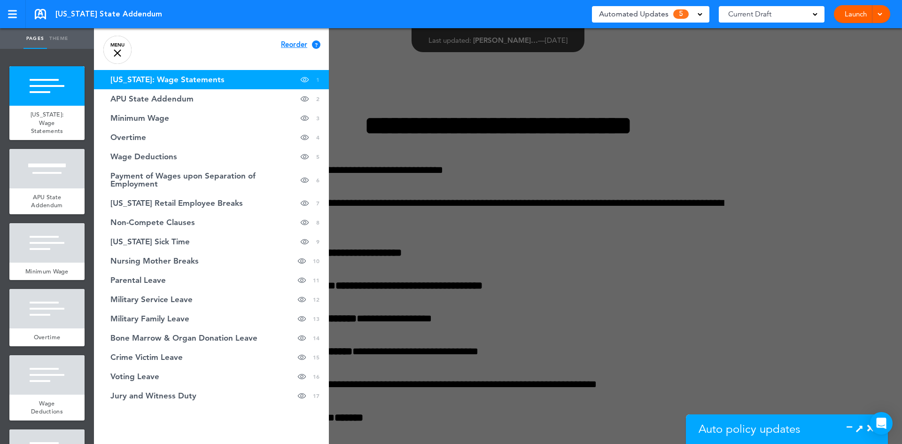
click at [329, 35] on div at bounding box center [545, 222] width 902 height 444
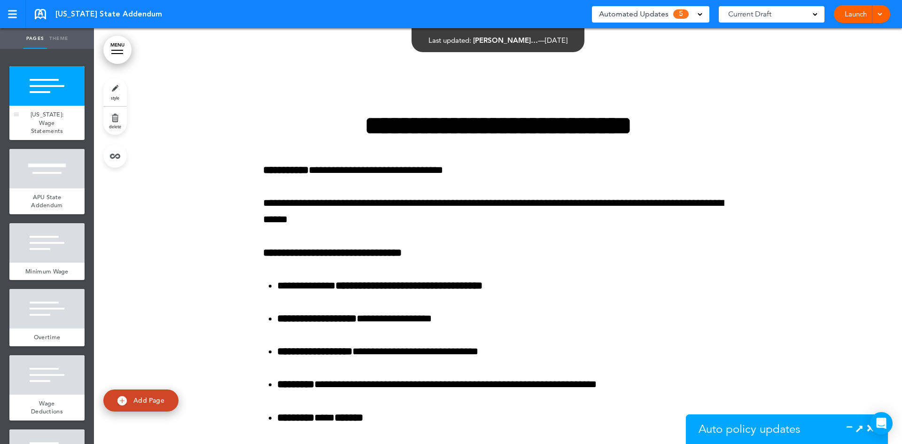
click at [77, 82] on div at bounding box center [46, 85] width 75 height 39
click at [126, 54] on link "MENU" at bounding box center [117, 50] width 28 height 28
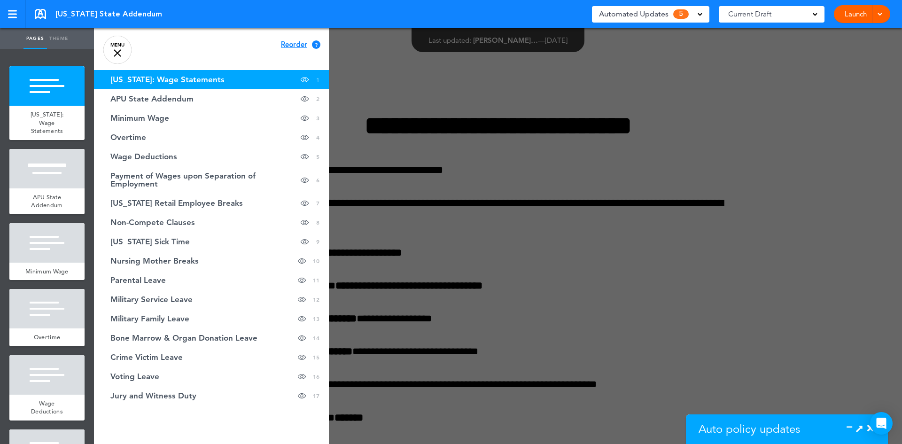
click at [157, 12] on div "Maryland State Addendum Saved! Automated Updates 5 Auto policy updates AirMason…" at bounding box center [451, 14] width 902 height 28
click at [699, 10] on div "Automated Updates 5" at bounding box center [650, 14] width 103 height 13
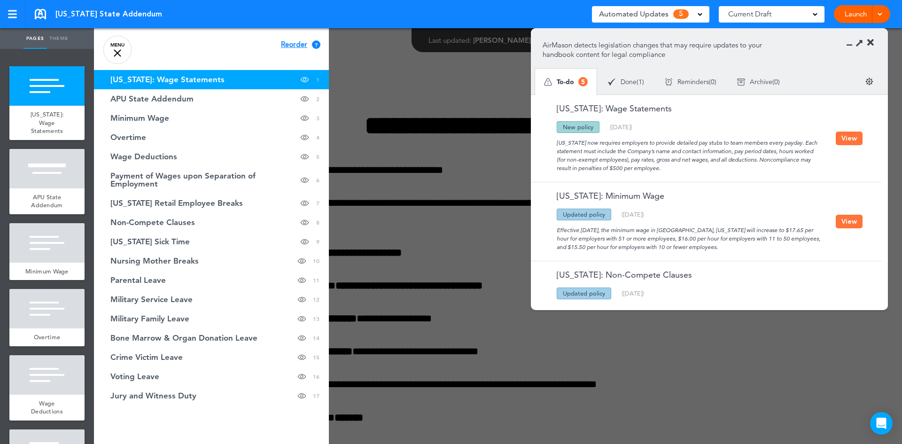
click at [361, 69] on div at bounding box center [545, 222] width 902 height 444
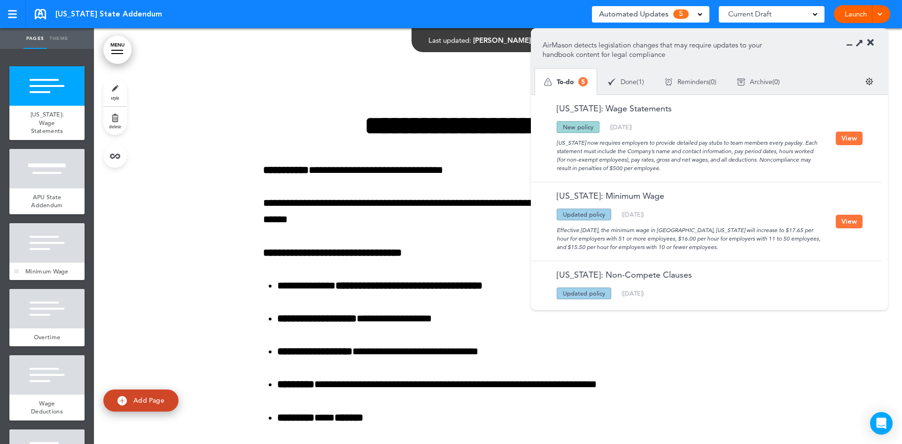
click at [35, 224] on div at bounding box center [46, 242] width 75 height 39
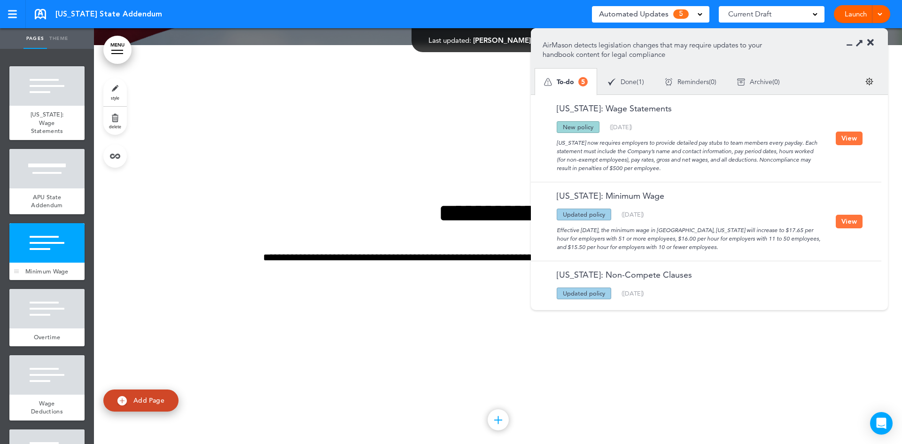
scroll to position [1053, 0]
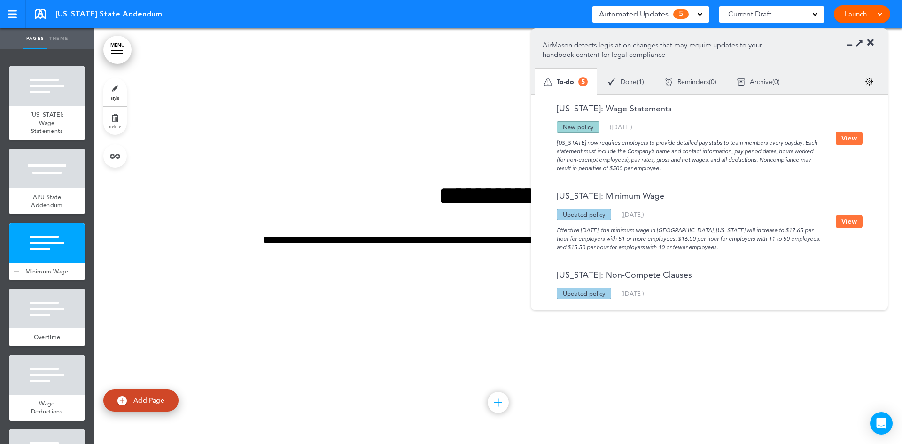
click at [39, 229] on div at bounding box center [46, 242] width 75 height 39
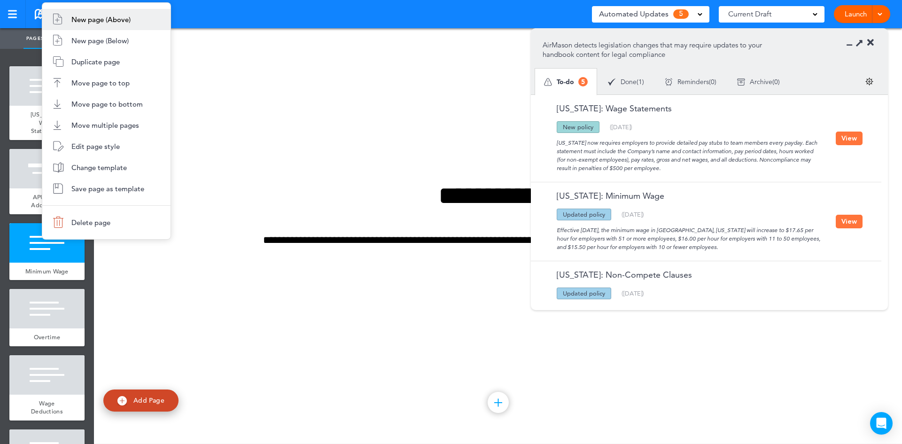
click at [106, 13] on li "New page (Above)" at bounding box center [106, 19] width 128 height 21
type input "********"
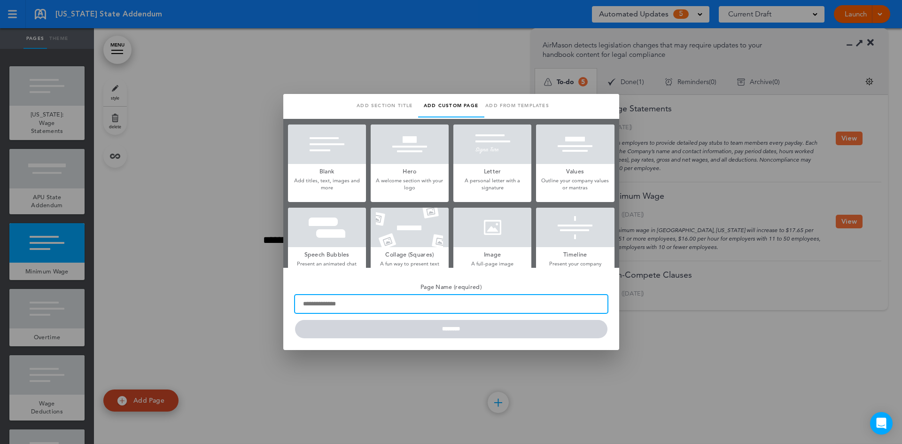
click at [359, 304] on input "Page Name (required)" at bounding box center [451, 304] width 312 height 18
type input "**********"
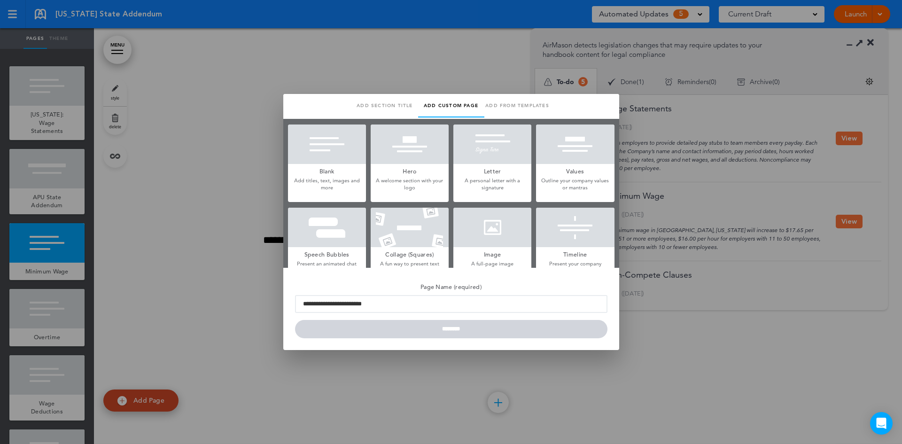
click at [447, 332] on form "**********" at bounding box center [451, 308] width 312 height 59
click at [425, 330] on form "**********" at bounding box center [451, 308] width 312 height 59
click at [50, 233] on div at bounding box center [451, 222] width 902 height 444
